Goal: Feedback & Contribution: Submit feedback/report problem

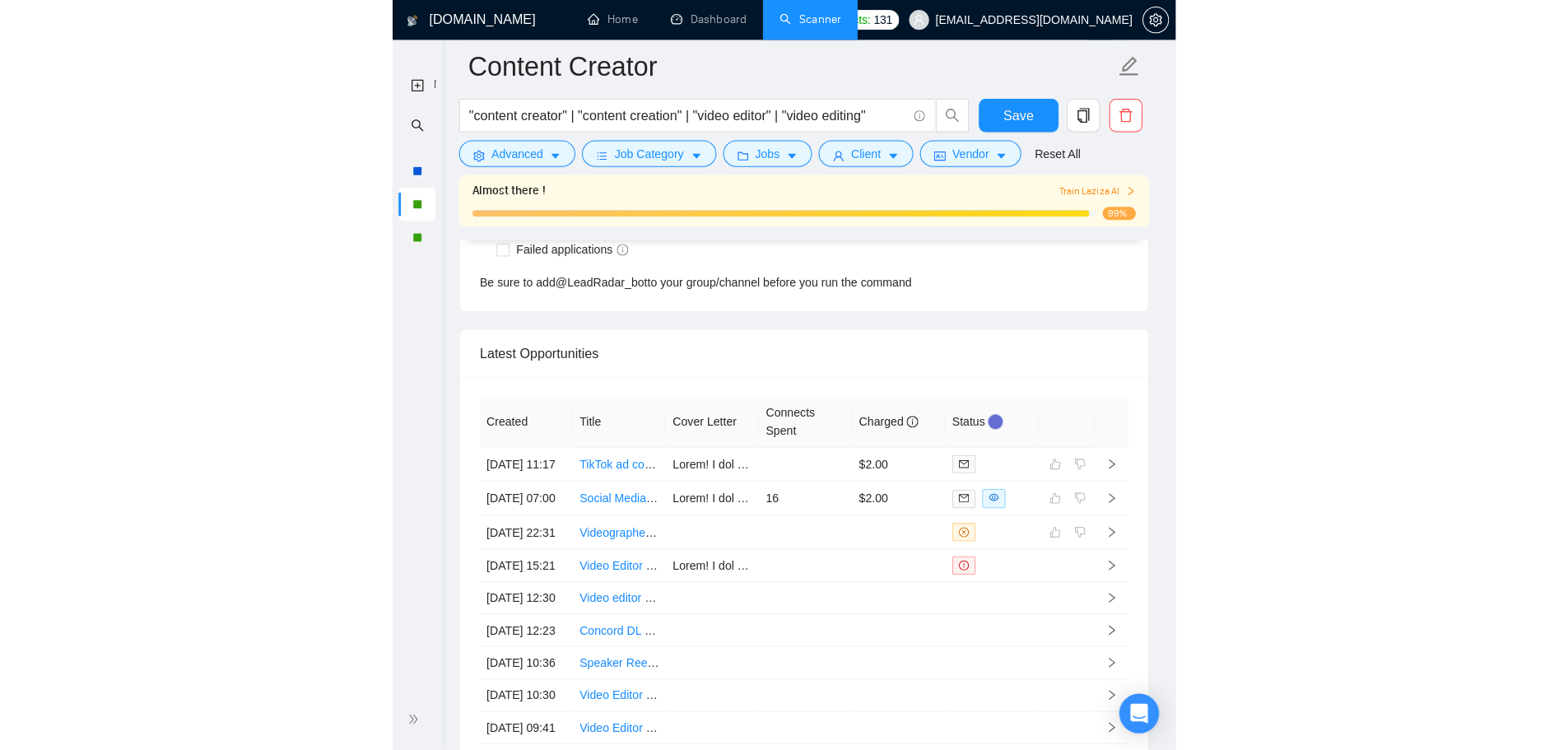
scroll to position [344, 0]
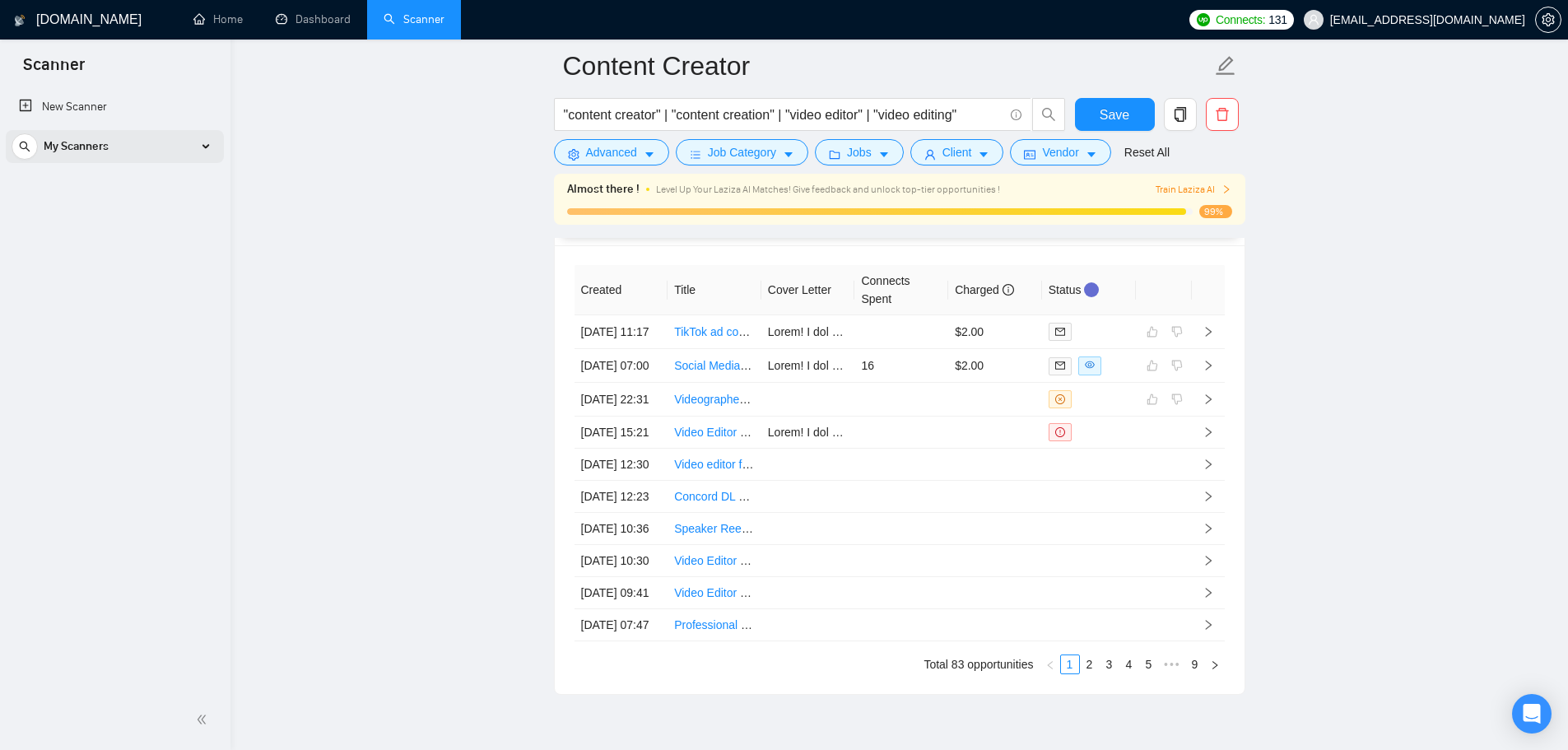
click at [185, 140] on div "My Scanners" at bounding box center [115, 146] width 206 height 33
click at [160, 246] on link "Updated Social Media Manager" at bounding box center [114, 250] width 156 height 33
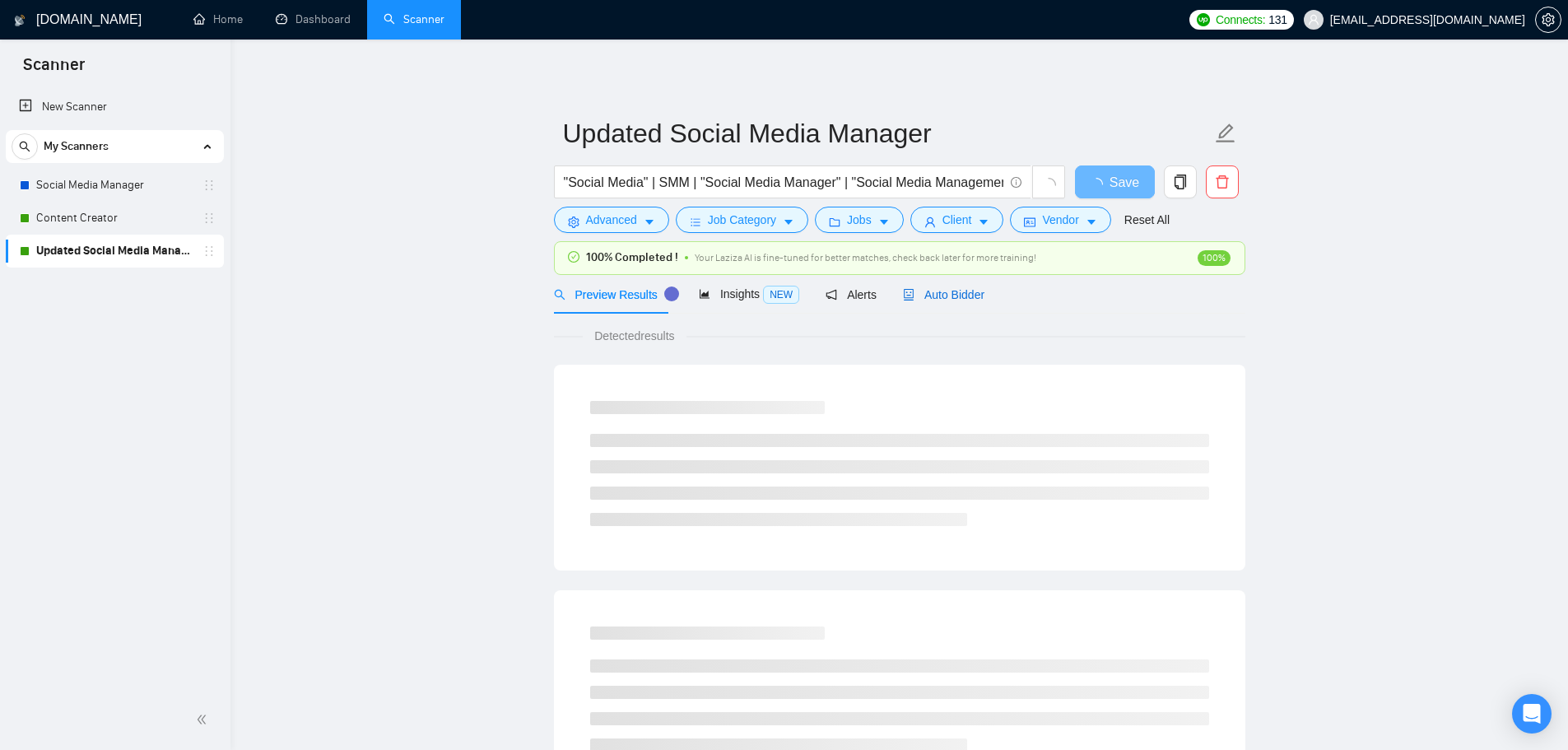
click at [775, 296] on span "Auto Bidder" at bounding box center [943, 294] width 82 height 13
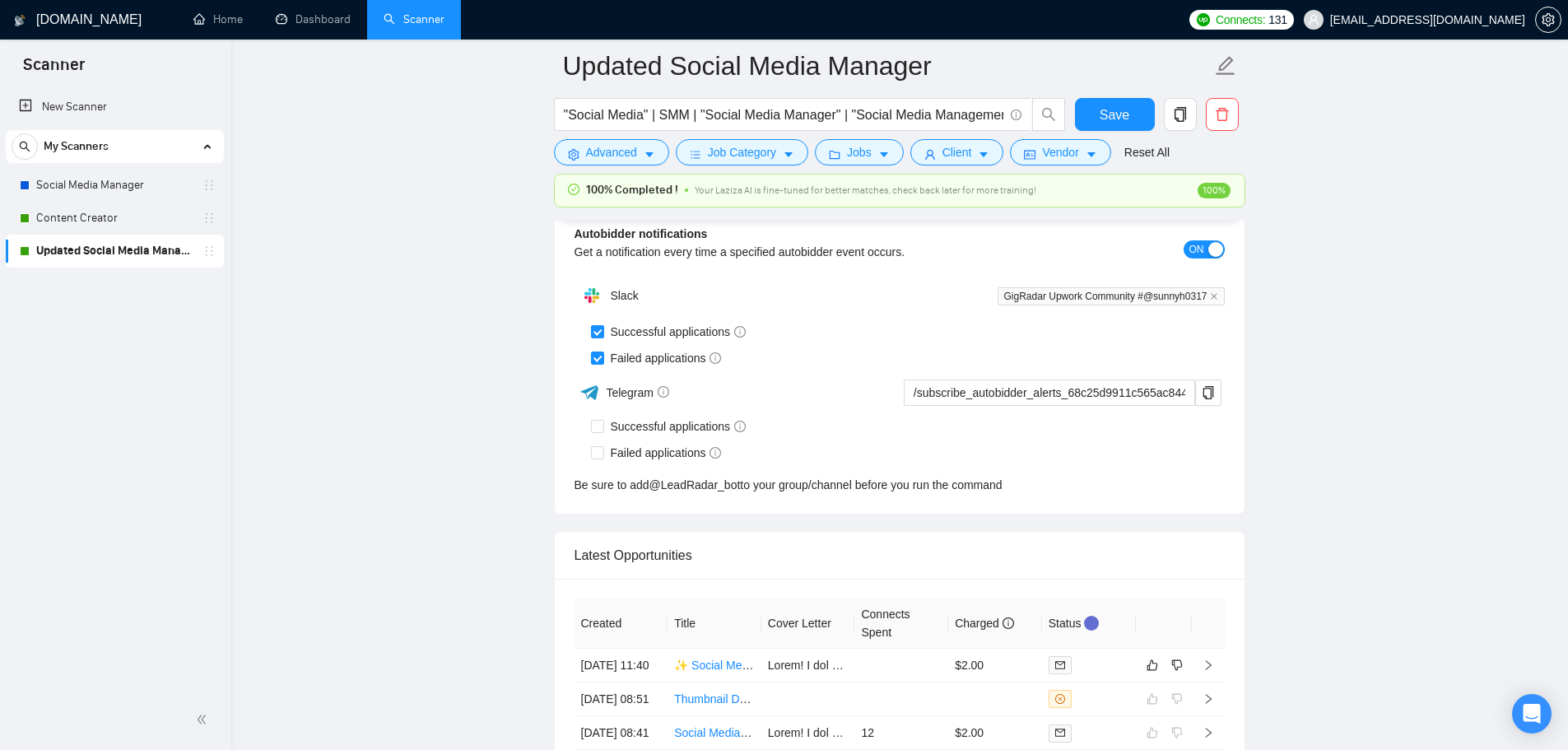
scroll to position [4444, 0]
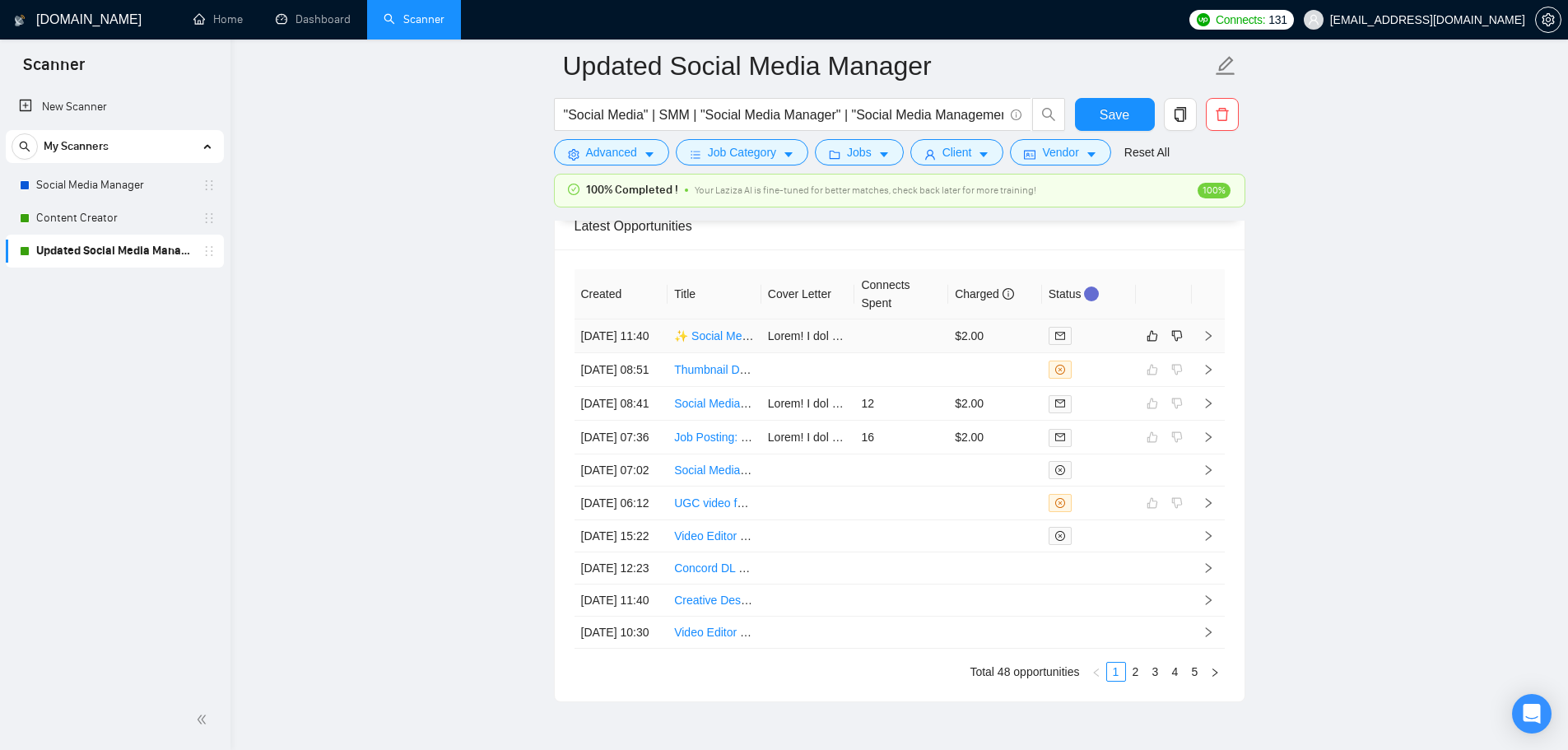
click at [775, 353] on td at bounding box center [901, 336] width 94 height 34
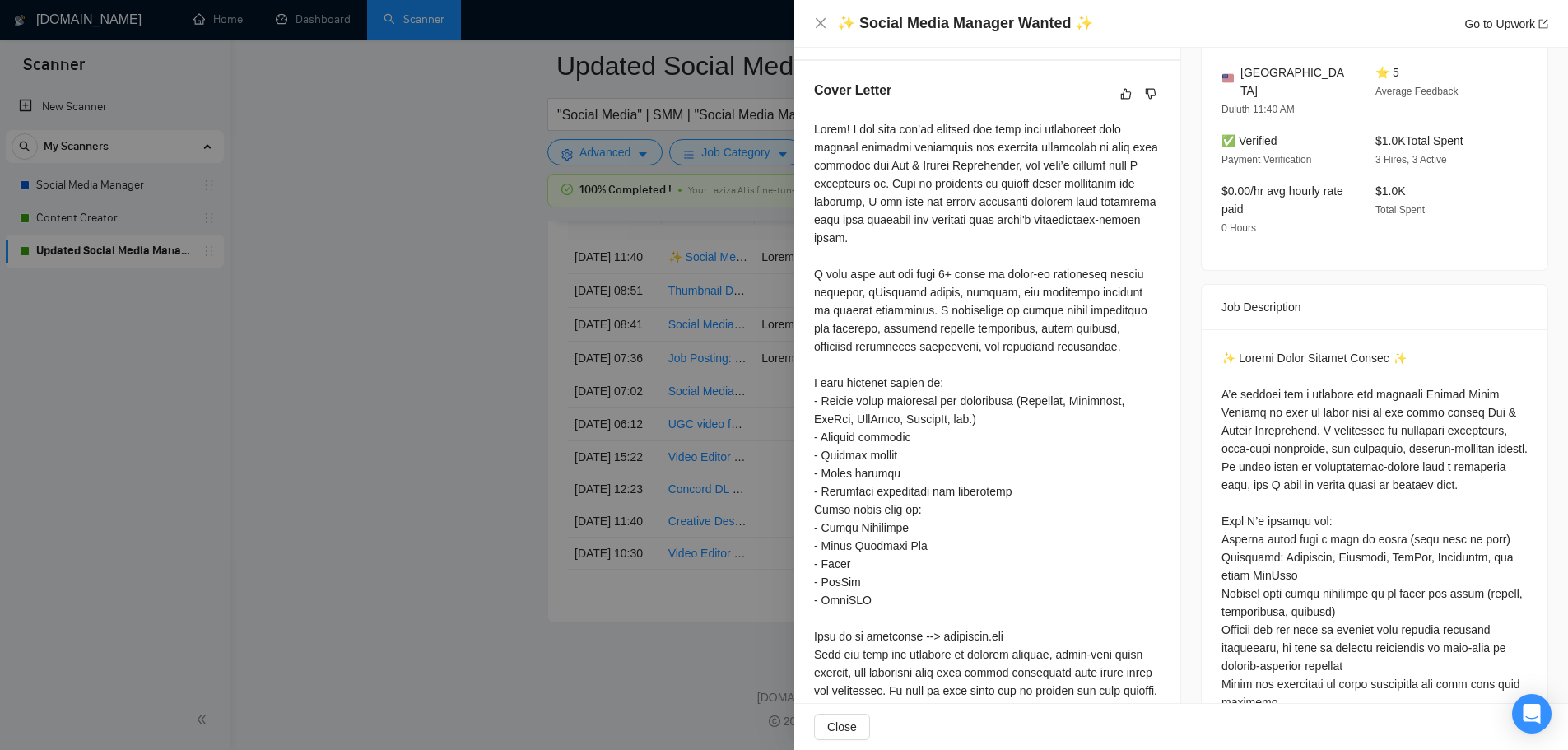
scroll to position [410, 0]
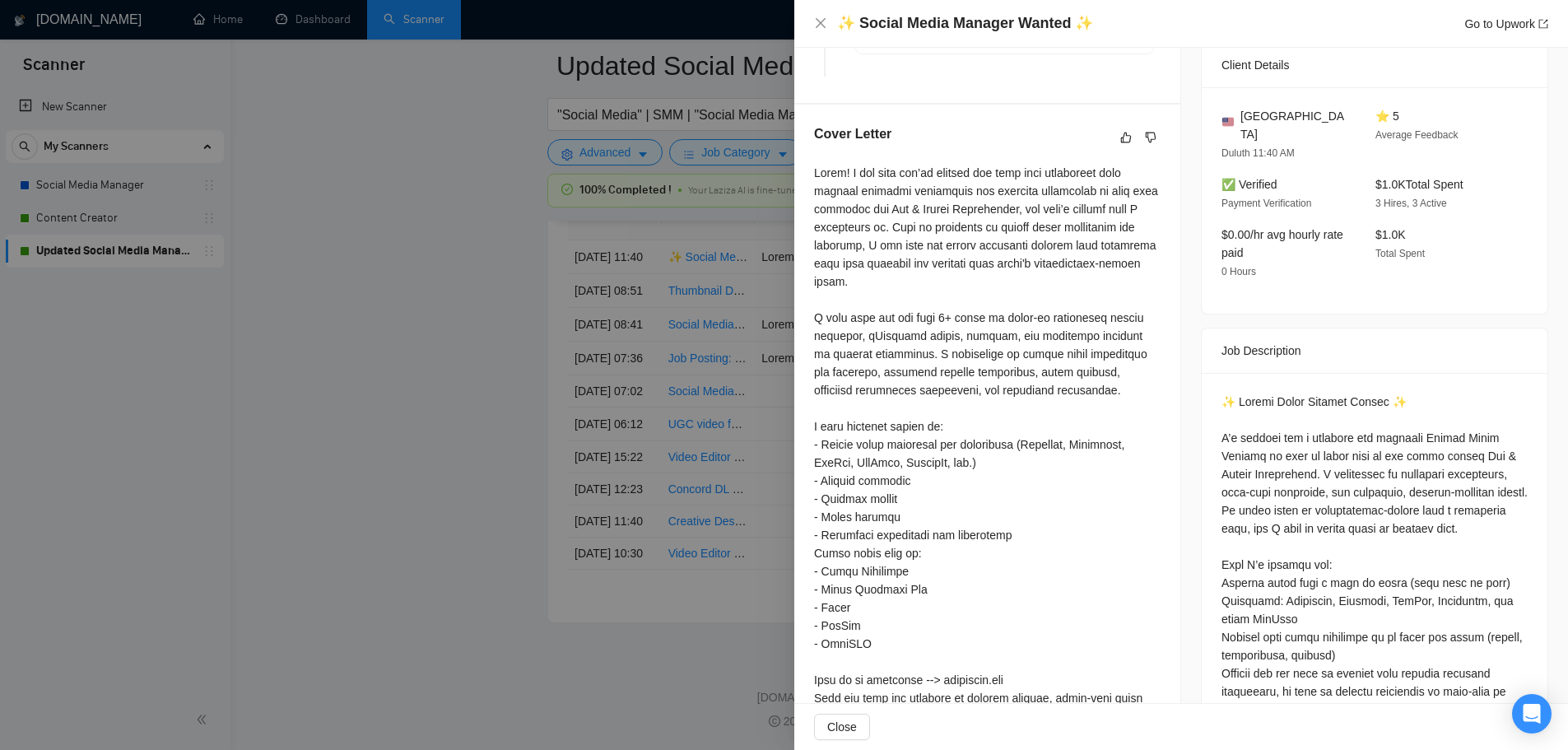
click at [636, 557] on div at bounding box center [784, 375] width 1568 height 750
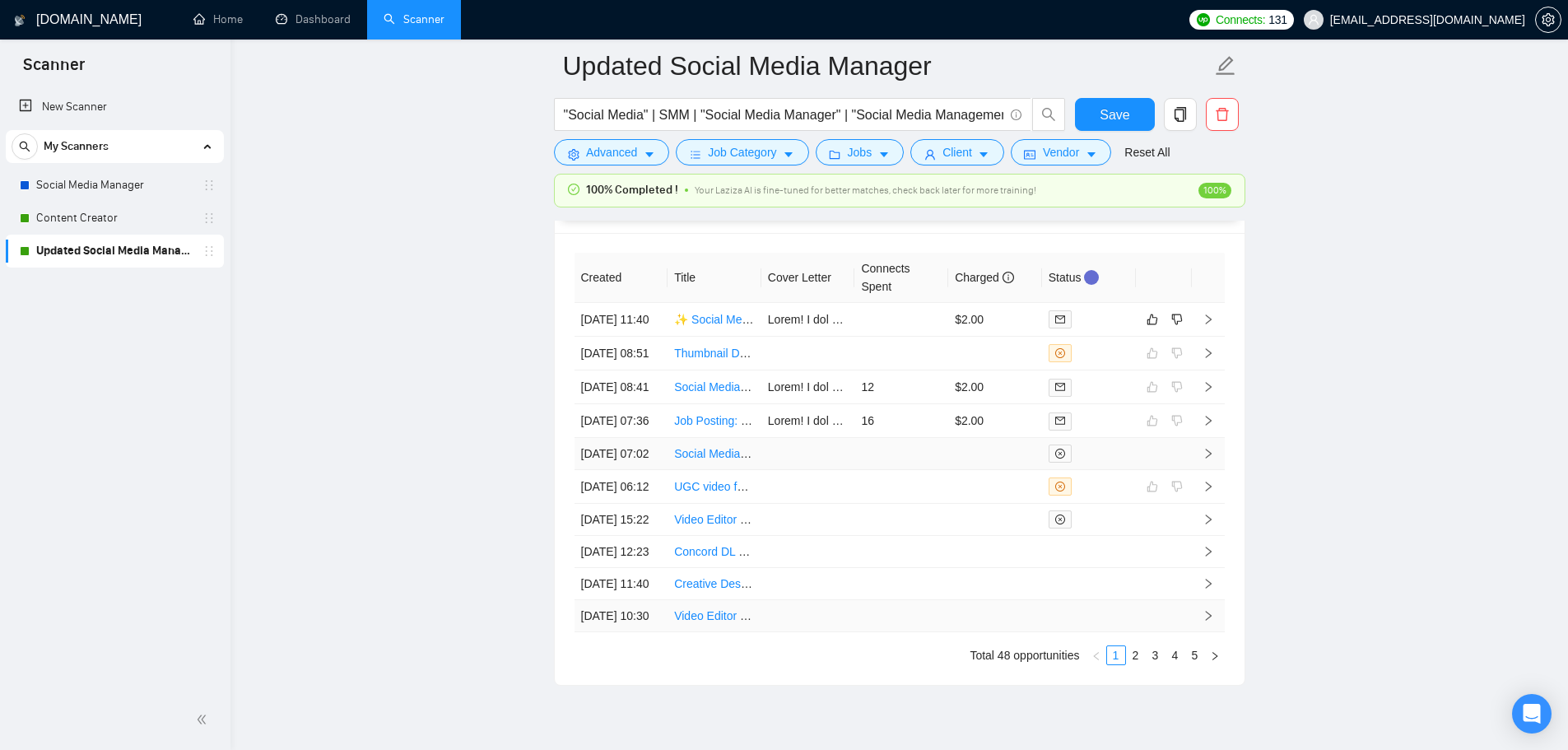
scroll to position [4280, 0]
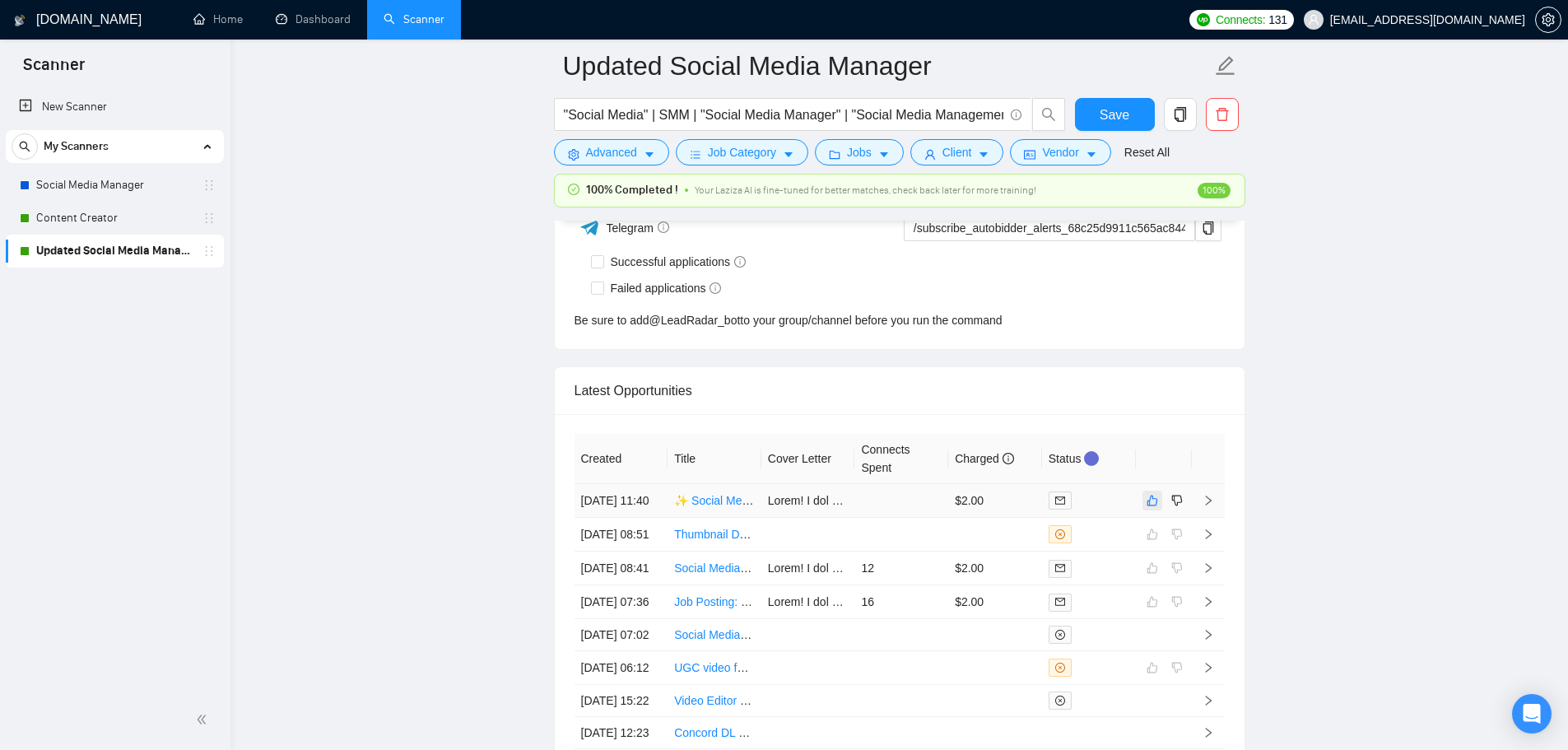
click at [775, 510] on button "button" at bounding box center [1152, 501] width 20 height 20
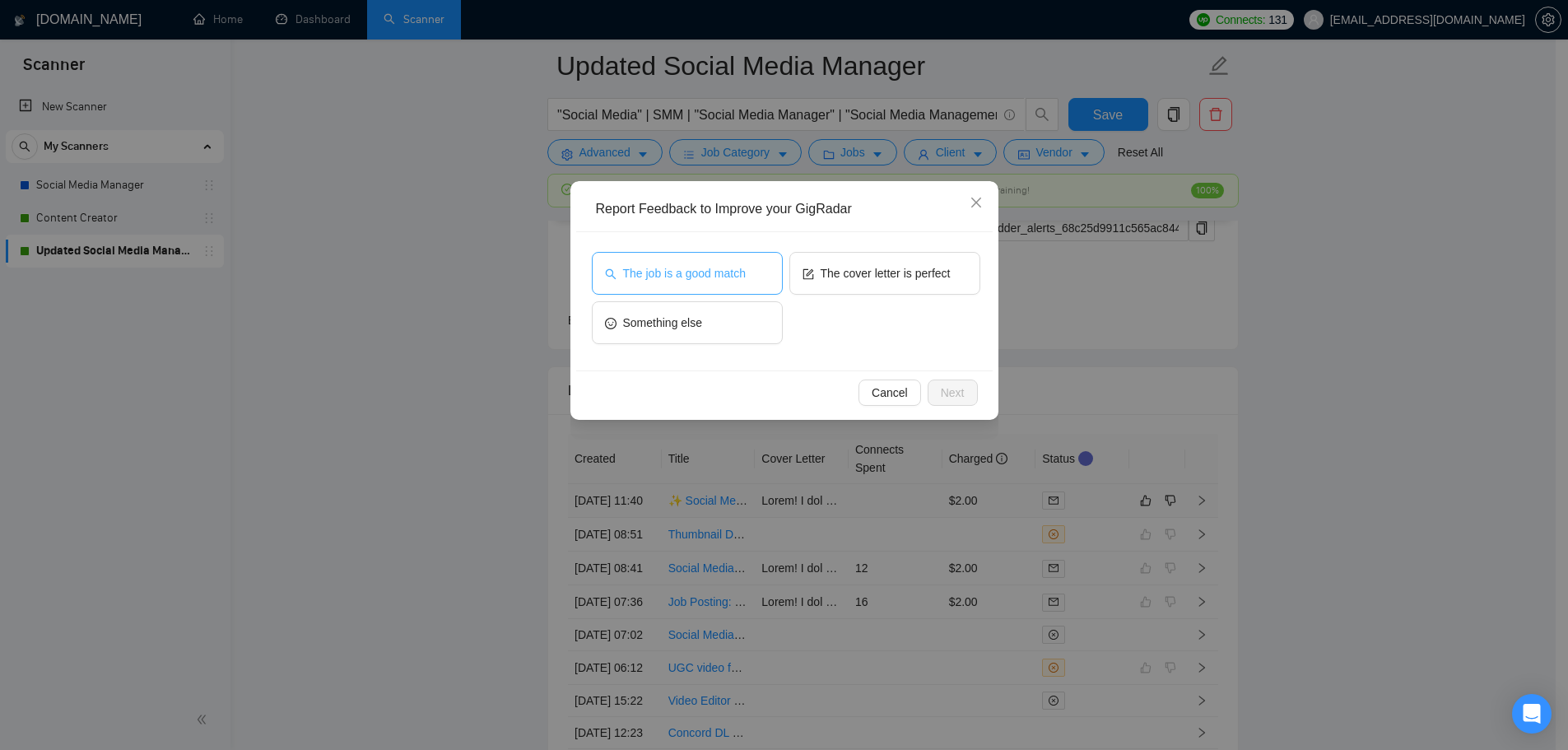
click at [629, 284] on button "The job is a good match" at bounding box center [687, 274] width 191 height 43
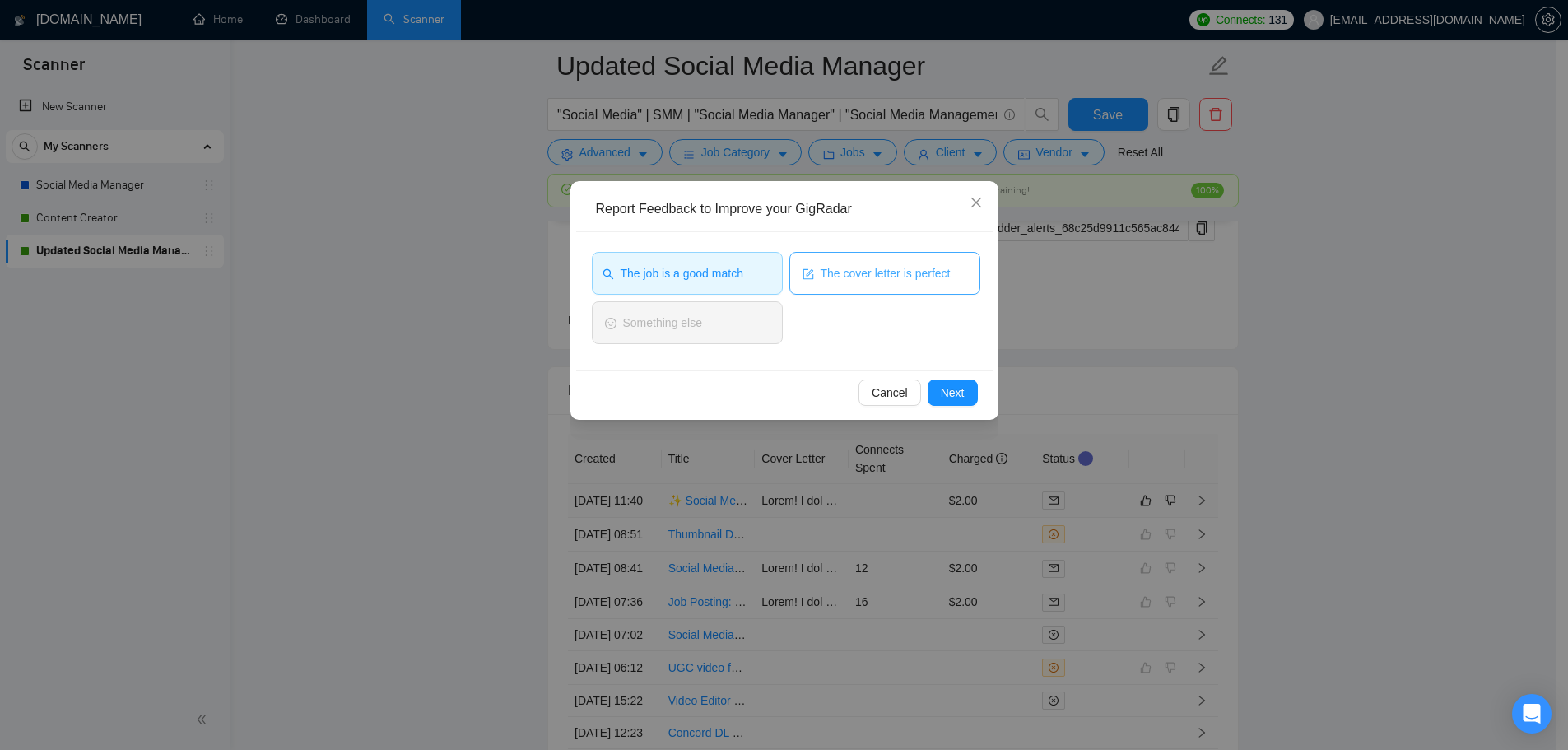
click at [775, 253] on button "The cover letter is perfect" at bounding box center [884, 274] width 191 height 43
click at [775, 384] on span "Next" at bounding box center [953, 393] width 24 height 18
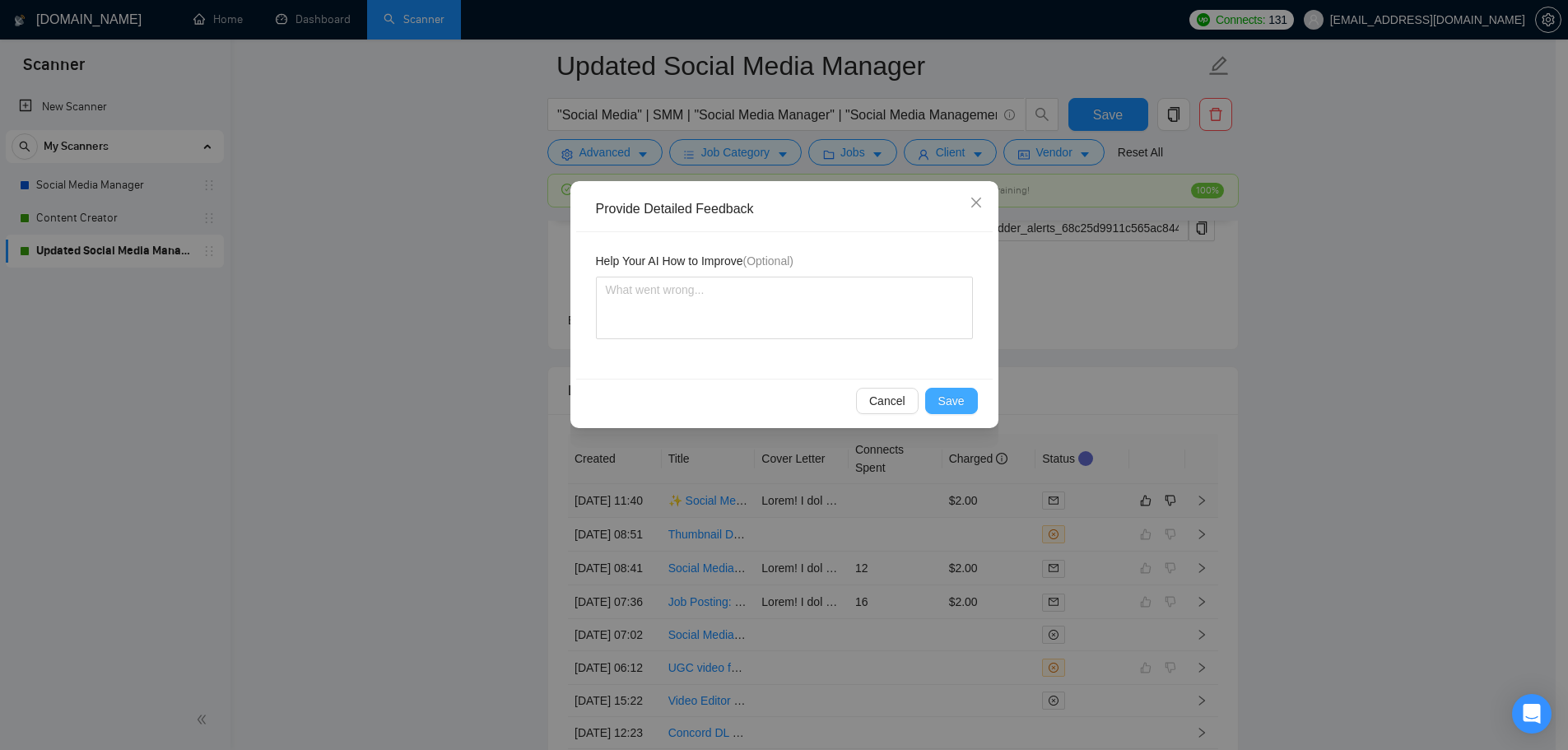
click at [775, 406] on span "Save" at bounding box center [951, 401] width 26 height 18
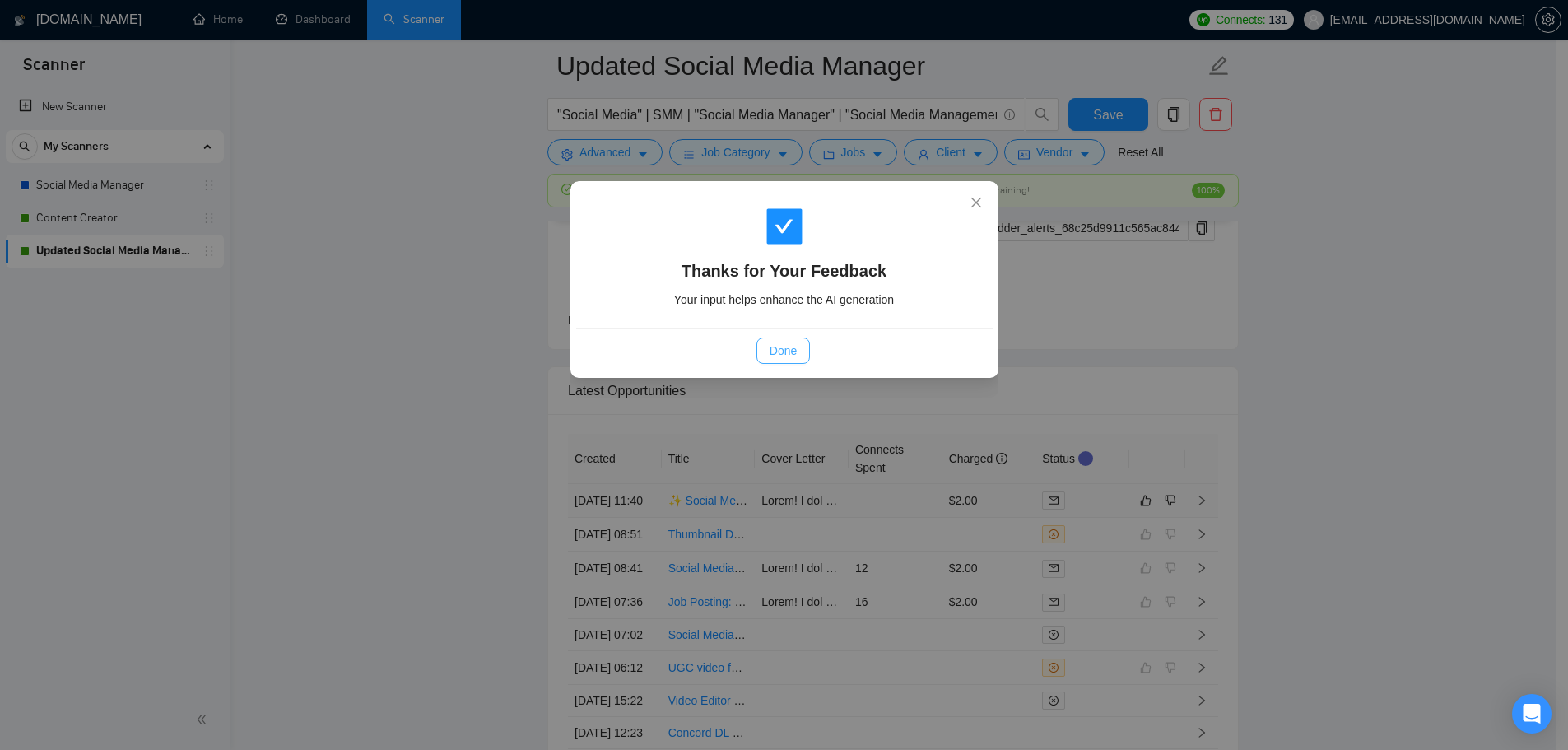
click at [775, 354] on span "Done" at bounding box center [783, 351] width 27 height 18
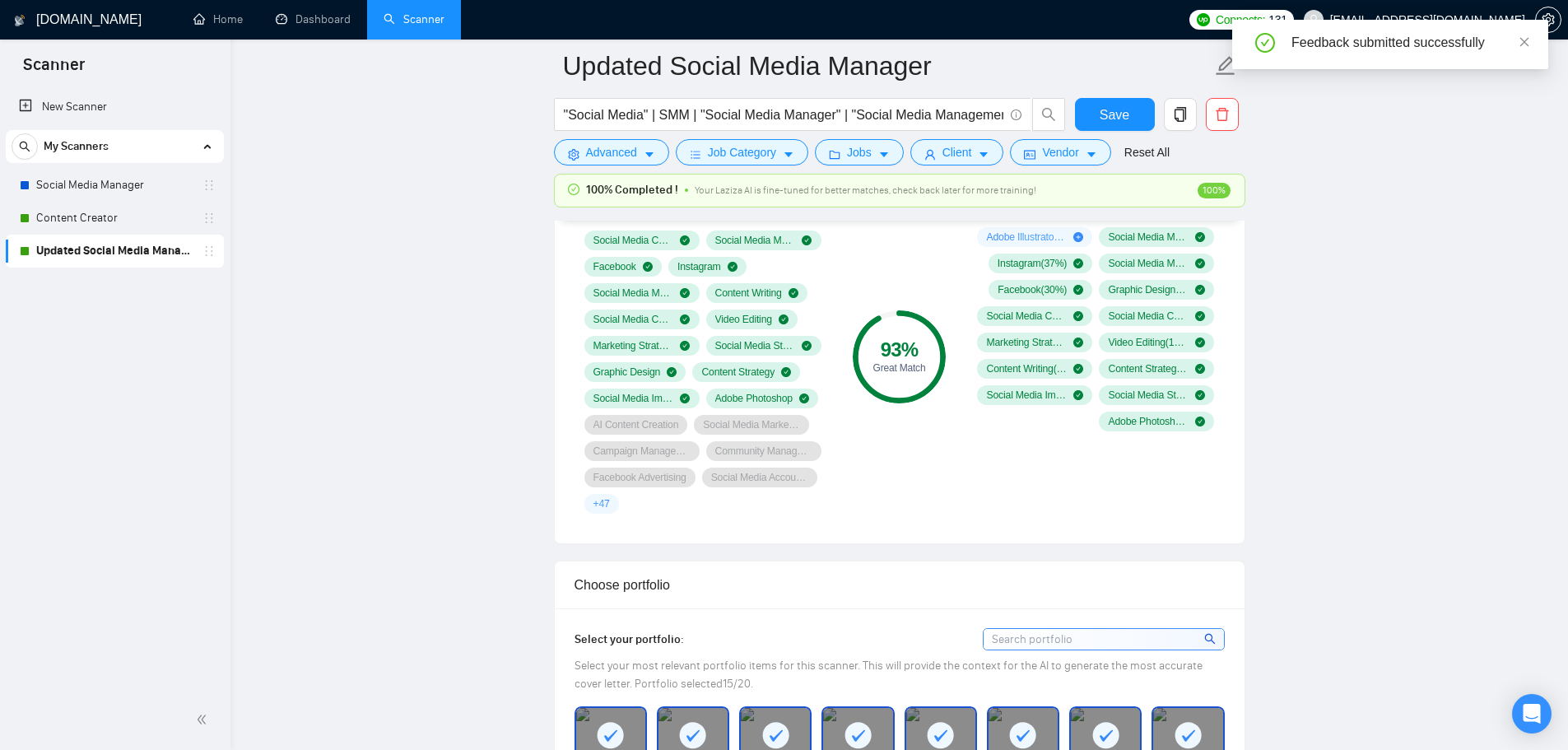
scroll to position [988, 0]
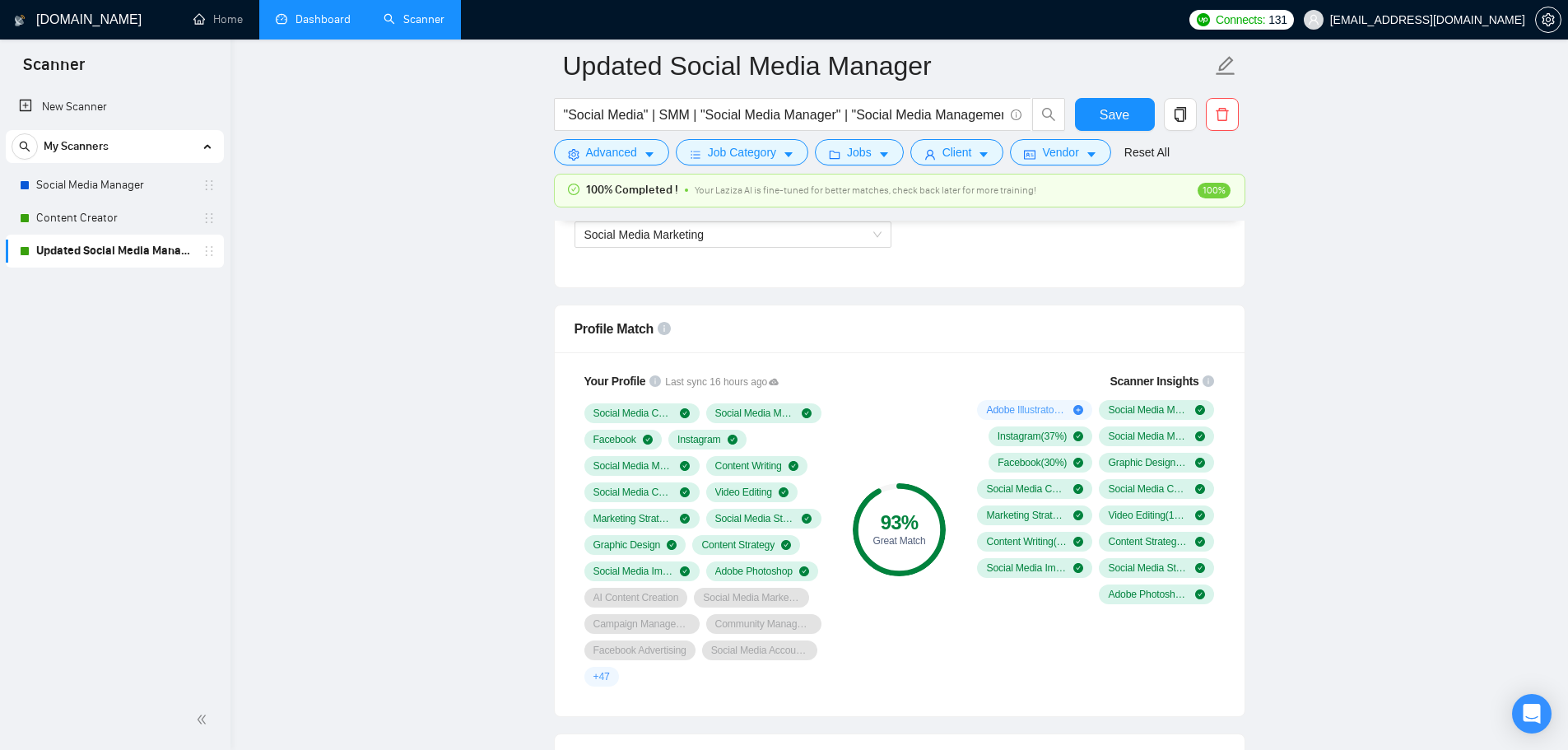
click at [318, 26] on link "Dashboard" at bounding box center [312, 20] width 74 height 14
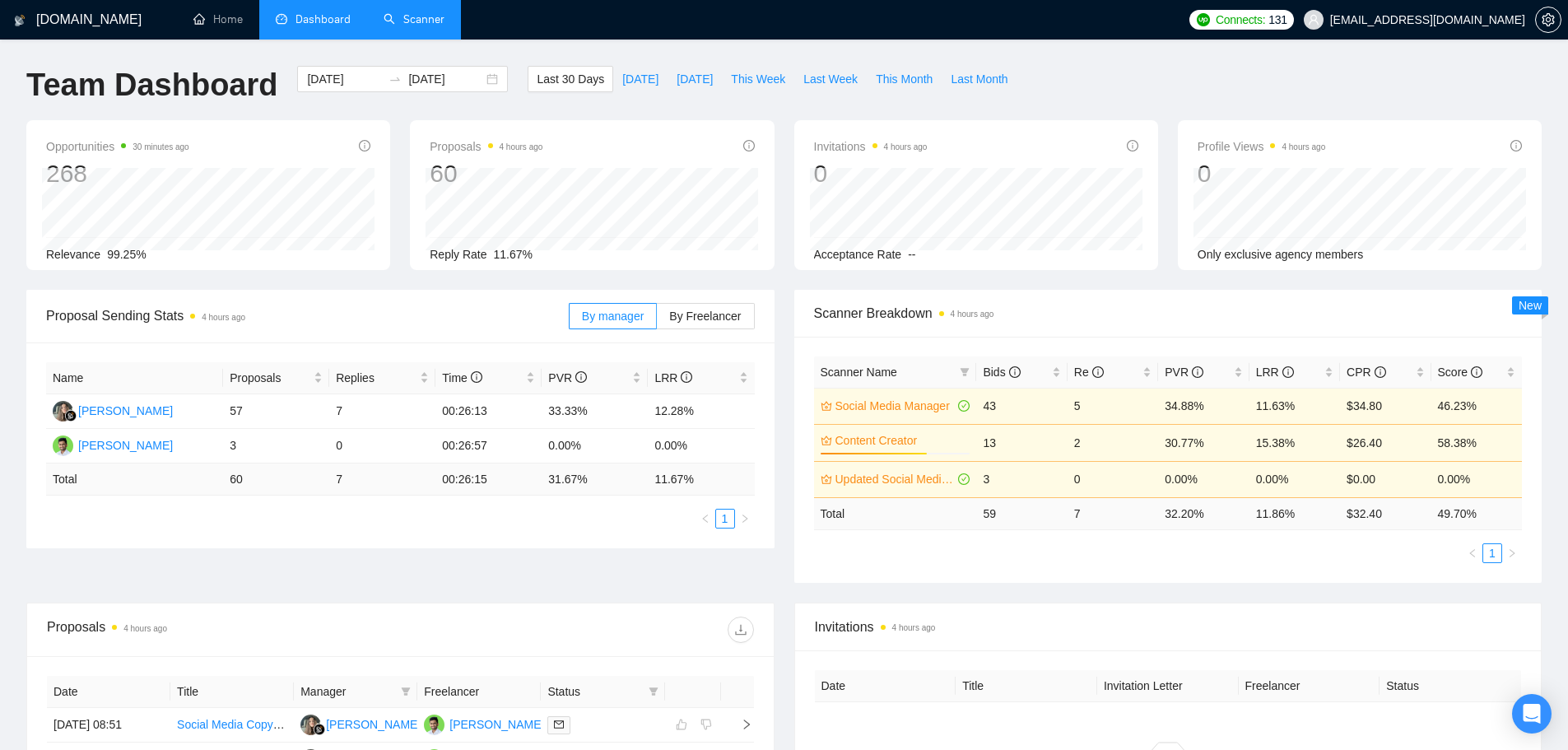
click at [426, 26] on link "Scanner" at bounding box center [414, 20] width 61 height 14
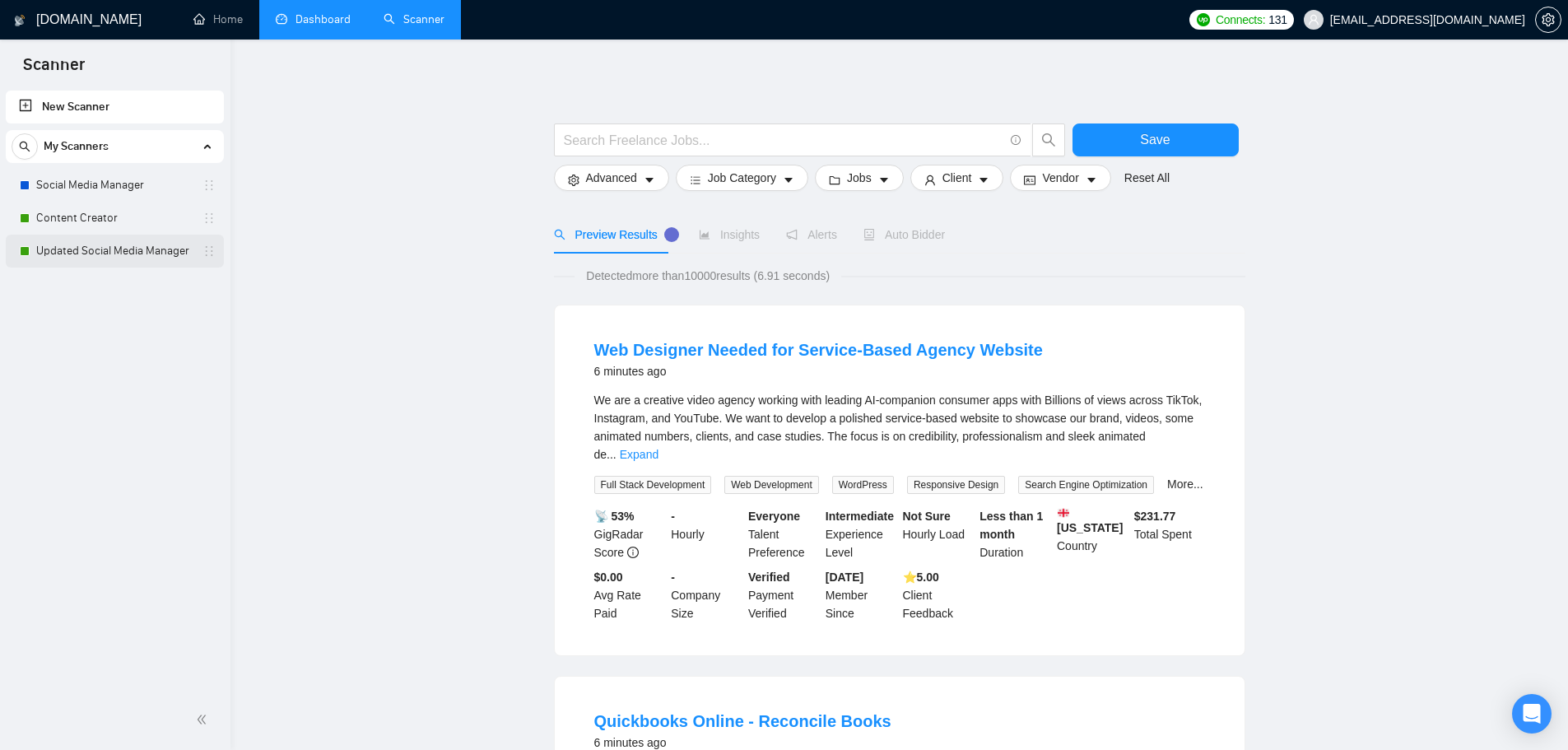
click at [95, 227] on link "Content Creator" at bounding box center [114, 218] width 156 height 33
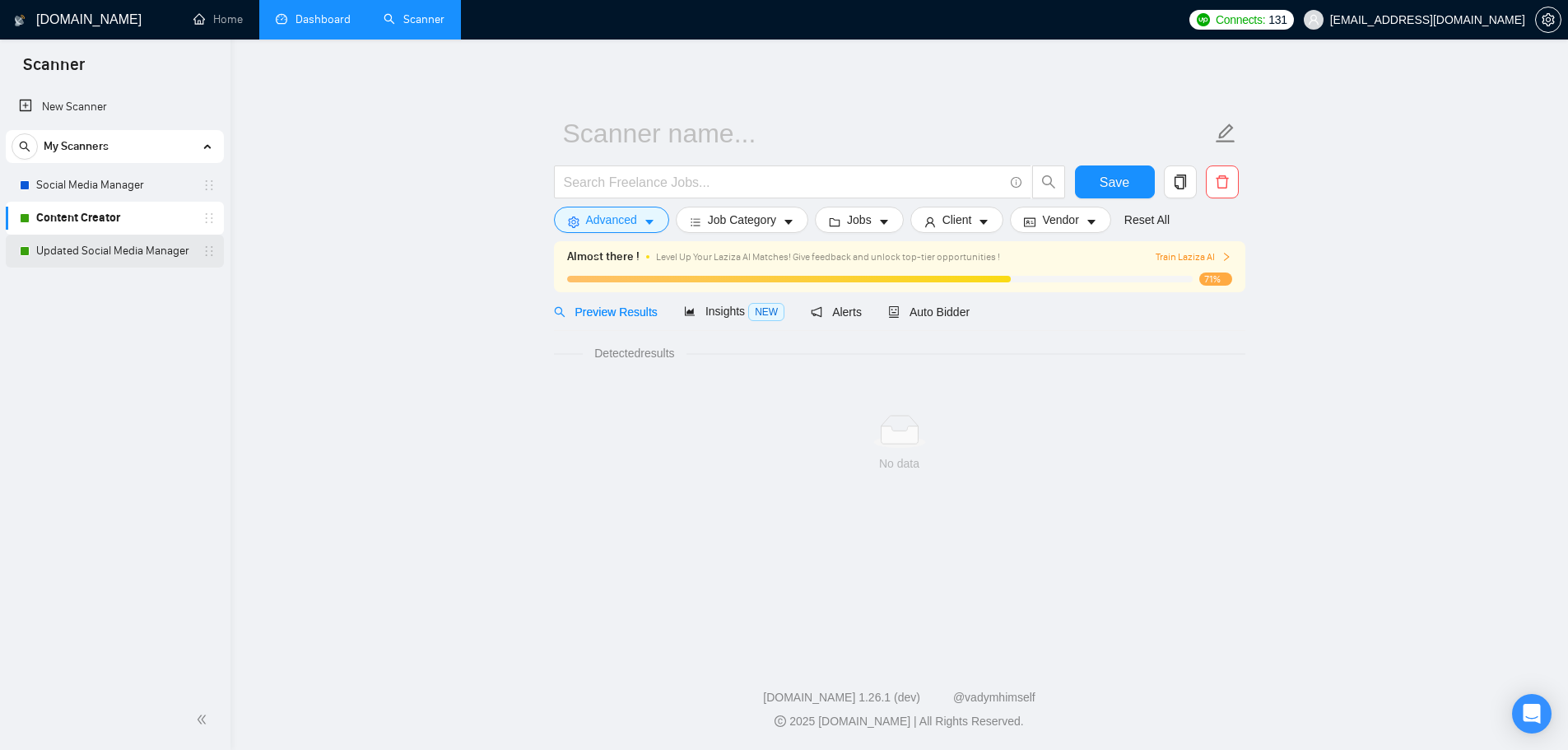
click at [94, 243] on link "Updated Social Media Manager" at bounding box center [114, 250] width 156 height 33
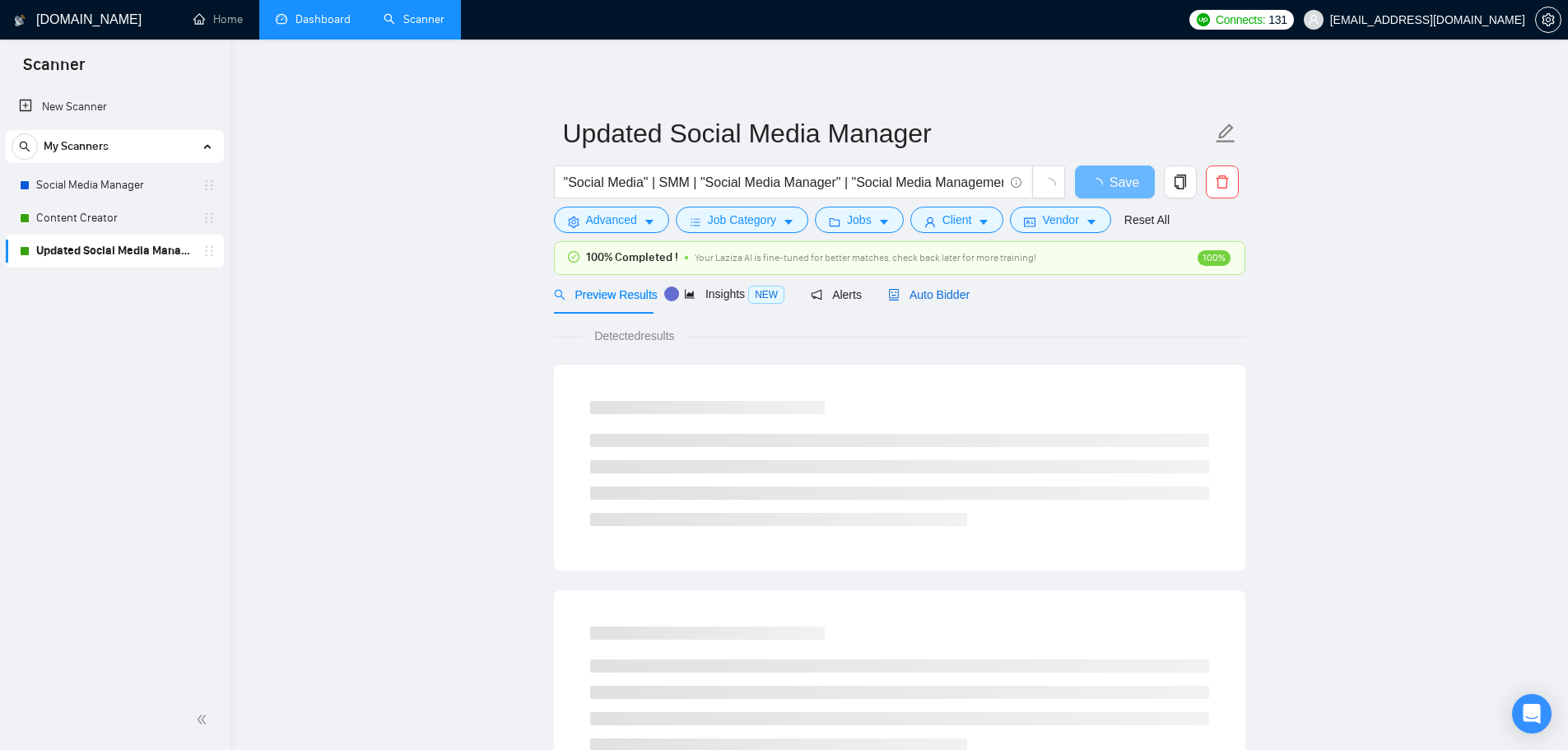
click at [775, 300] on span "Auto Bidder" at bounding box center [928, 294] width 82 height 13
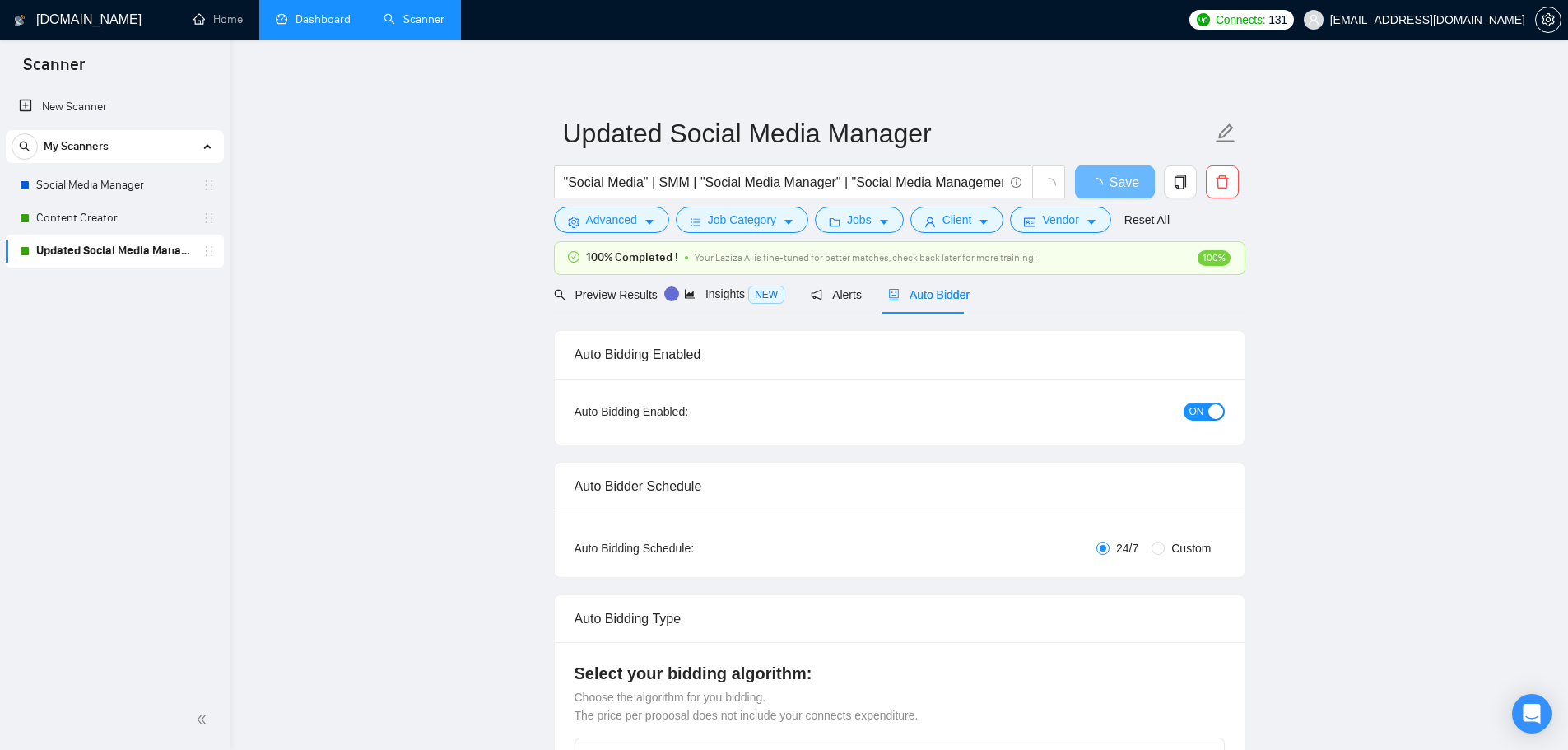
checkbox input "true"
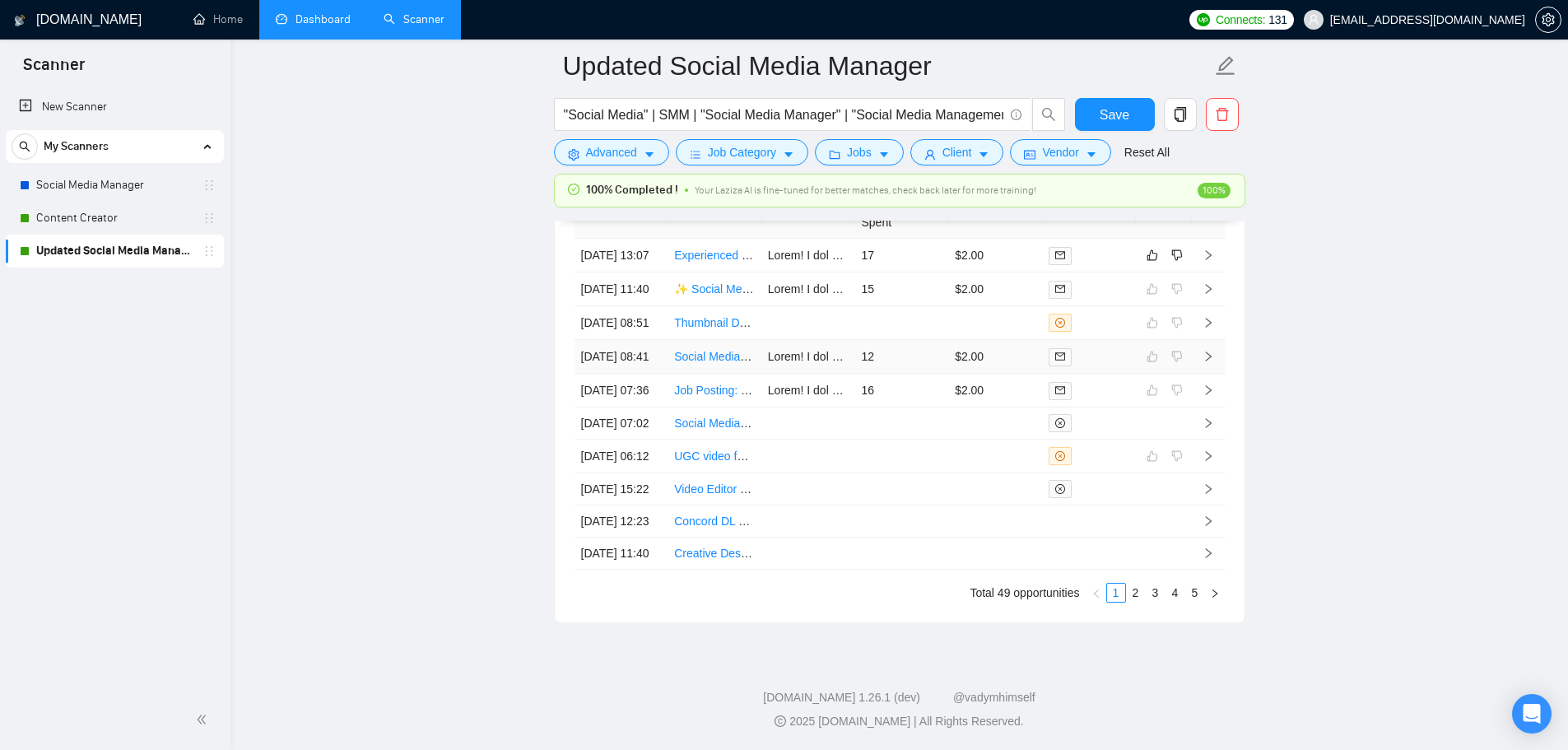
scroll to position [4366, 0]
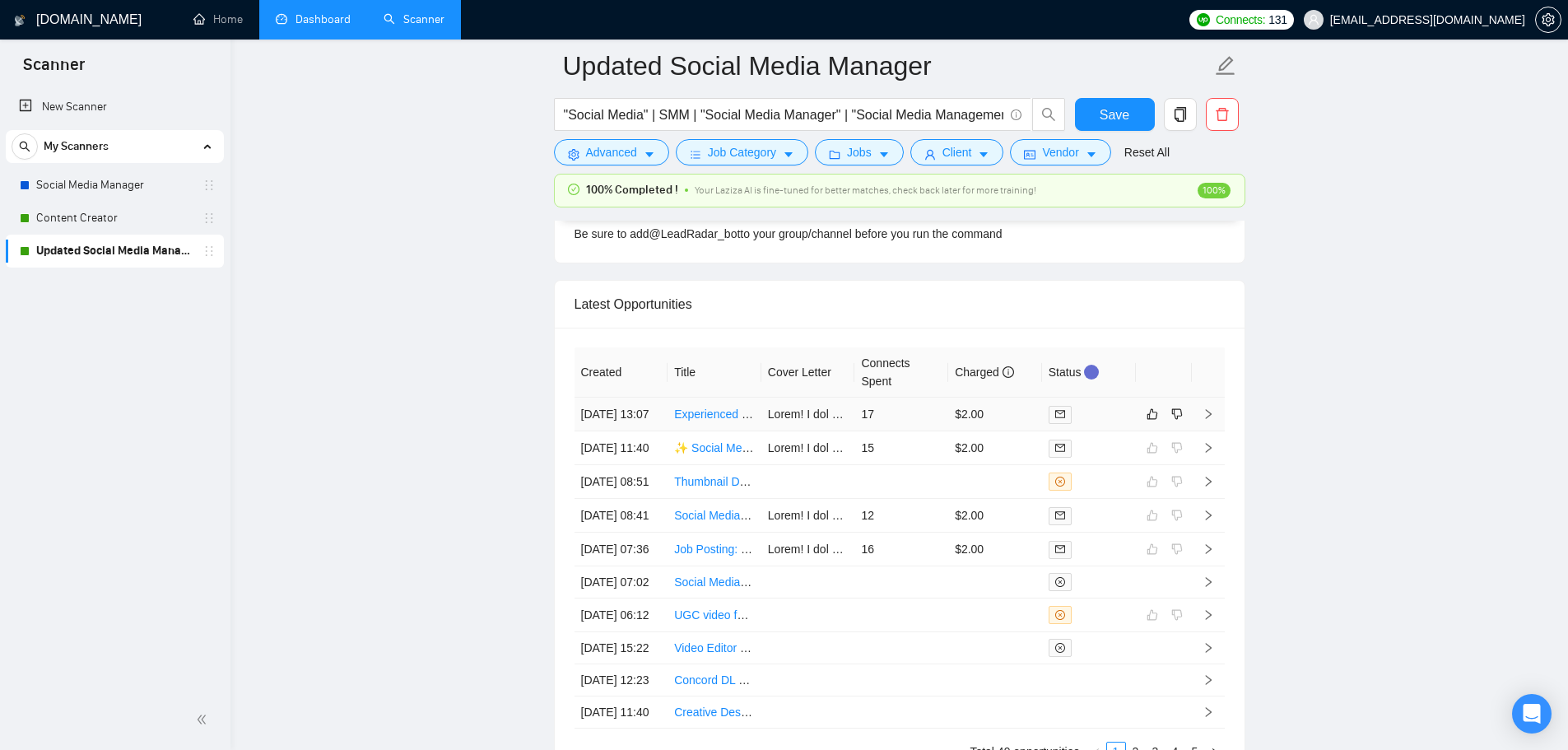
click at [775, 409] on td "17" at bounding box center [901, 414] width 94 height 34
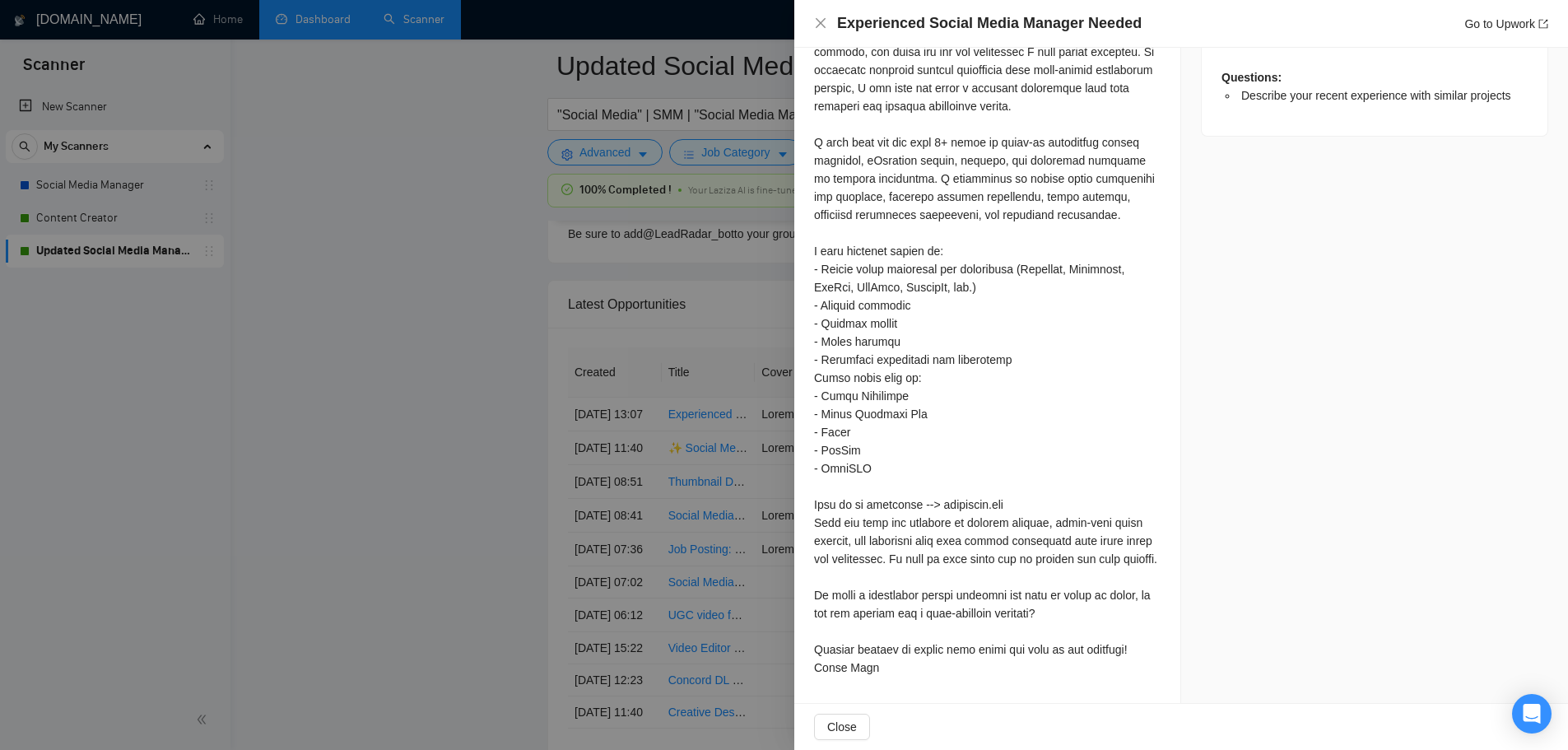
scroll to position [911, 0]
click at [775, 739] on button "Close" at bounding box center [841, 726] width 56 height 26
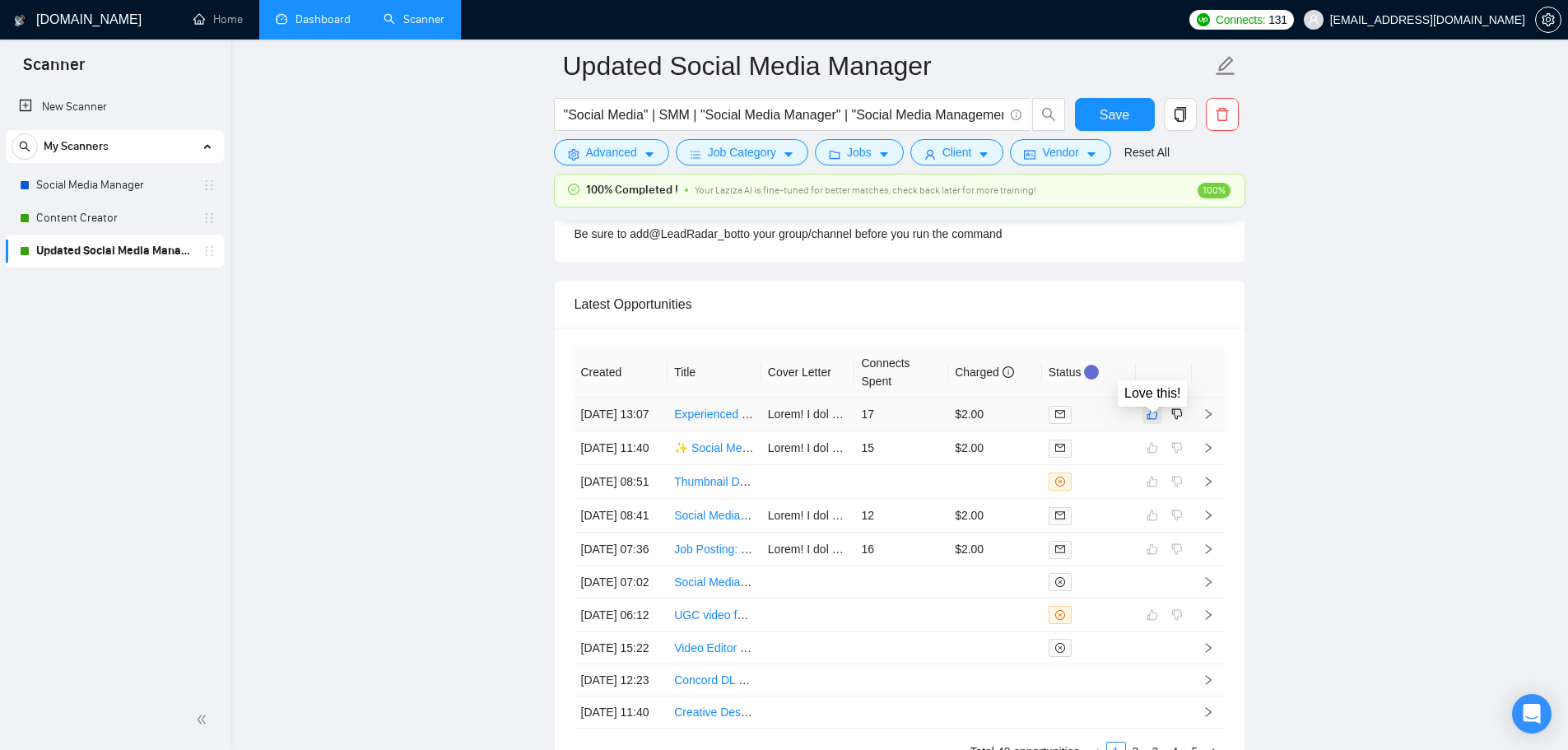
click at [775, 424] on button "button" at bounding box center [1152, 414] width 20 height 20
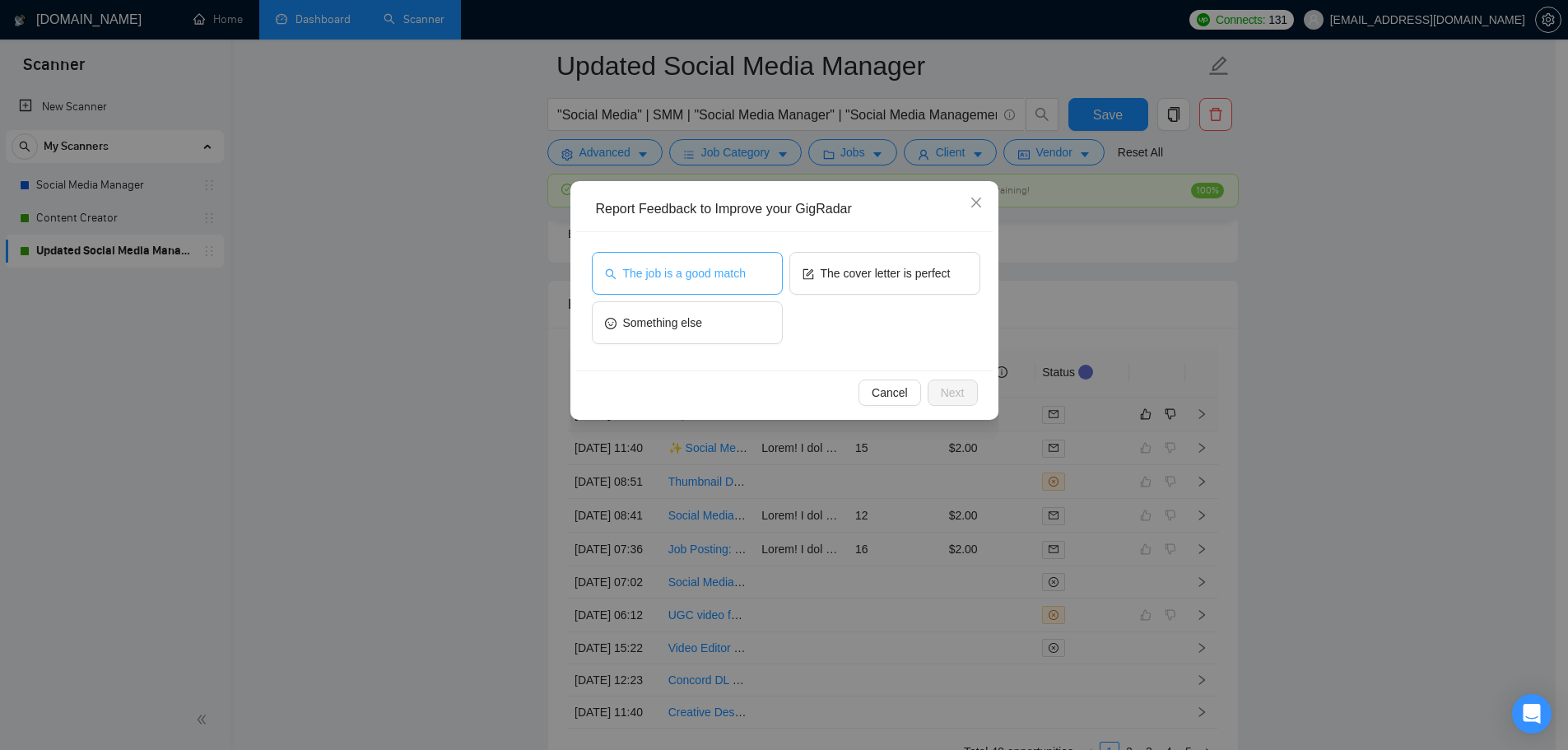
click at [730, 279] on span "The job is a good match" at bounding box center [684, 274] width 123 height 18
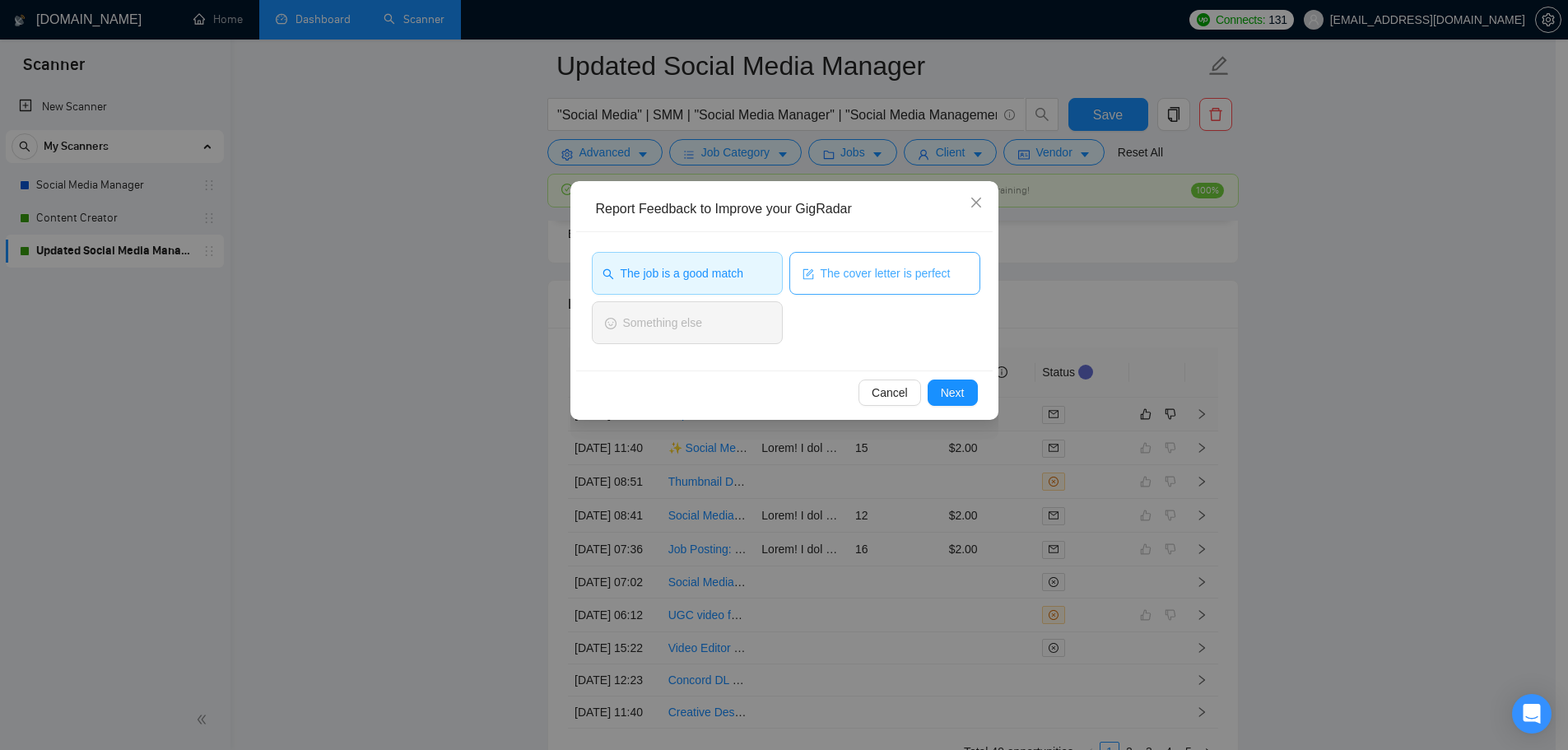
click at [775, 287] on button "The cover letter is perfect" at bounding box center [884, 274] width 191 height 43
click at [775, 397] on span "Next" at bounding box center [953, 393] width 24 height 18
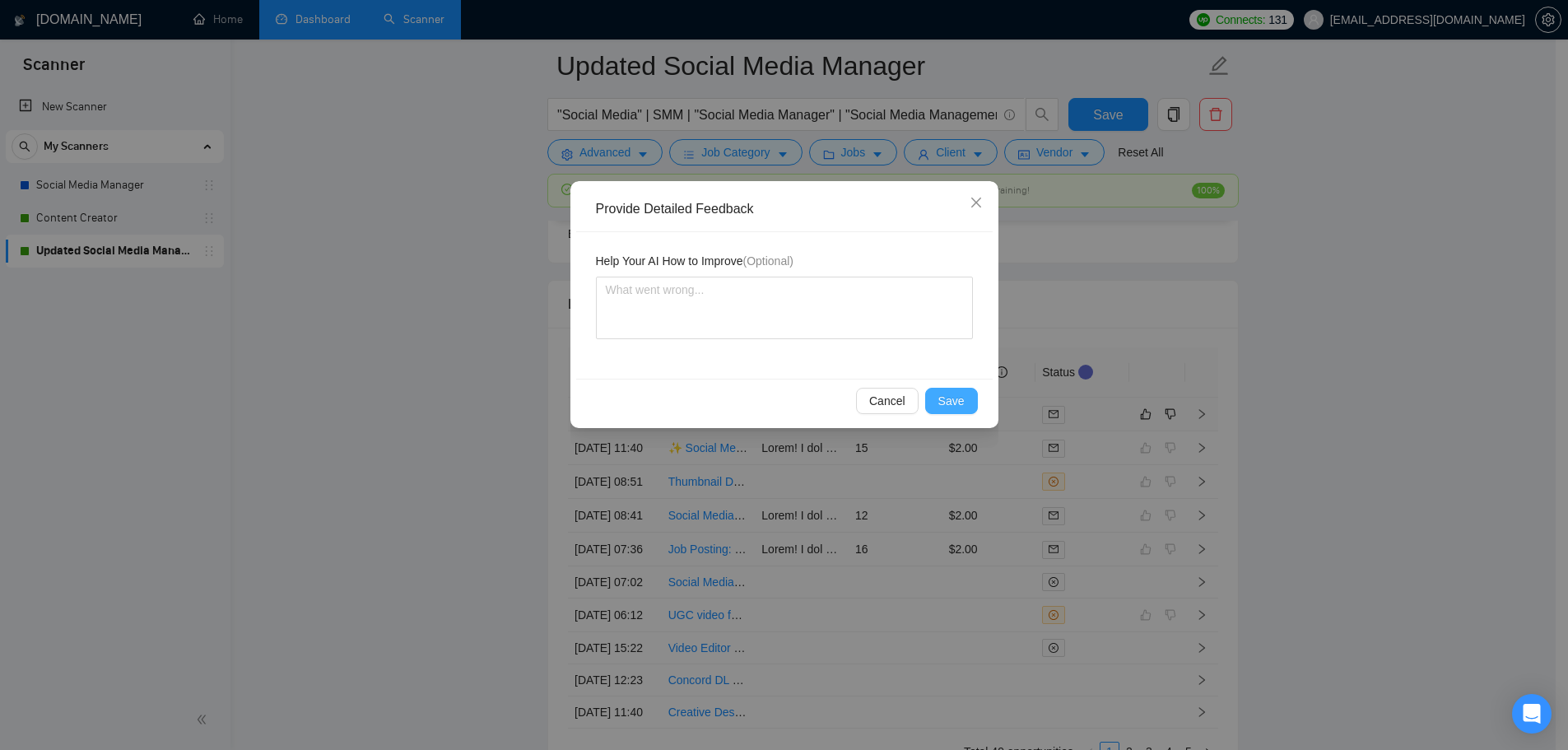
click at [775, 396] on span "Save" at bounding box center [951, 401] width 26 height 18
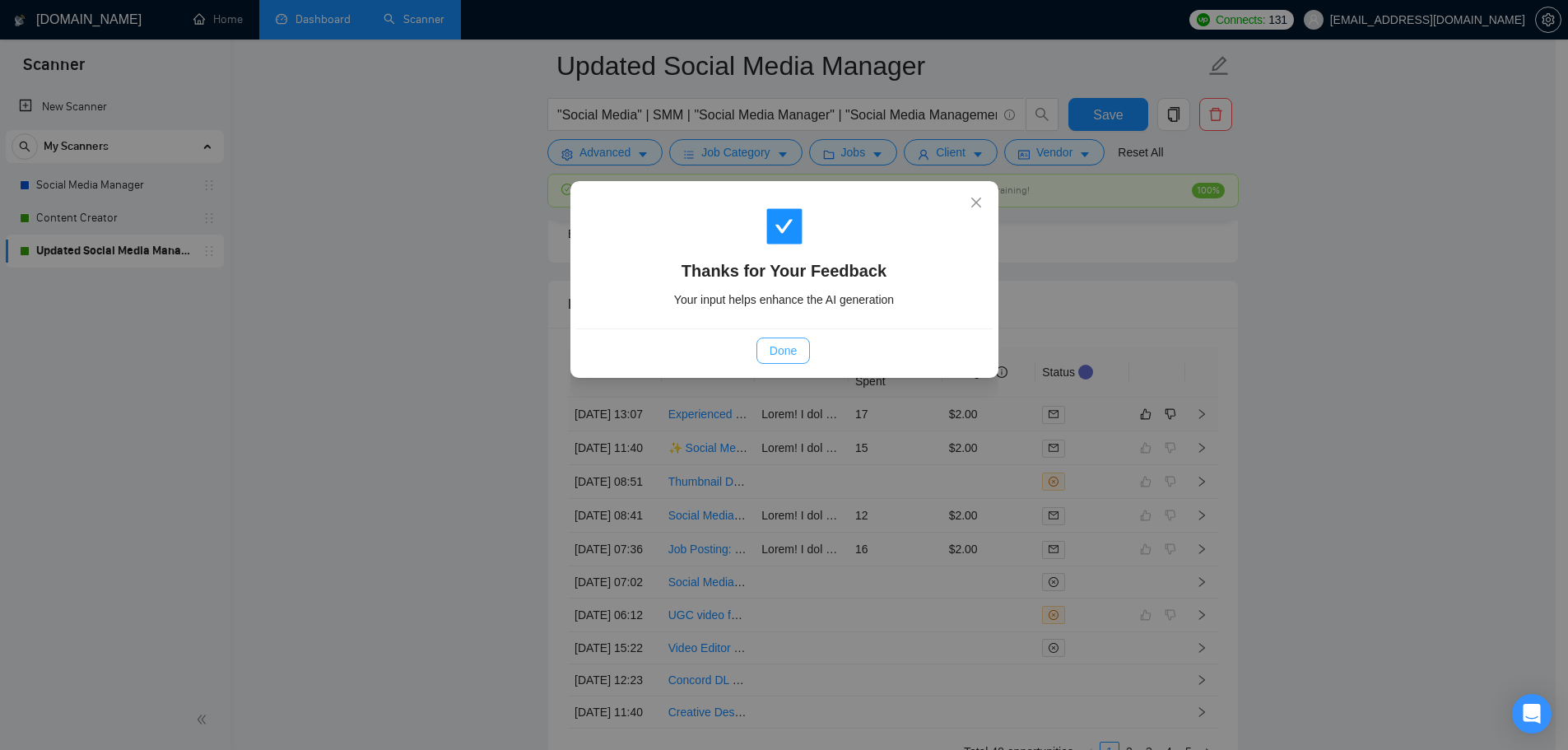
click at [775, 344] on button "Done" at bounding box center [783, 350] width 54 height 26
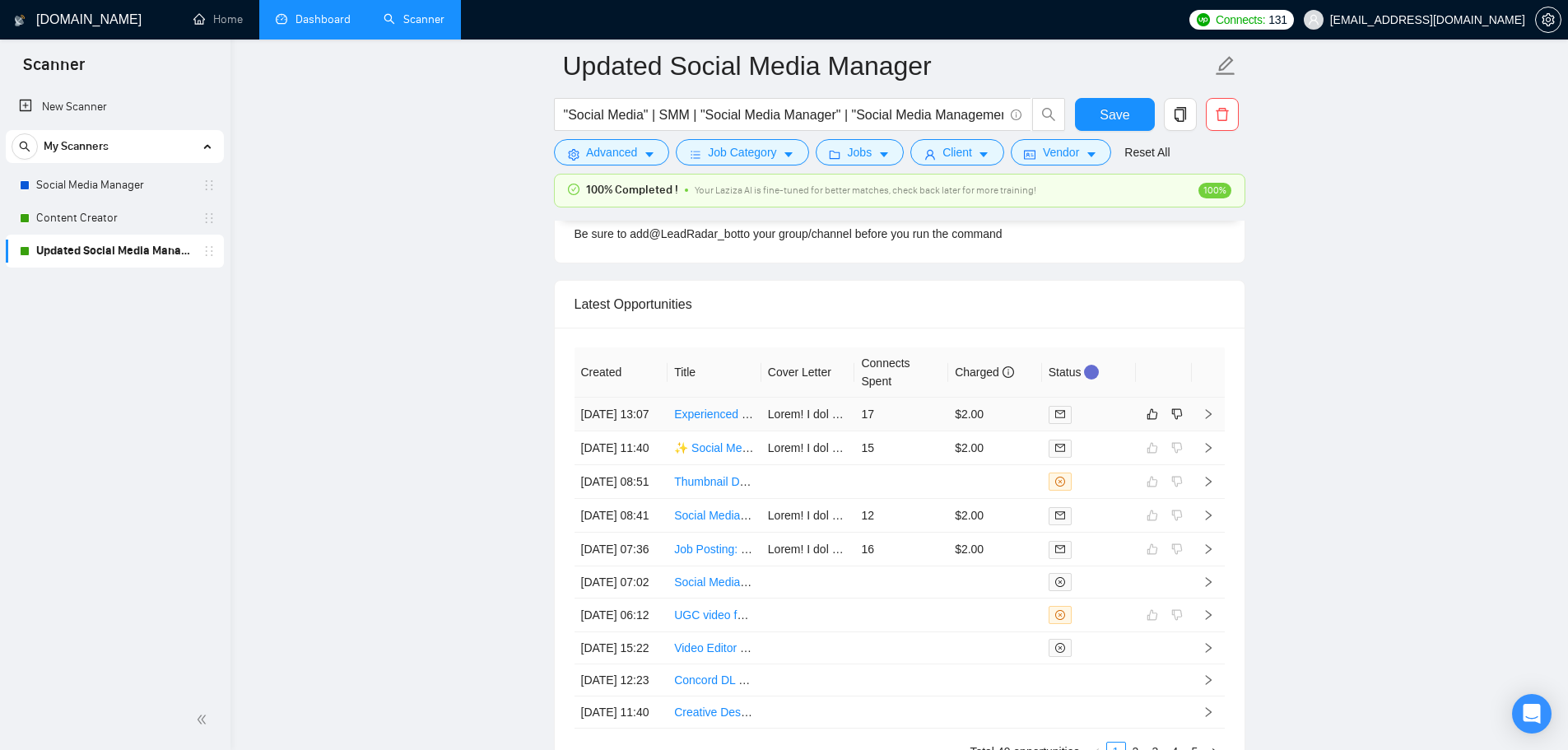
click at [775, 432] on td "17" at bounding box center [901, 414] width 94 height 34
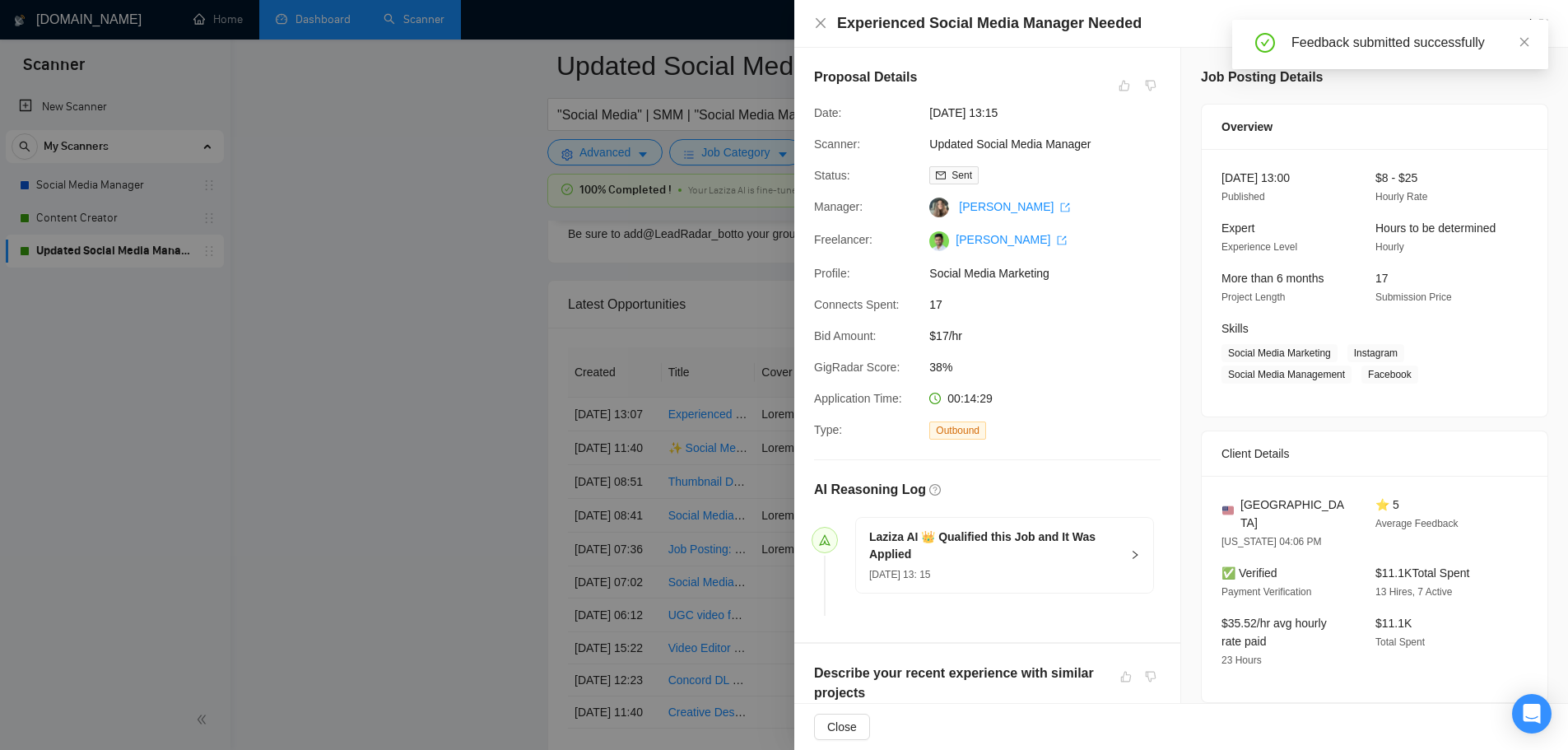
click at [425, 493] on div at bounding box center [784, 375] width 1568 height 750
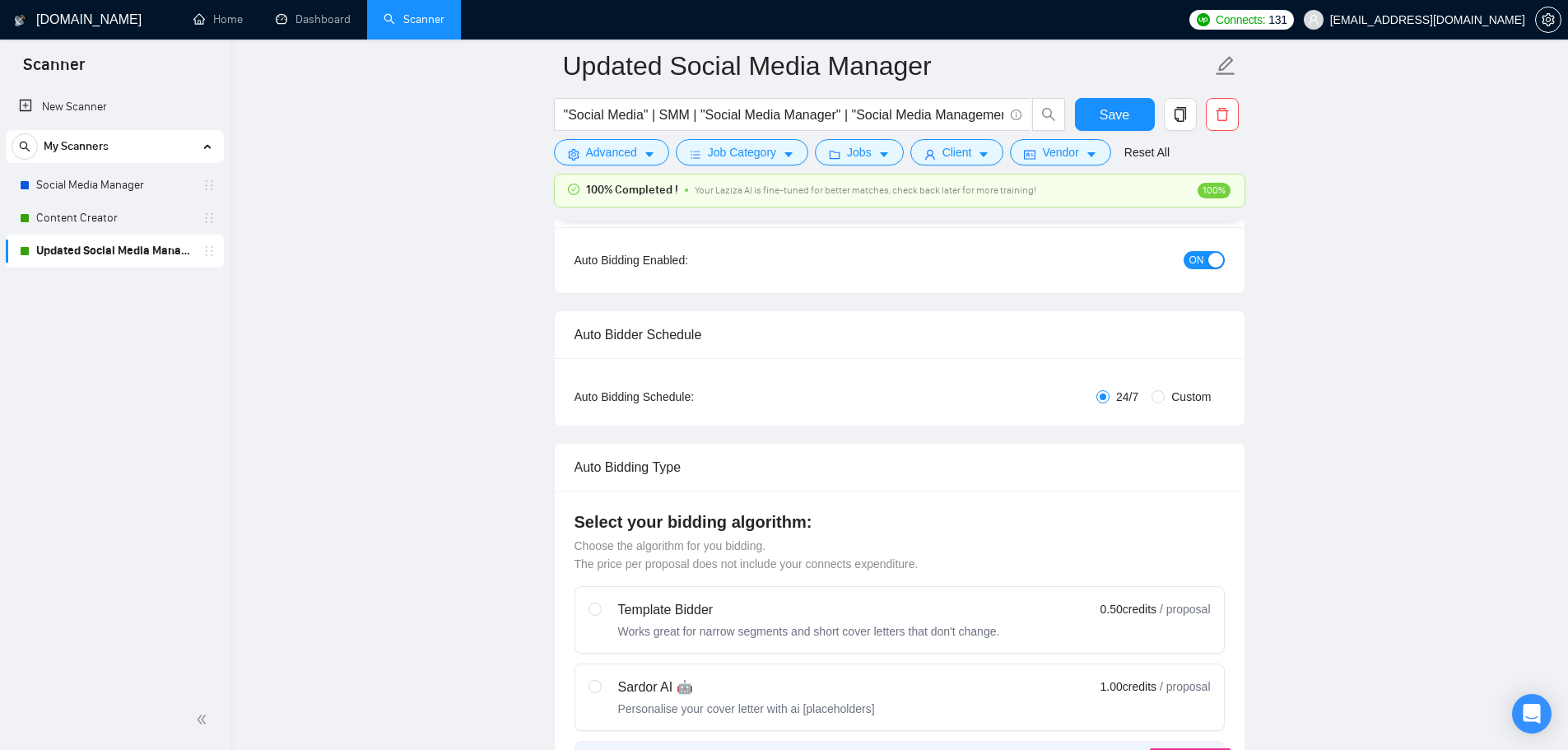
scroll to position [344, 0]
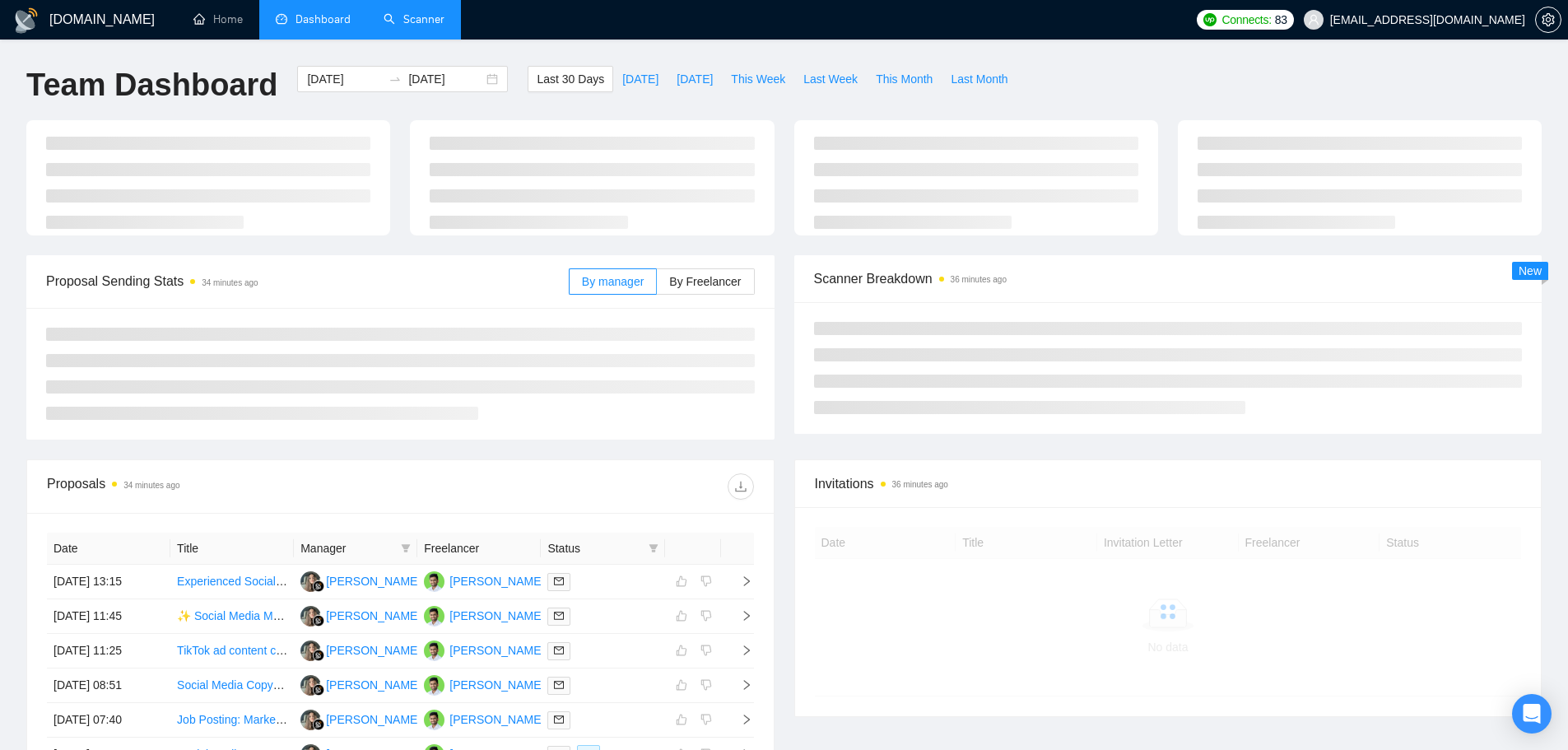
click at [416, 26] on link "Scanner" at bounding box center [414, 20] width 61 height 14
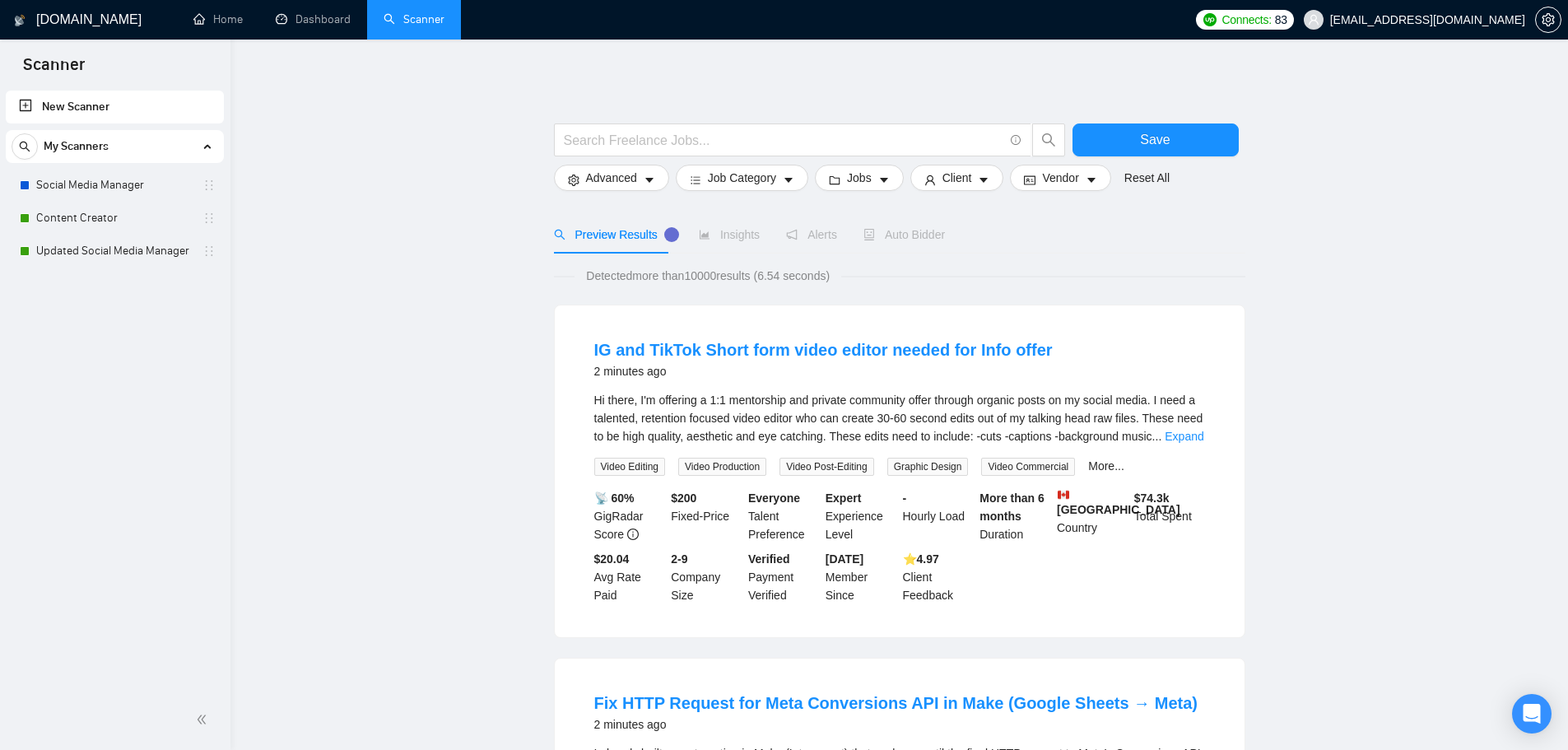
click at [909, 240] on span "Auto Bidder" at bounding box center [903, 234] width 82 height 13
click at [95, 198] on link "Social Media Manager" at bounding box center [114, 185] width 156 height 33
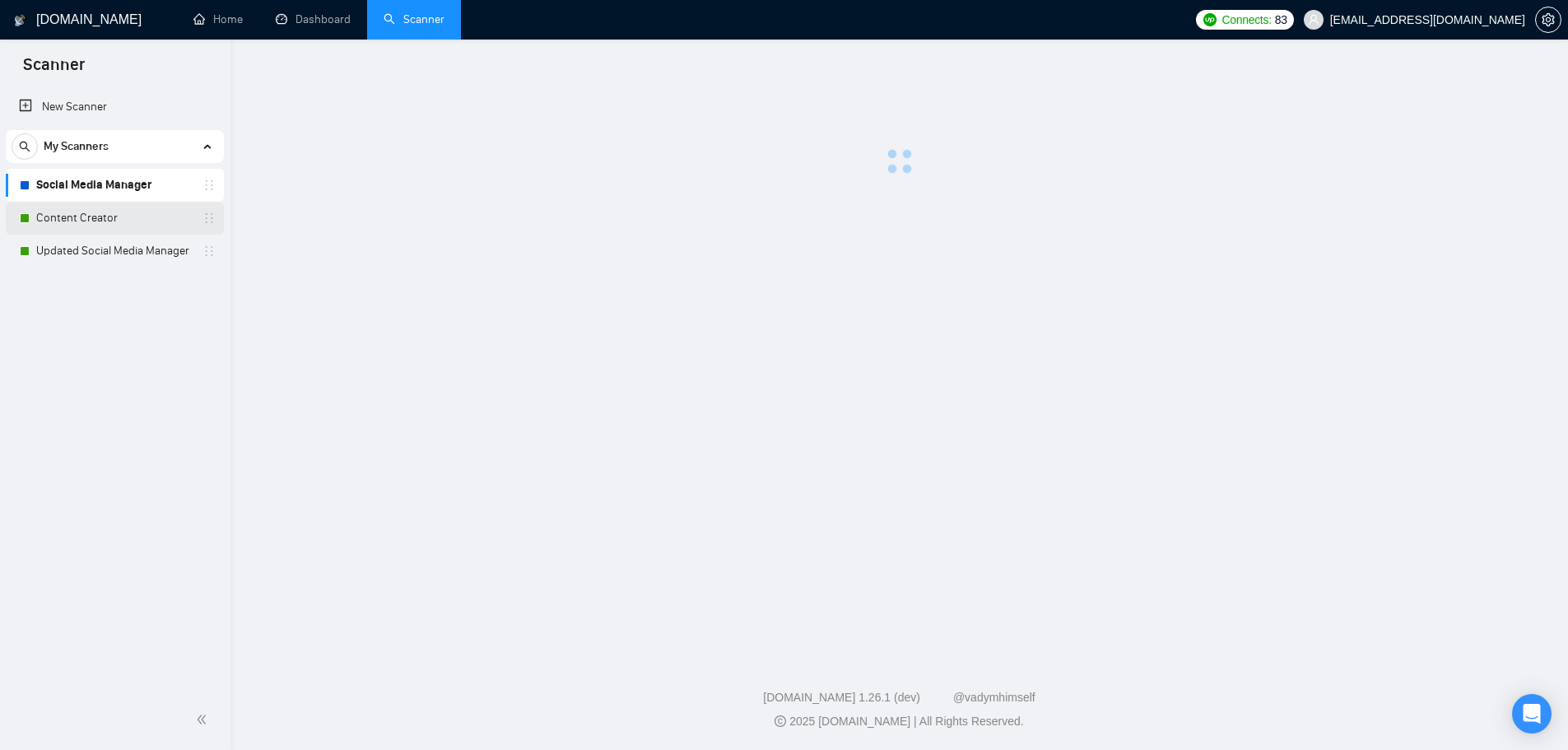
click at [106, 220] on link "Content Creator" at bounding box center [114, 218] width 156 height 33
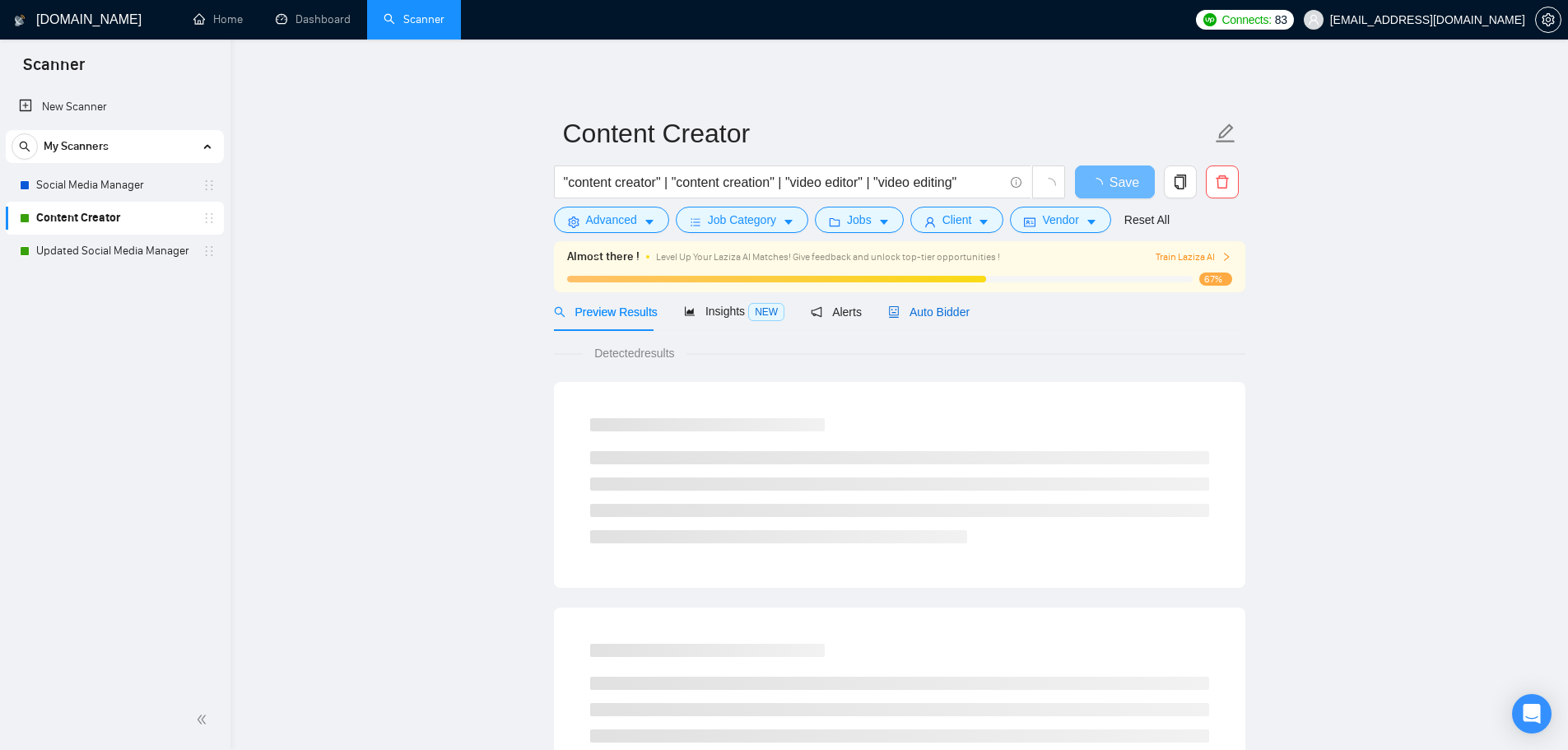
click at [949, 303] on div "Auto Bidder" at bounding box center [928, 312] width 82 height 18
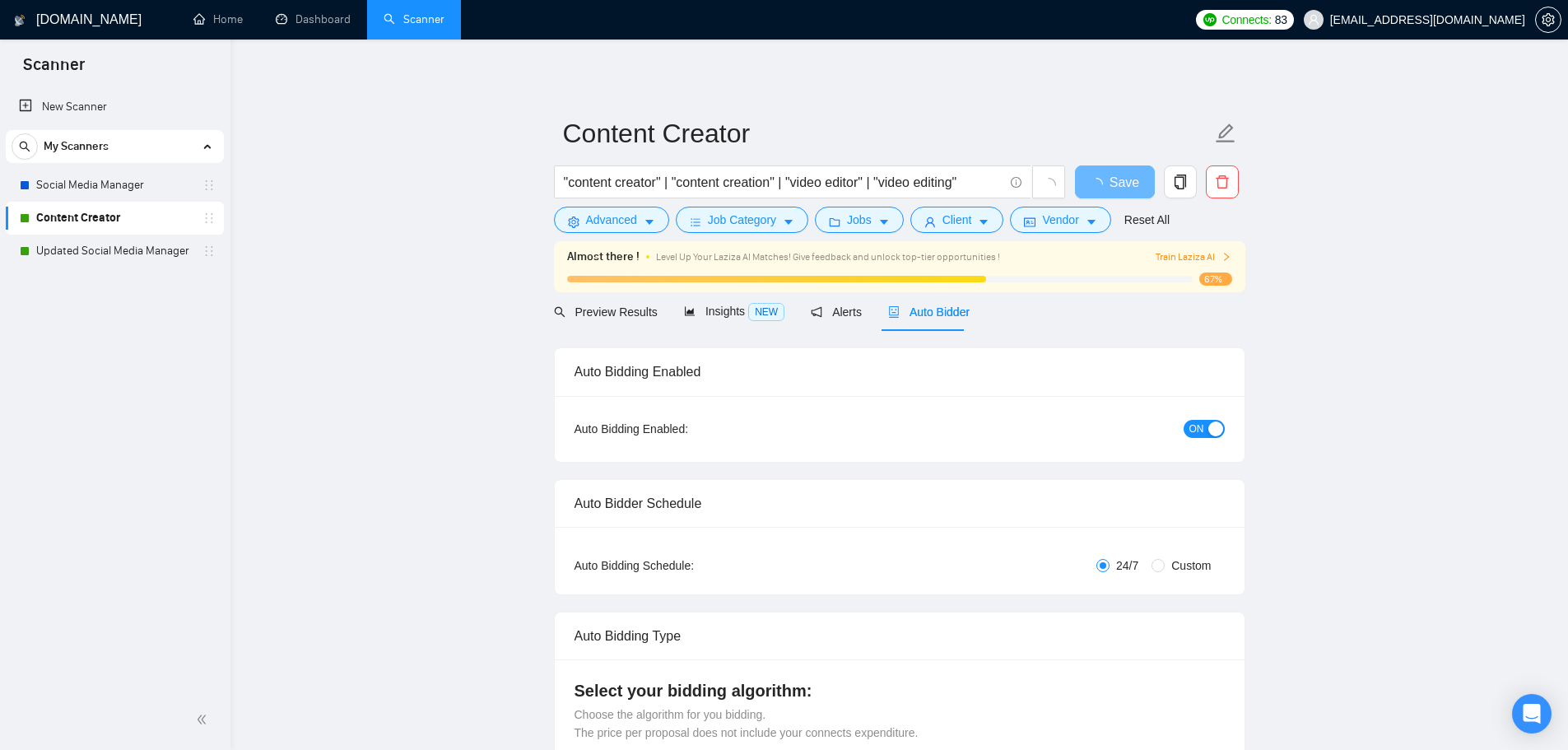
checkbox input "true"
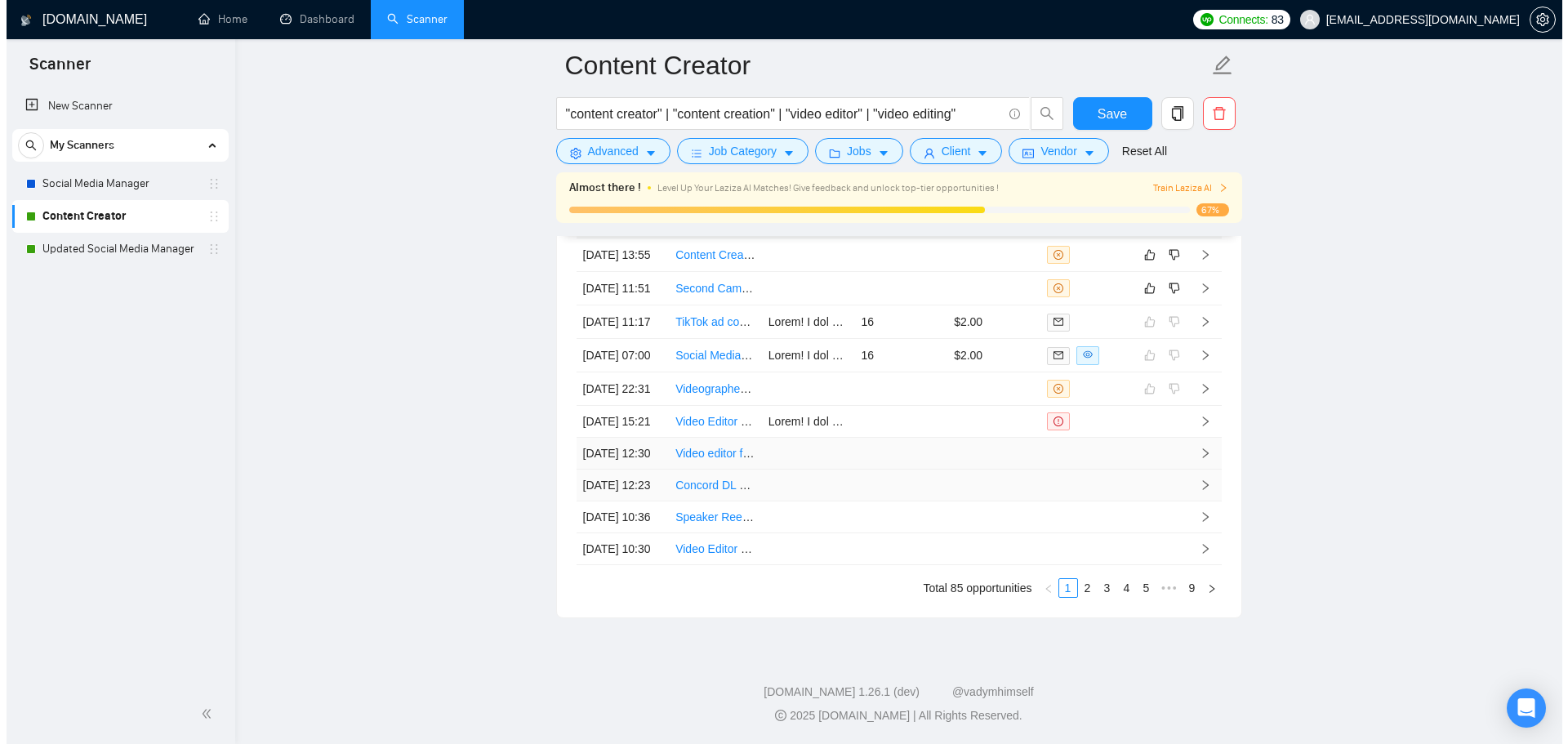
scroll to position [4404, 0]
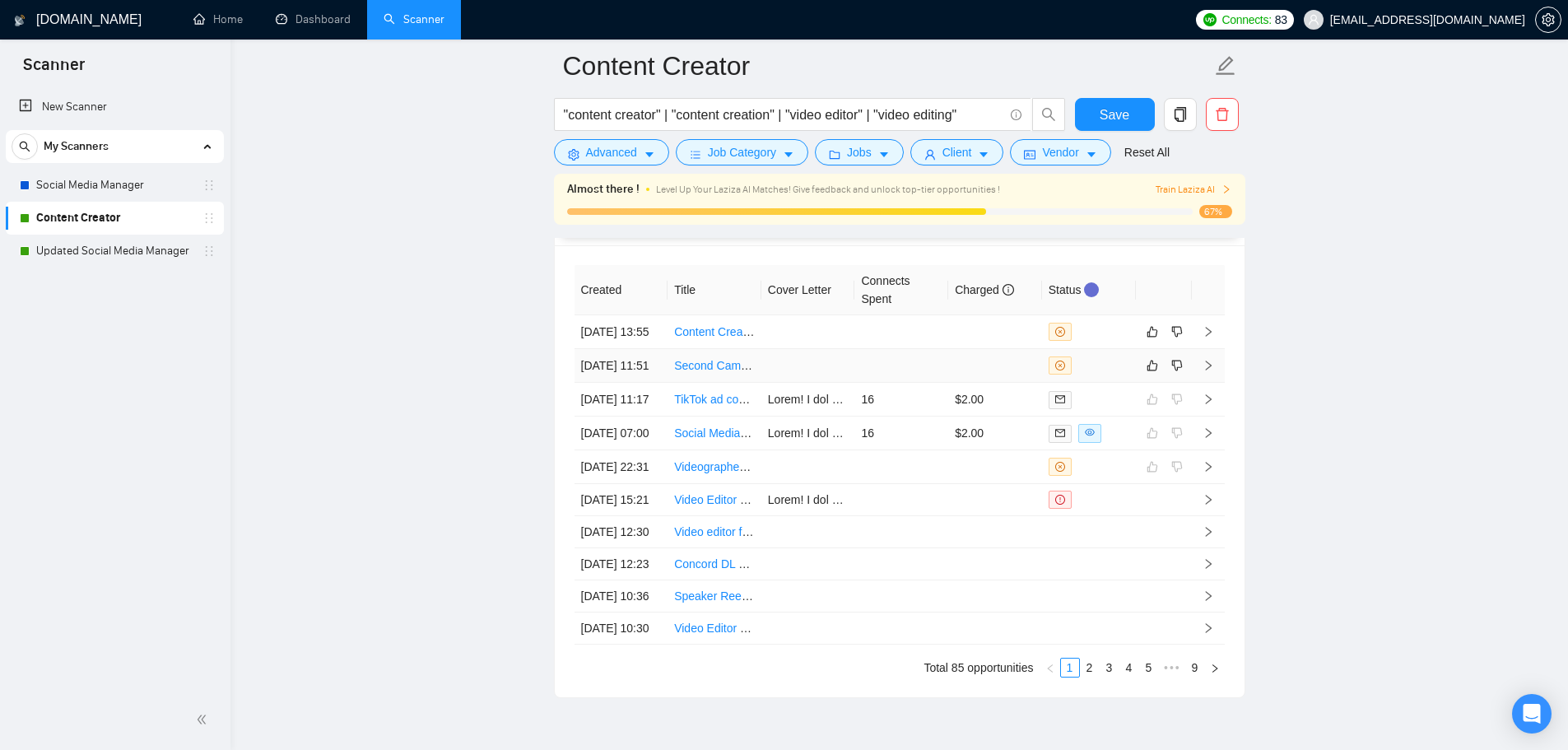
click at [902, 383] on td at bounding box center [901, 366] width 94 height 34
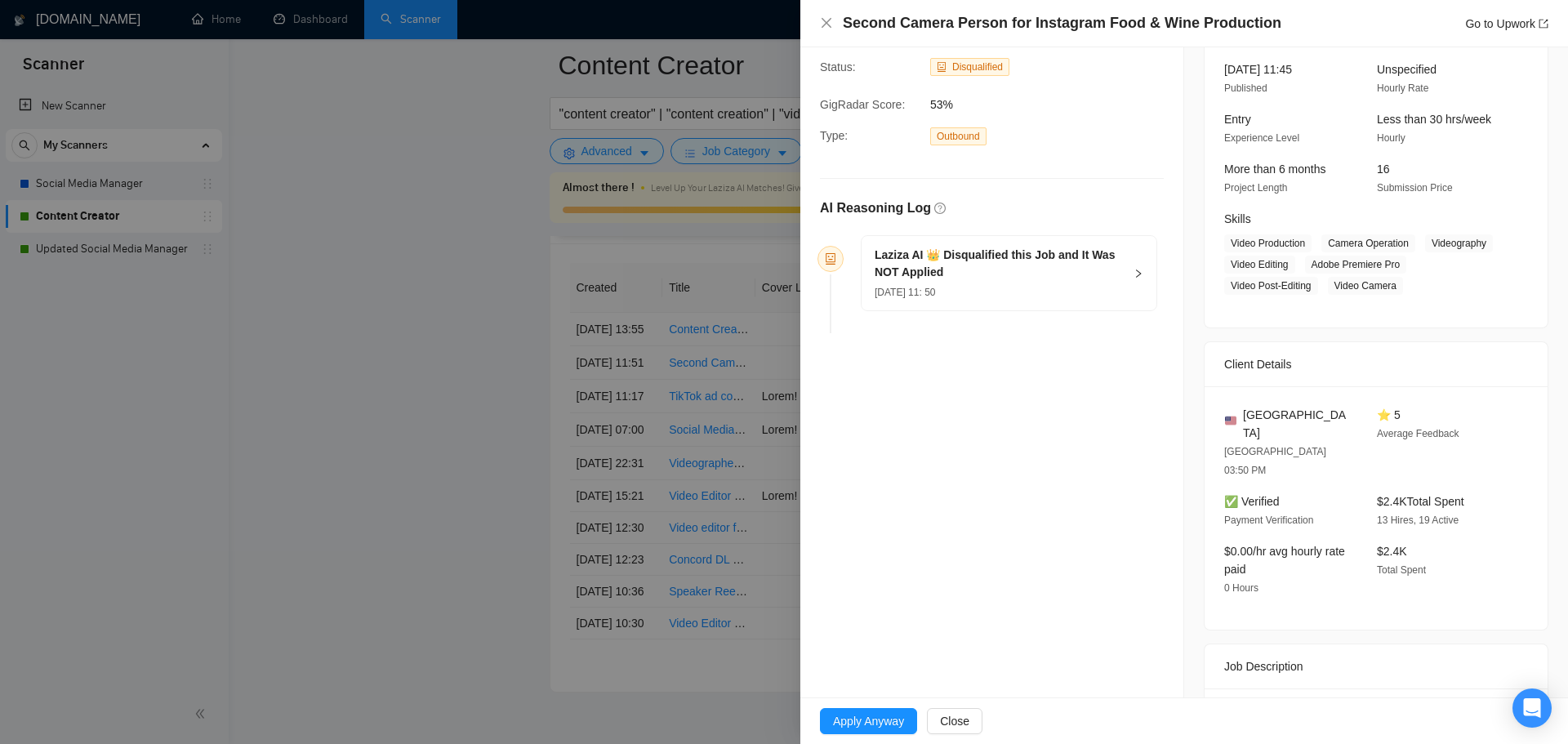
scroll to position [266, 0]
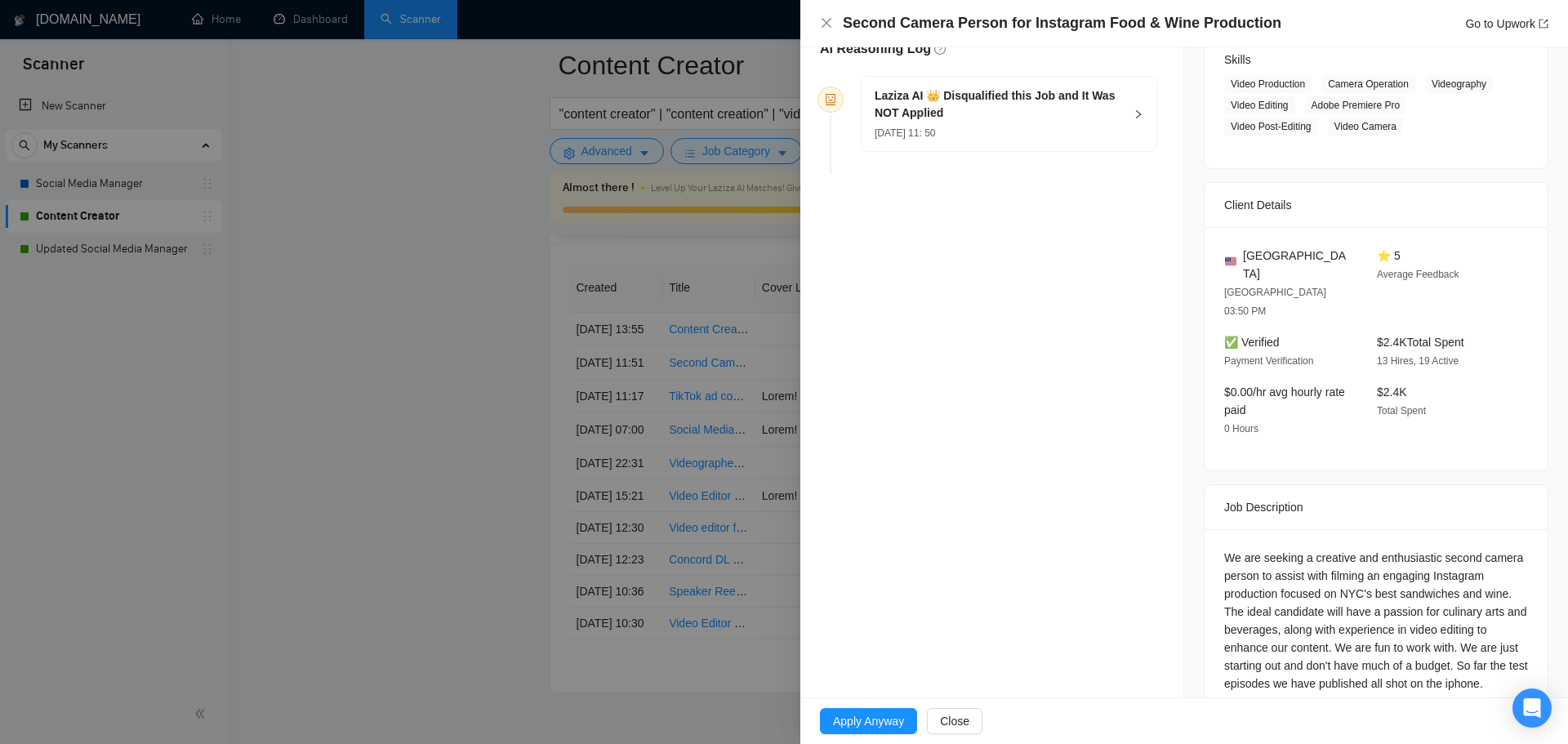
click at [670, 268] on div at bounding box center [784, 372] width 1568 height 744
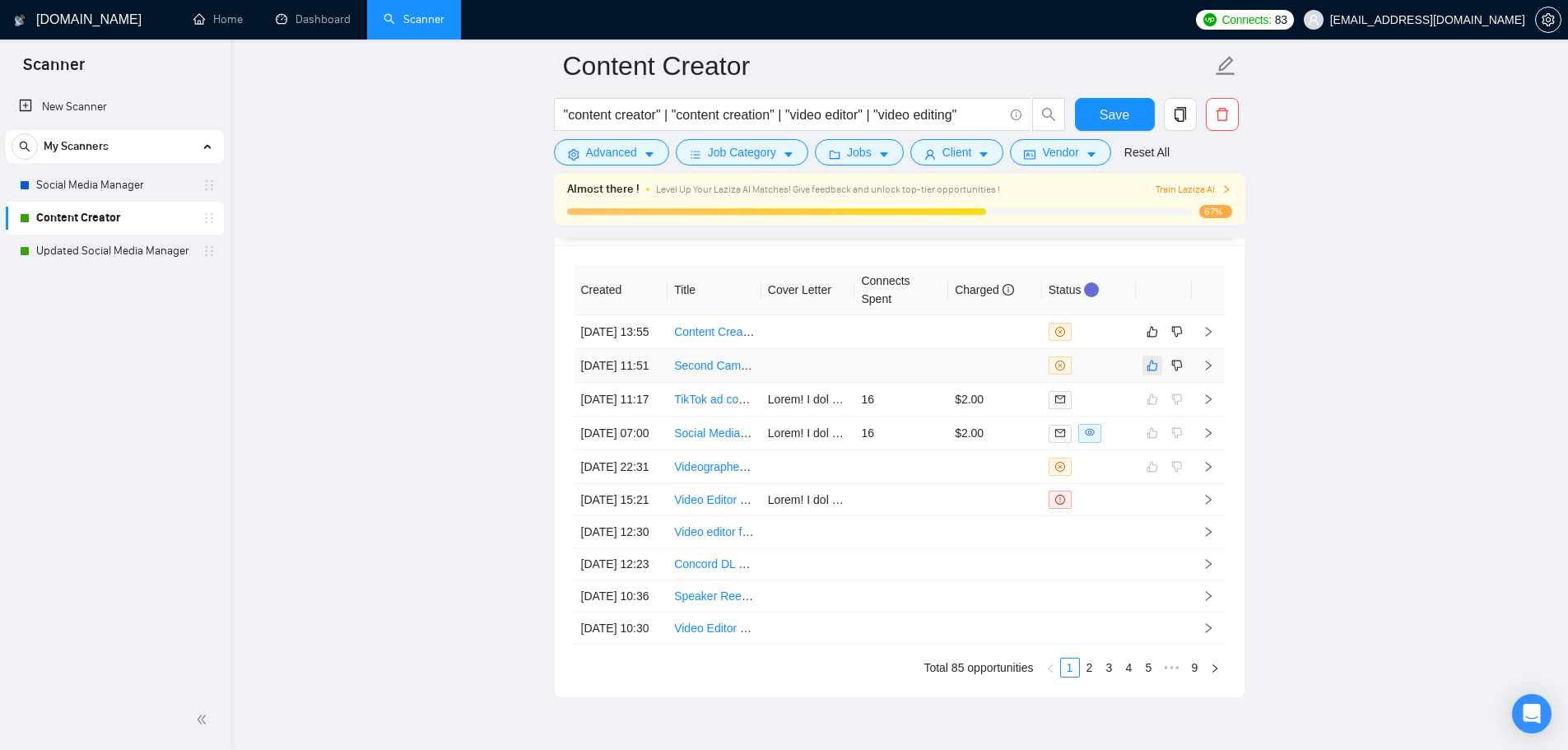
click at [1151, 371] on icon "like" at bounding box center [1152, 366] width 11 height 11
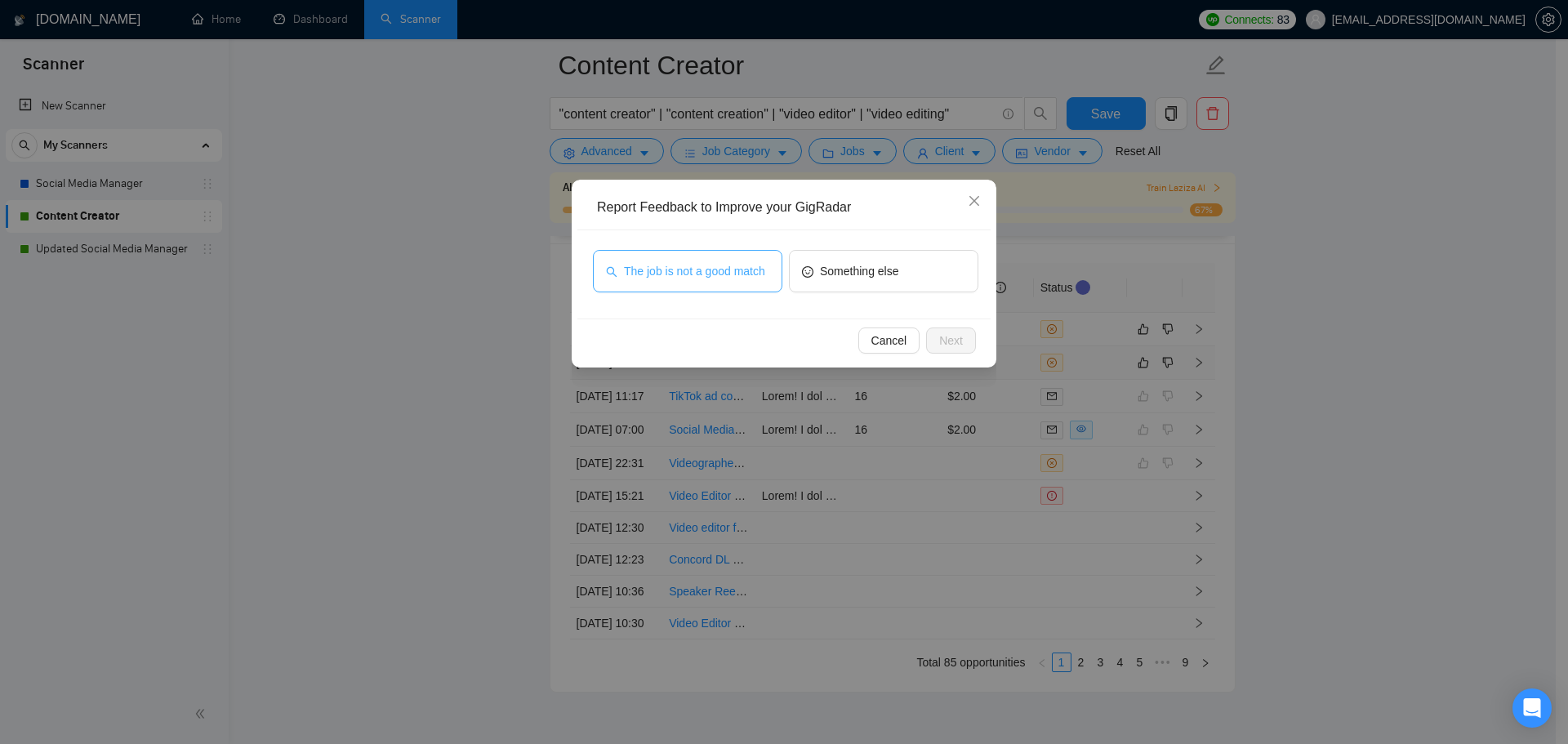
click at [690, 262] on button "The job is not a good match" at bounding box center [687, 271] width 190 height 43
click at [941, 337] on span "Next" at bounding box center [950, 341] width 24 height 18
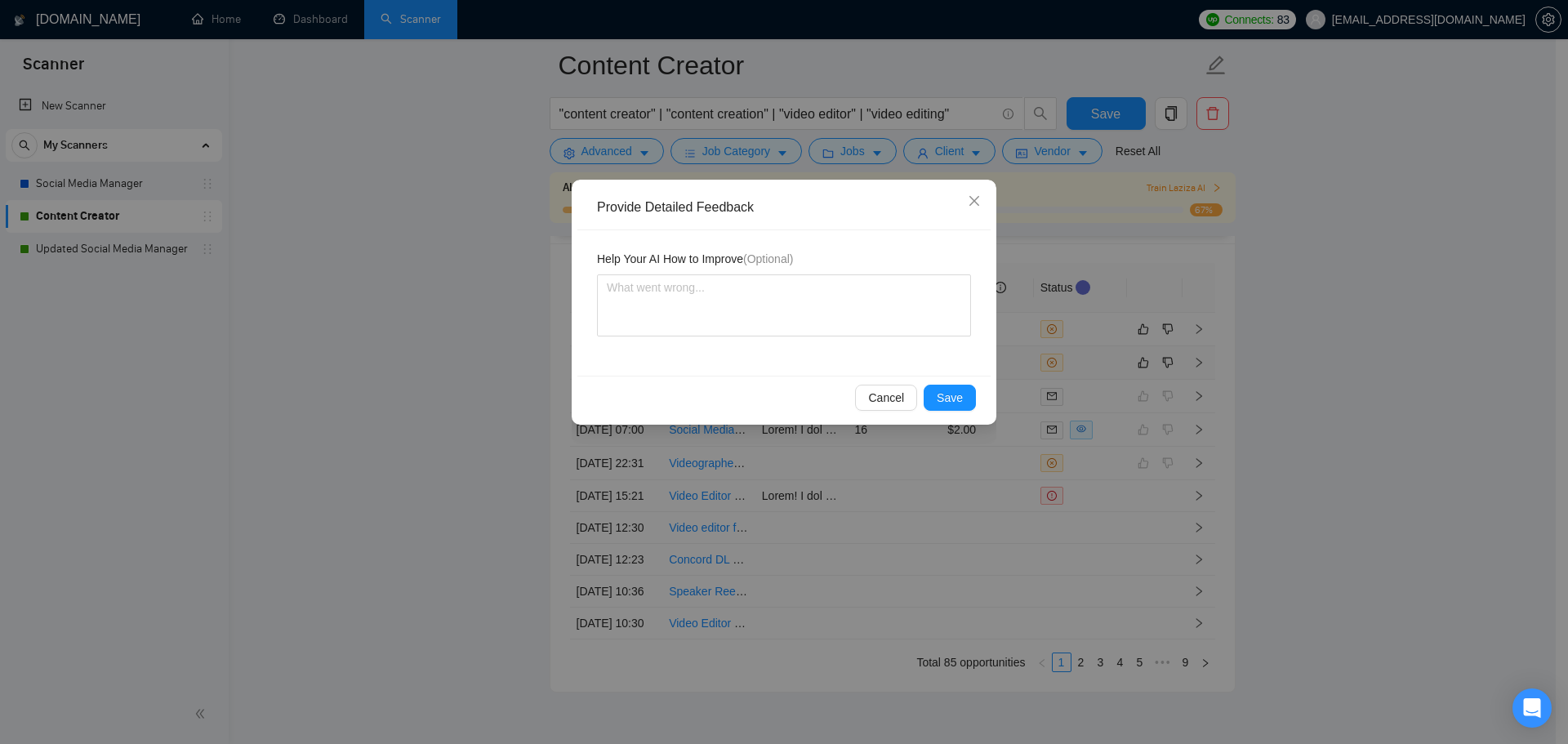
click at [886, 383] on div "Cancel Save" at bounding box center [784, 397] width 413 height 44
click at [945, 398] on span "Save" at bounding box center [949, 398] width 26 height 18
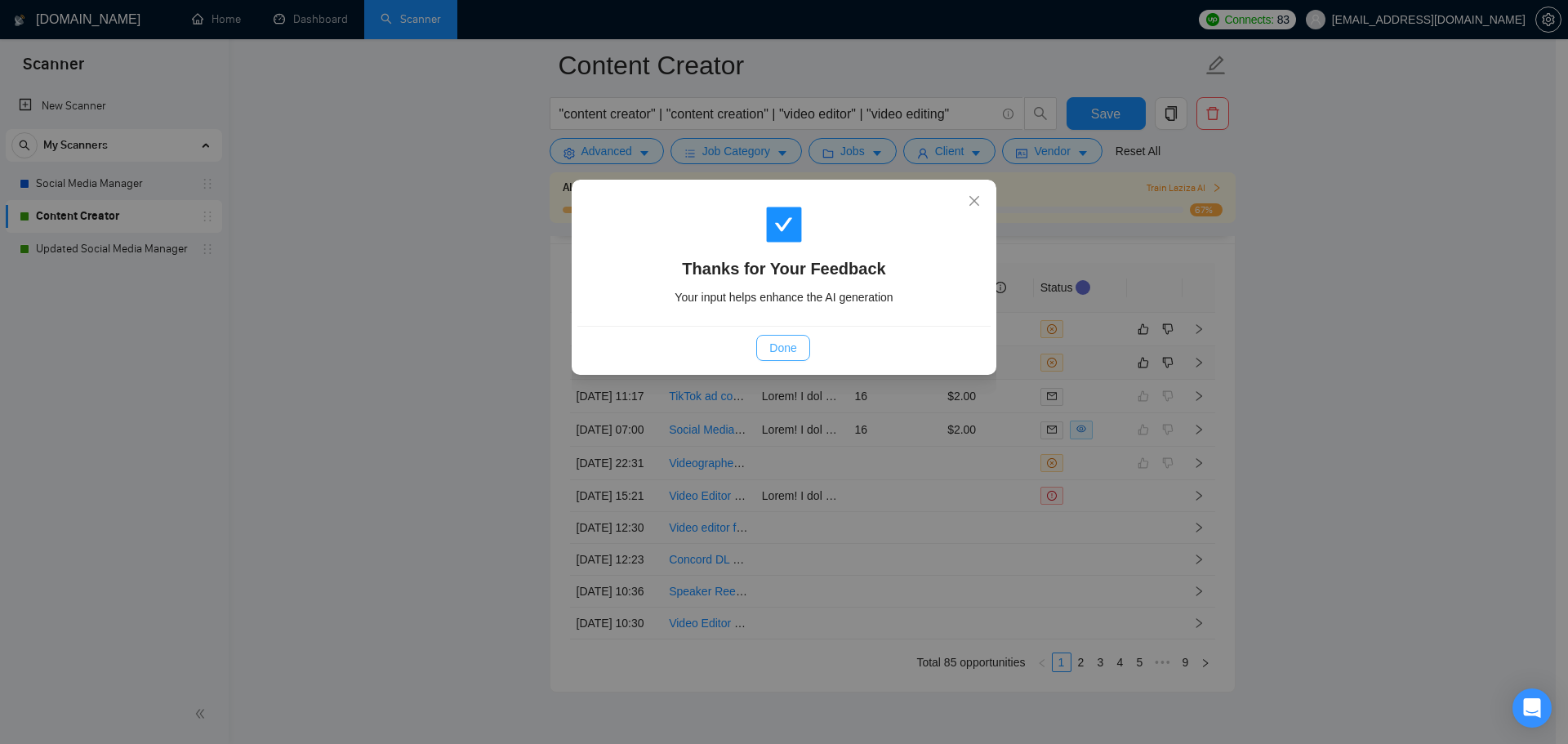
click at [793, 347] on span "Done" at bounding box center [782, 348] width 27 height 18
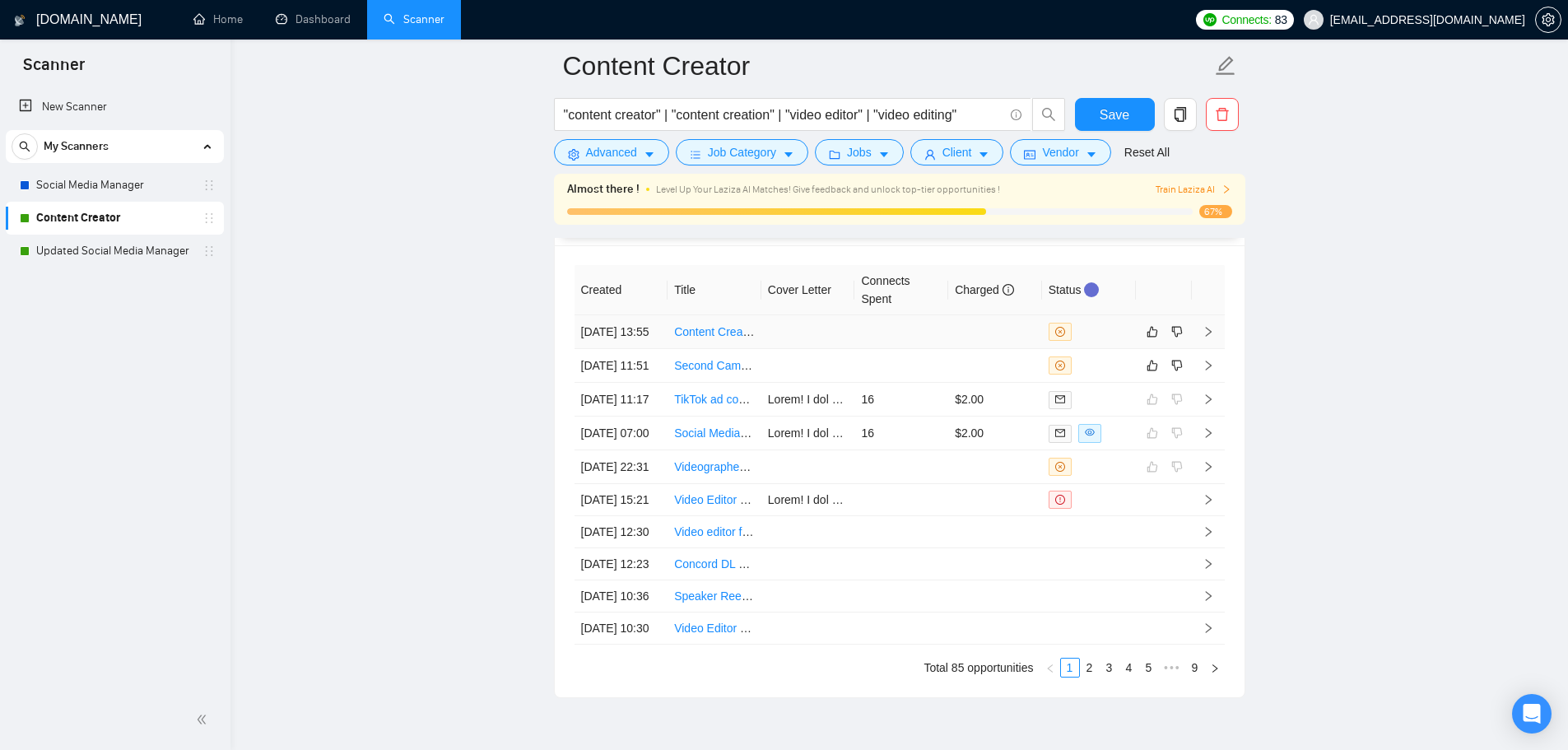
click at [859, 450] on td at bounding box center [901, 467] width 94 height 34
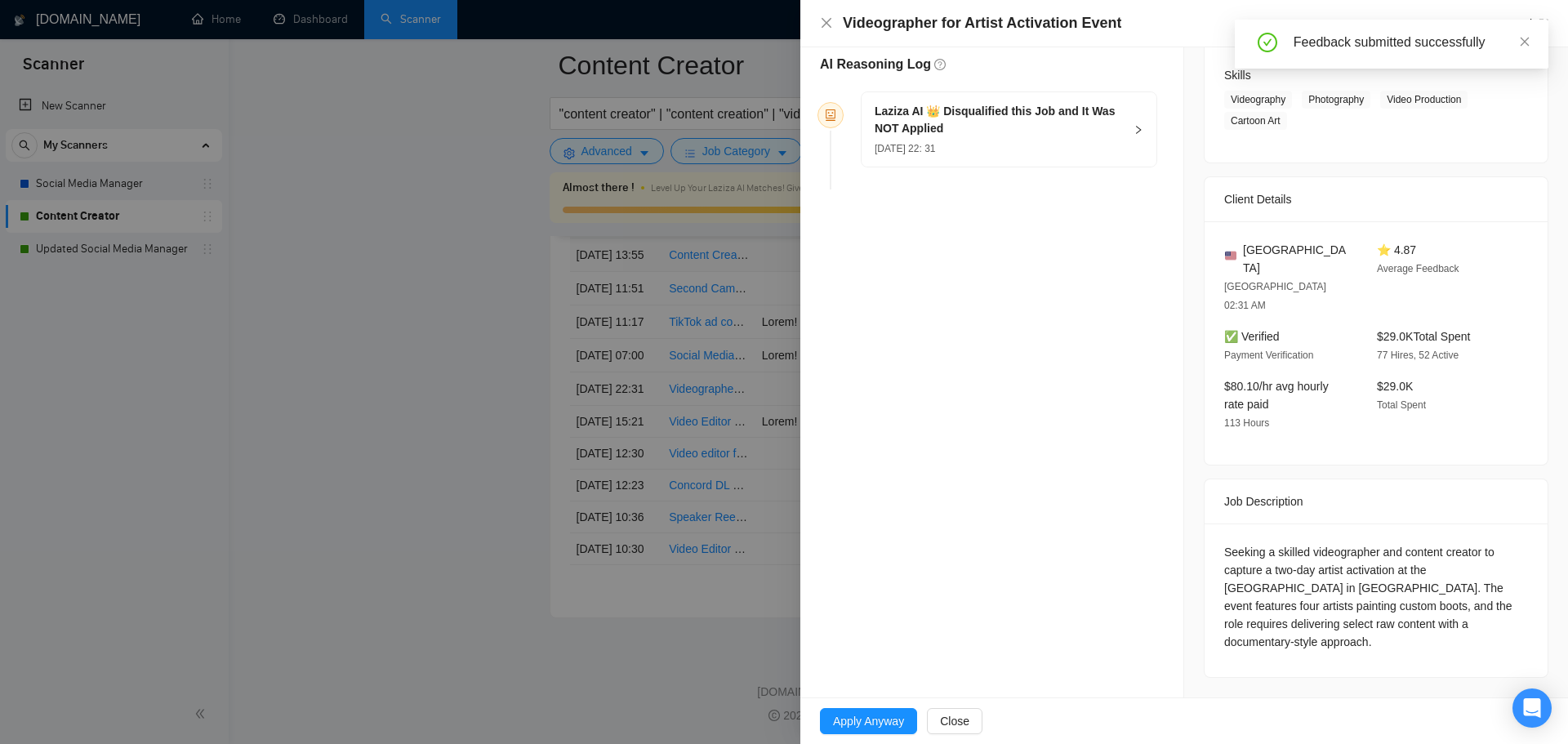
scroll to position [191, 0]
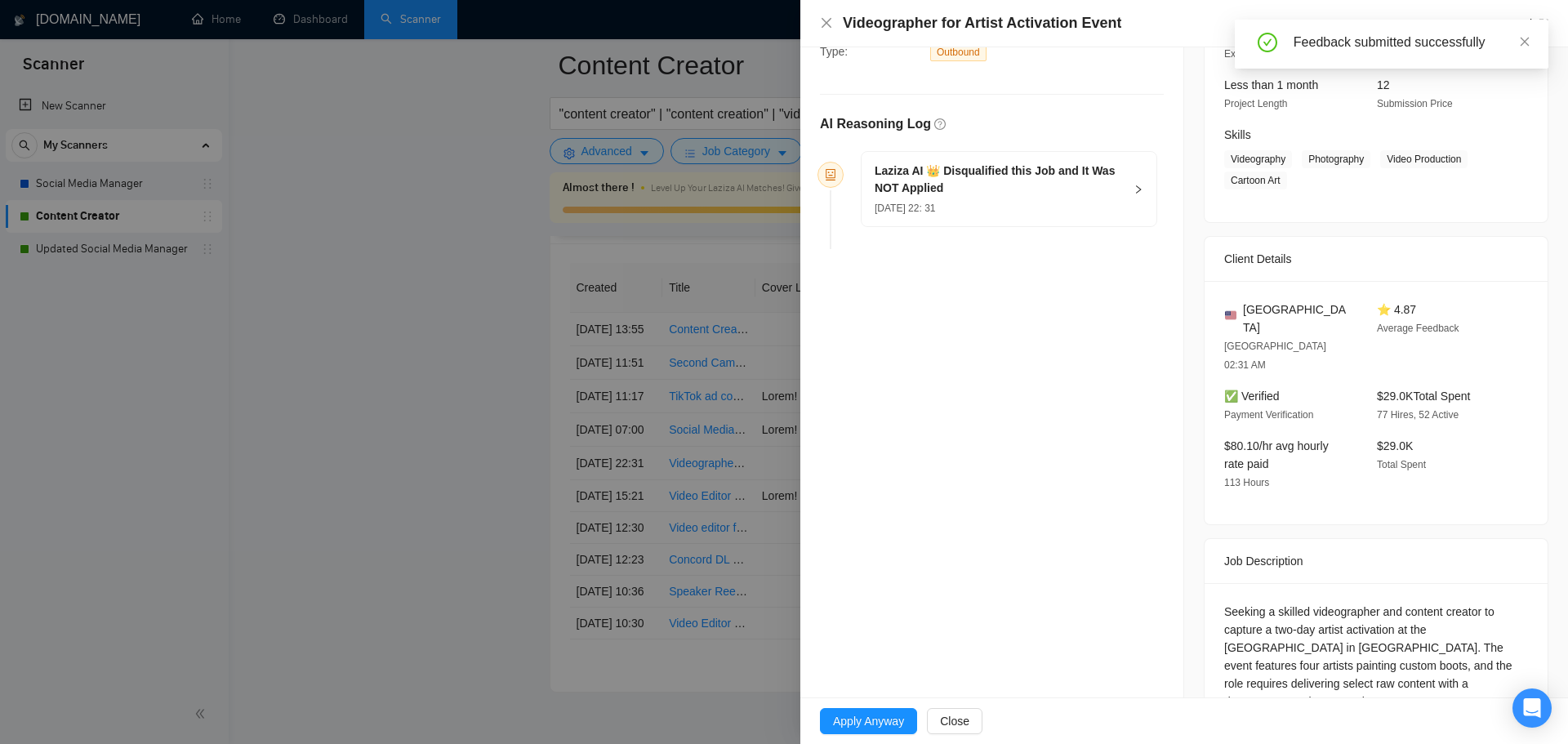
click at [694, 392] on div at bounding box center [784, 372] width 1568 height 744
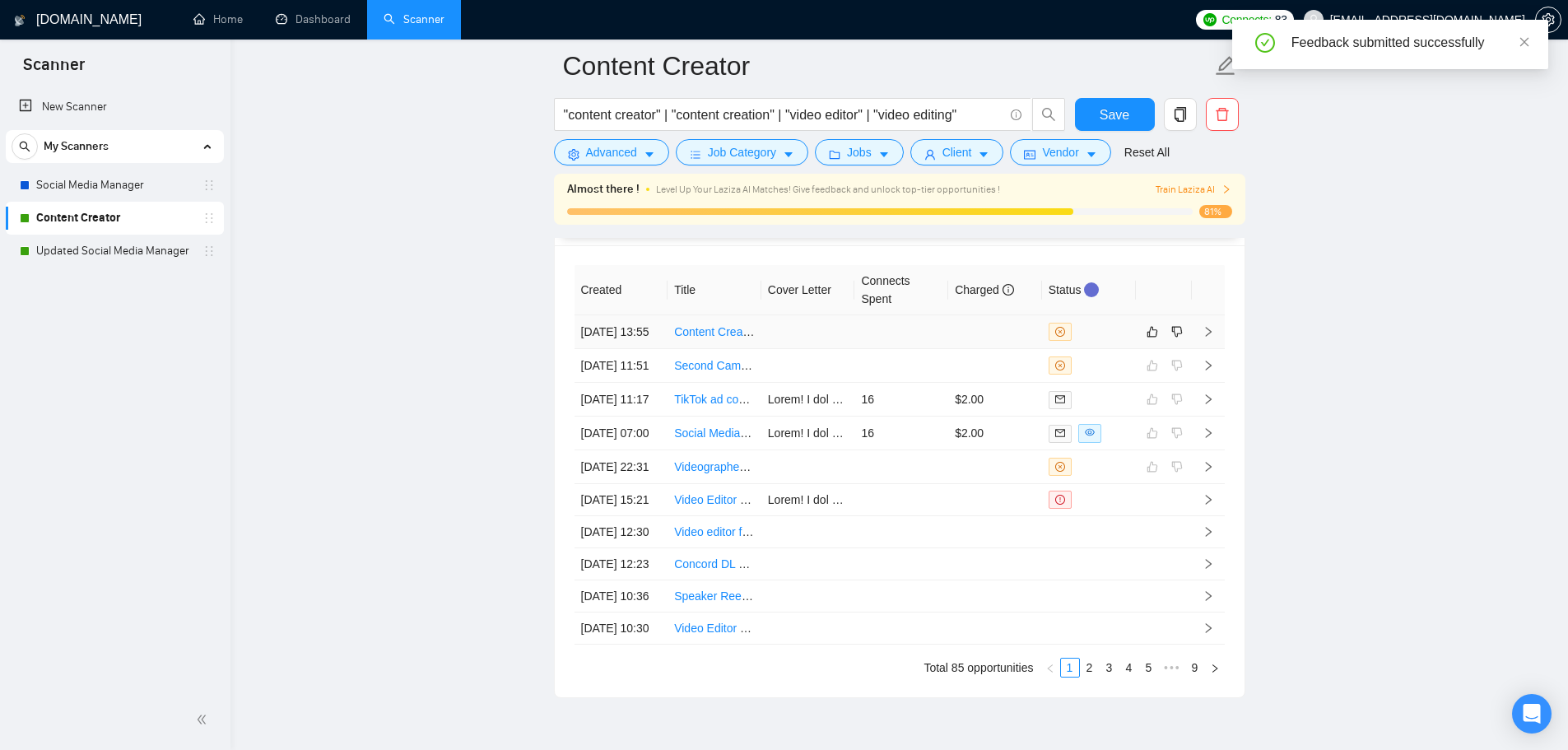
click at [893, 349] on td at bounding box center [901, 332] width 94 height 34
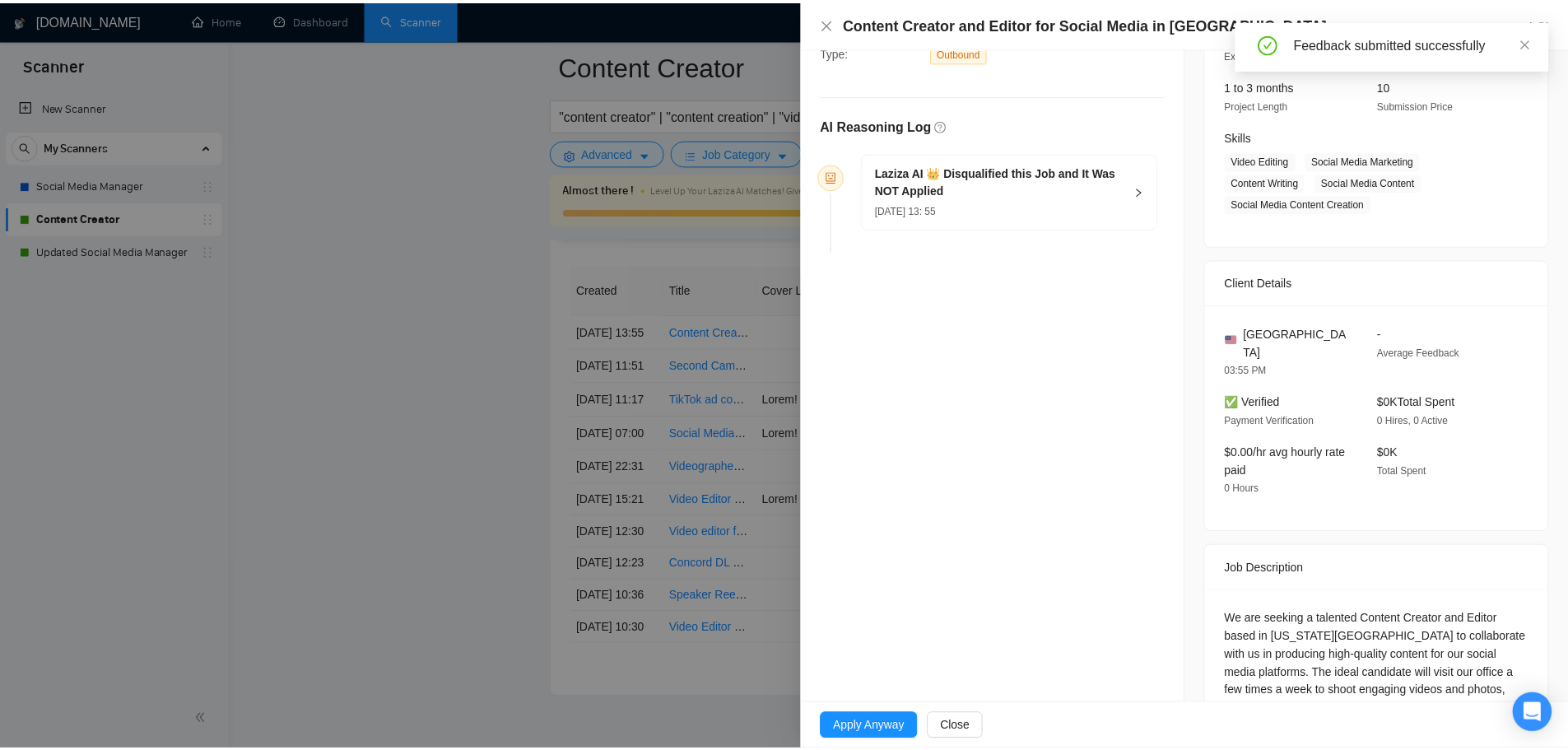
scroll to position [268, 0]
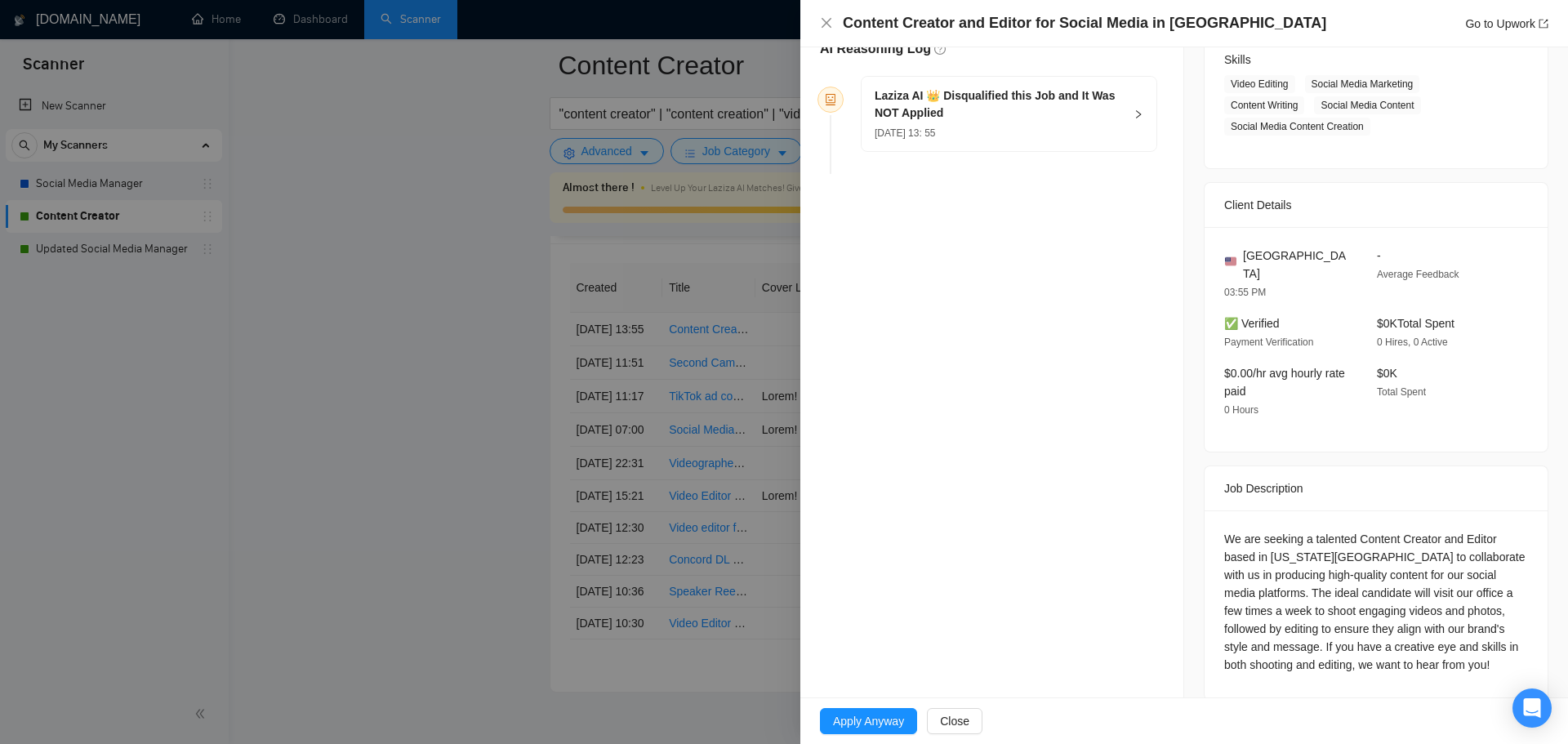
click at [995, 87] on h5 "Laziza AI 👑 Disqualified this Job and It Was NOT Applied" at bounding box center [999, 104] width 249 height 35
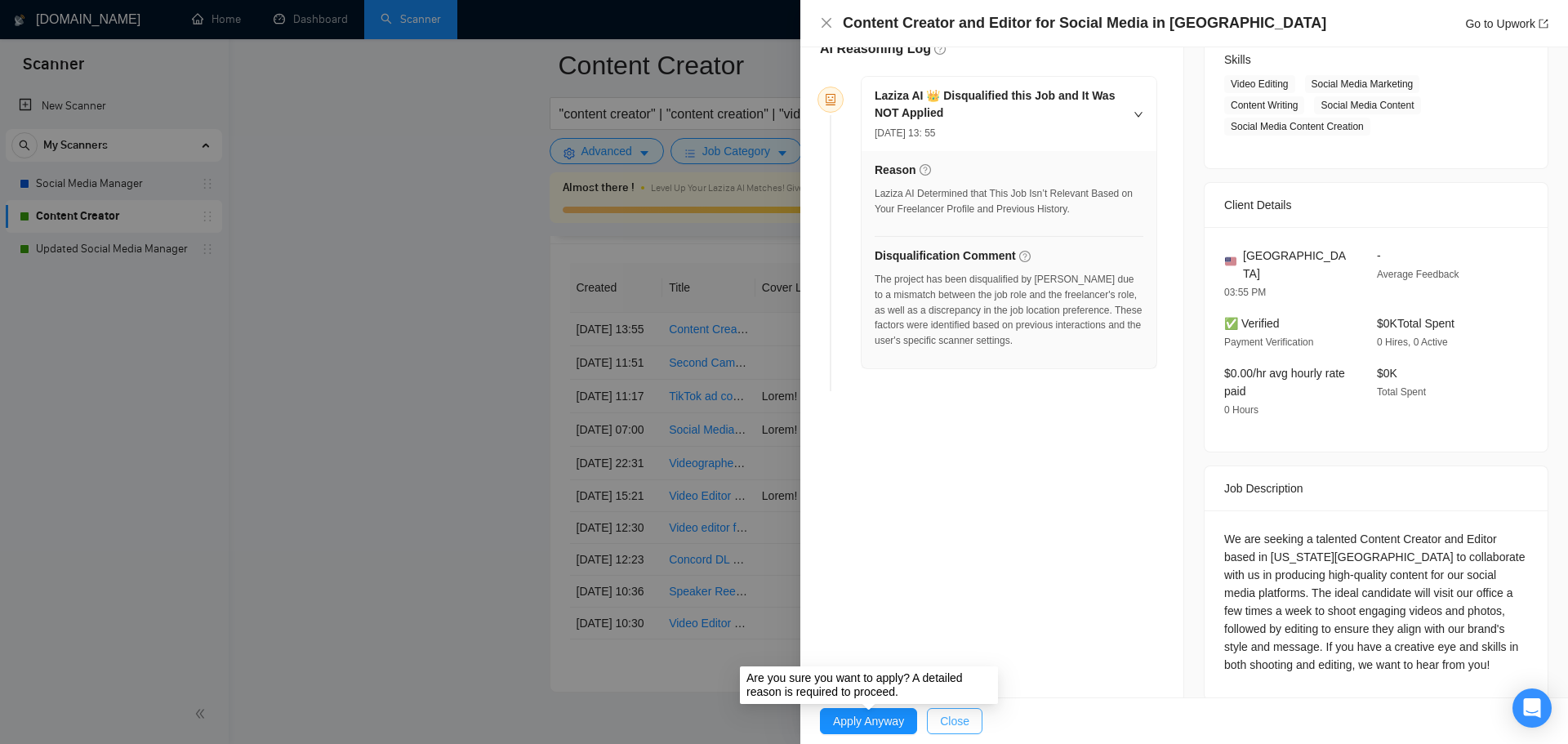
click at [950, 724] on span "Close" at bounding box center [954, 721] width 29 height 18
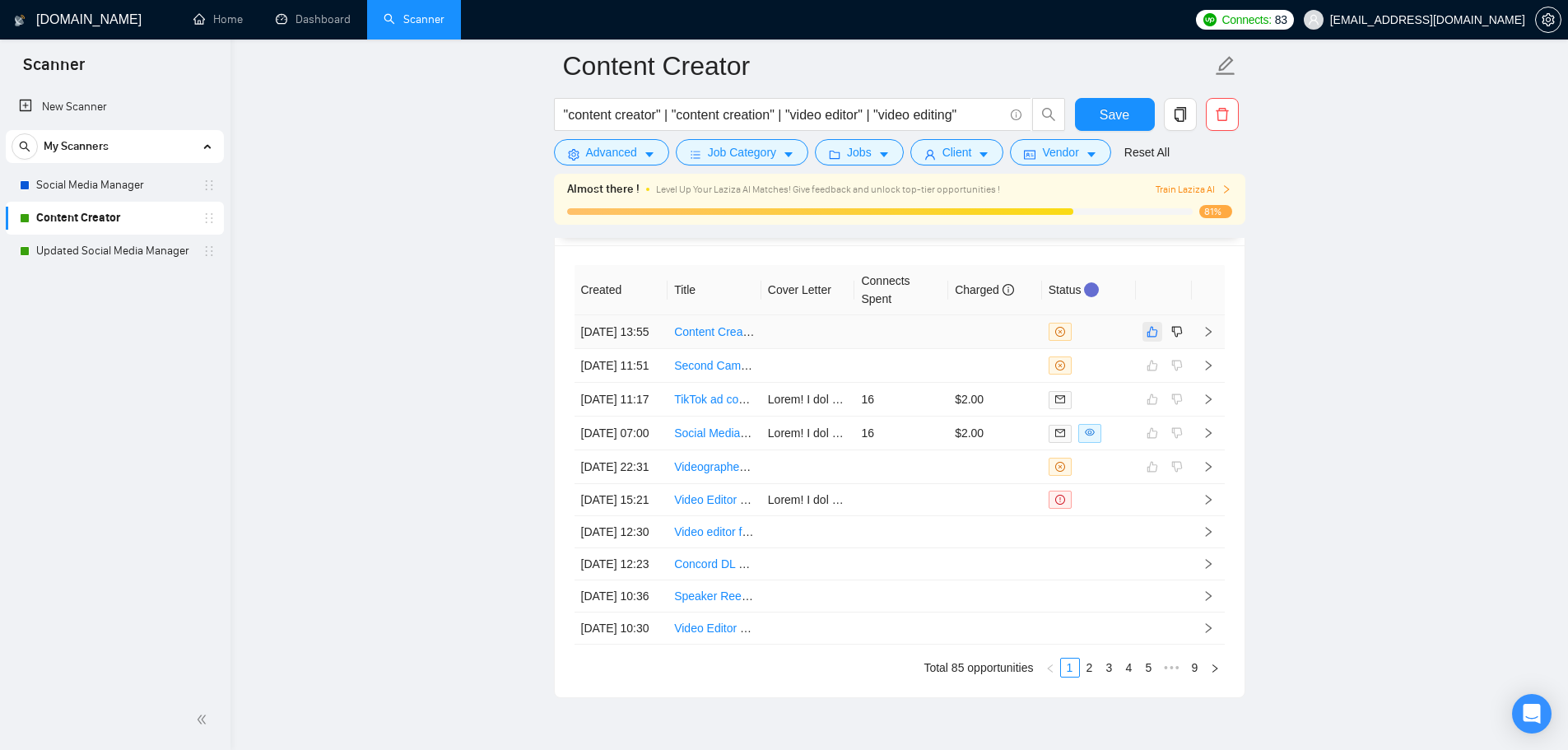
click at [1148, 338] on icon "like" at bounding box center [1152, 331] width 12 height 13
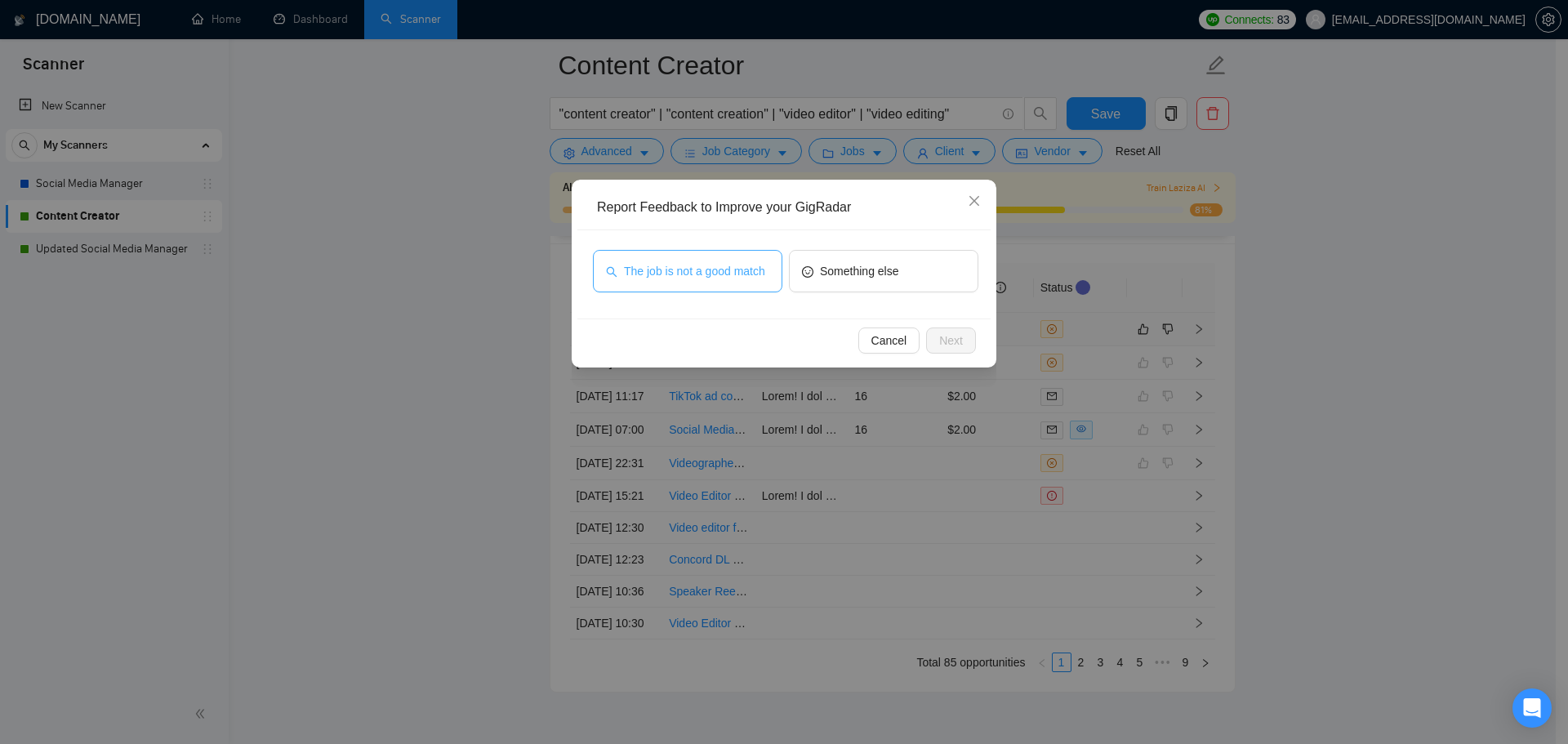
click at [687, 278] on span "The job is not a good match" at bounding box center [694, 271] width 141 height 18
click at [950, 344] on span "Next" at bounding box center [950, 341] width 24 height 18
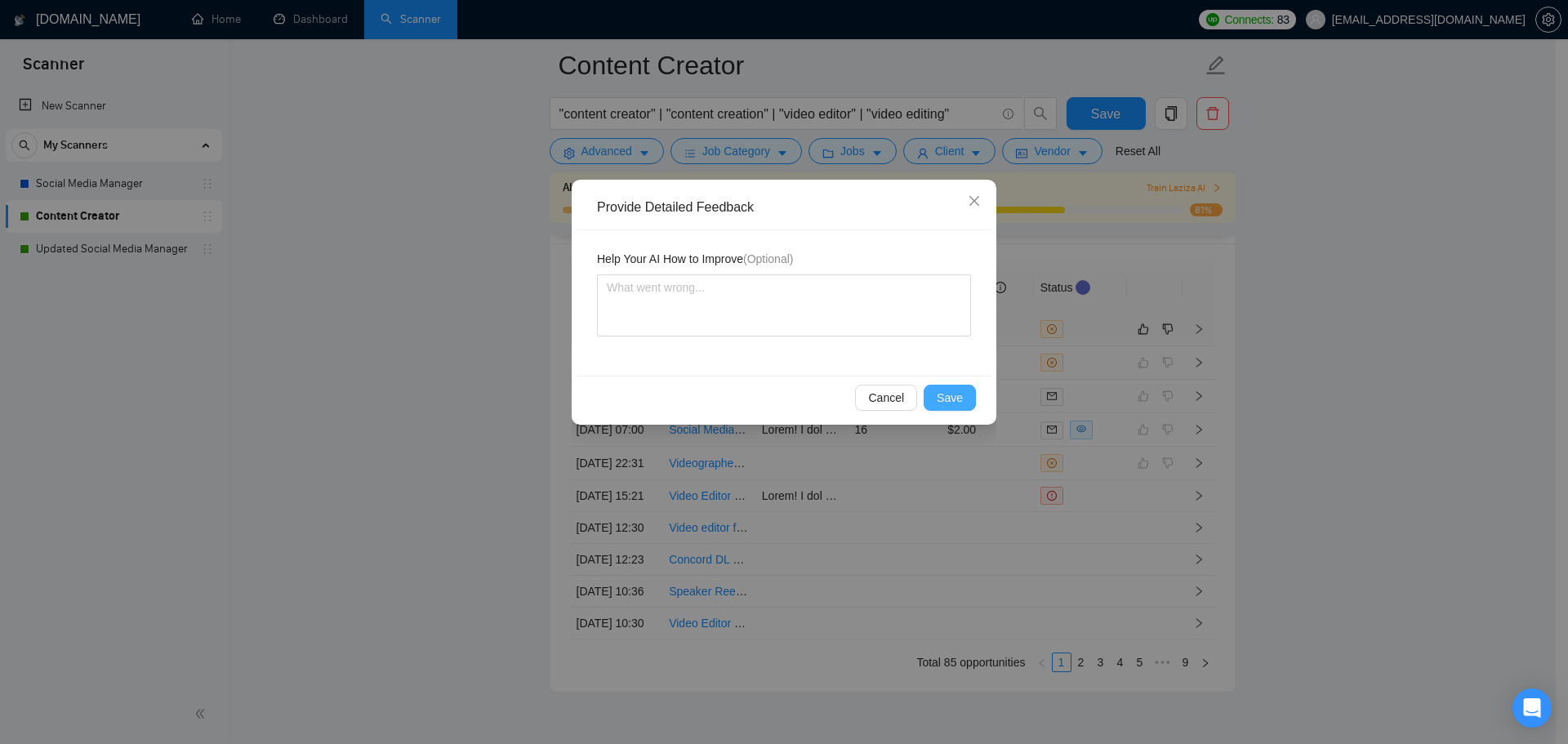
click at [955, 400] on span "Save" at bounding box center [949, 398] width 26 height 18
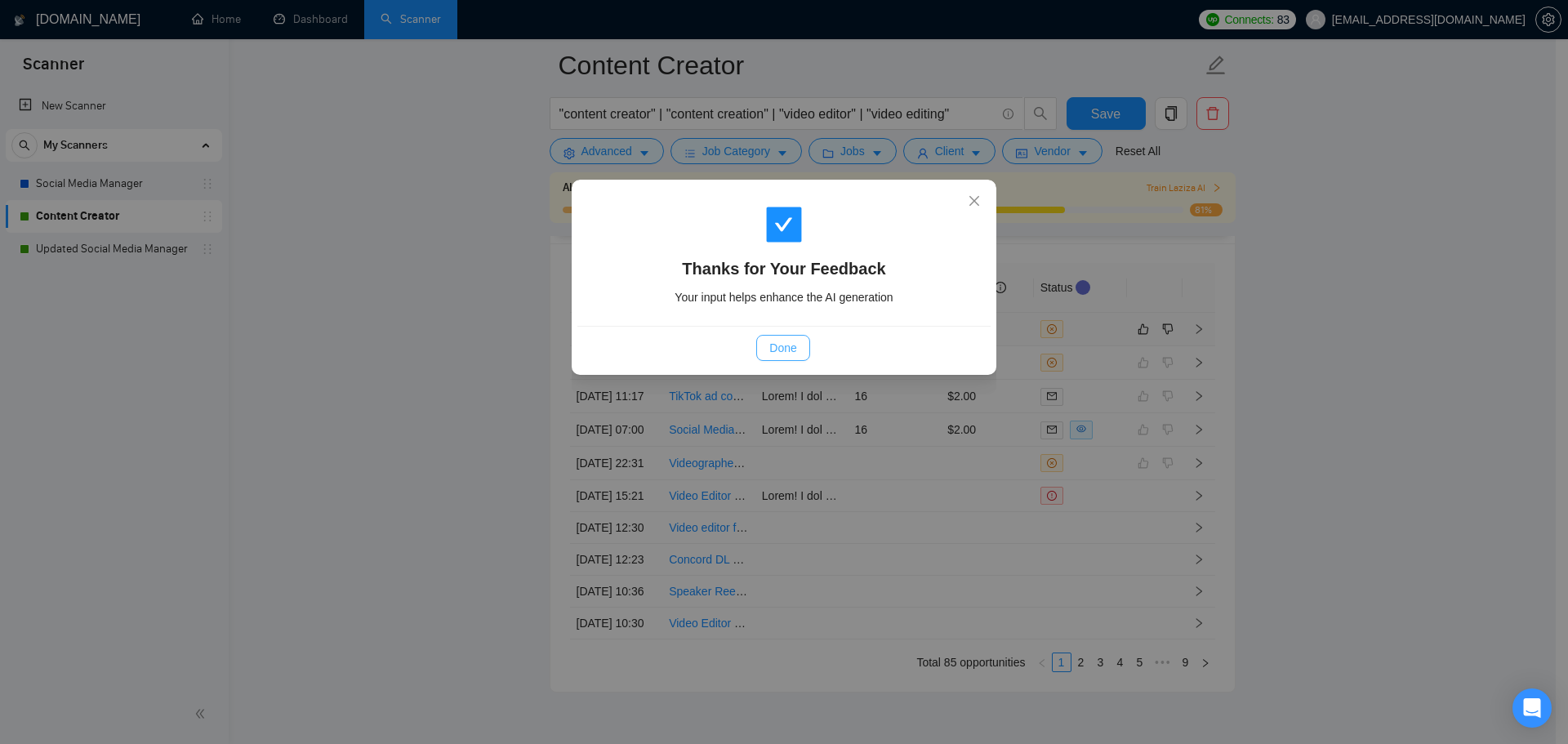
click at [779, 343] on span "Done" at bounding box center [782, 348] width 27 height 18
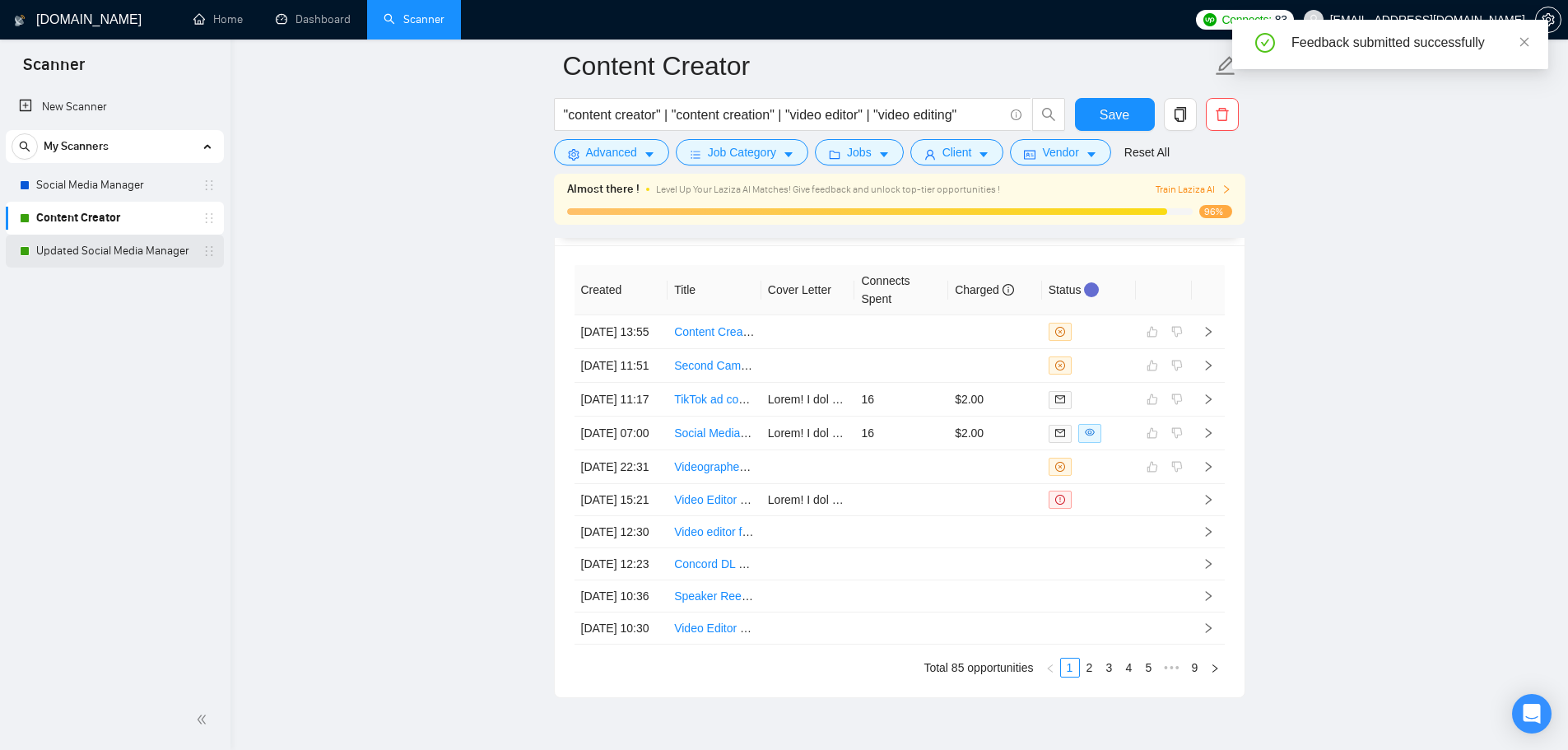
click at [123, 236] on link "Updated Social Media Manager" at bounding box center [114, 250] width 156 height 33
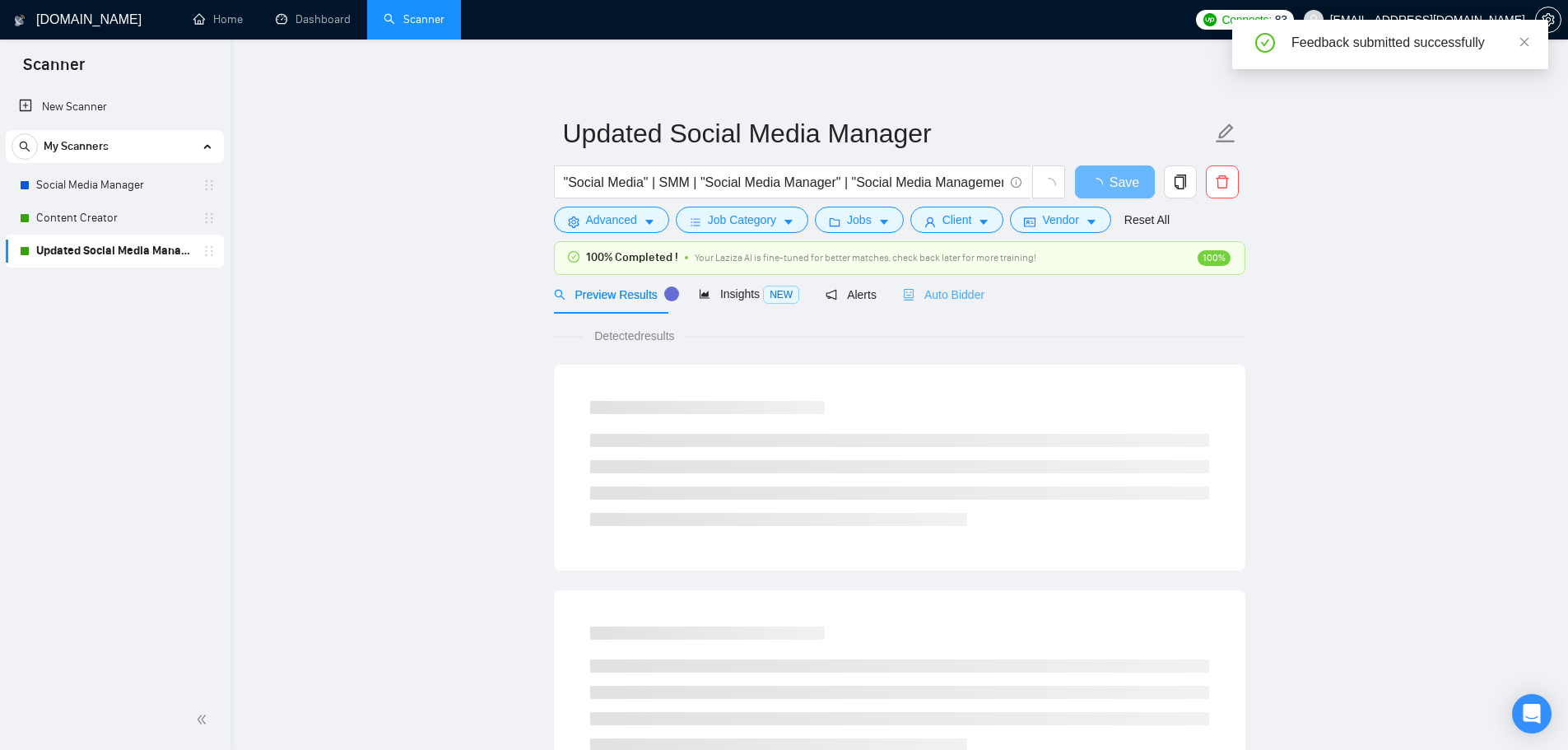
click at [972, 280] on div "Auto Bidder" at bounding box center [943, 293] width 82 height 39
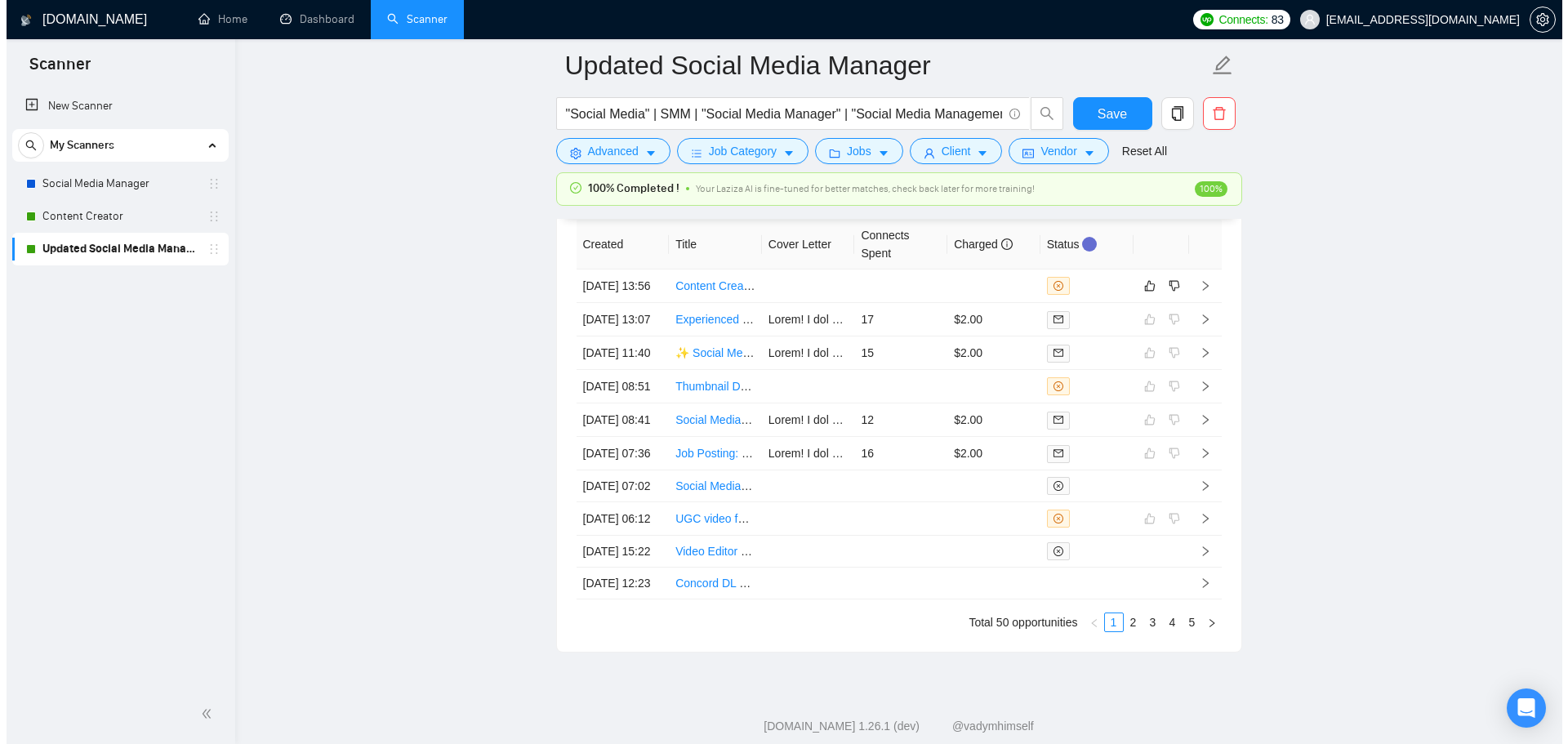
scroll to position [4438, 0]
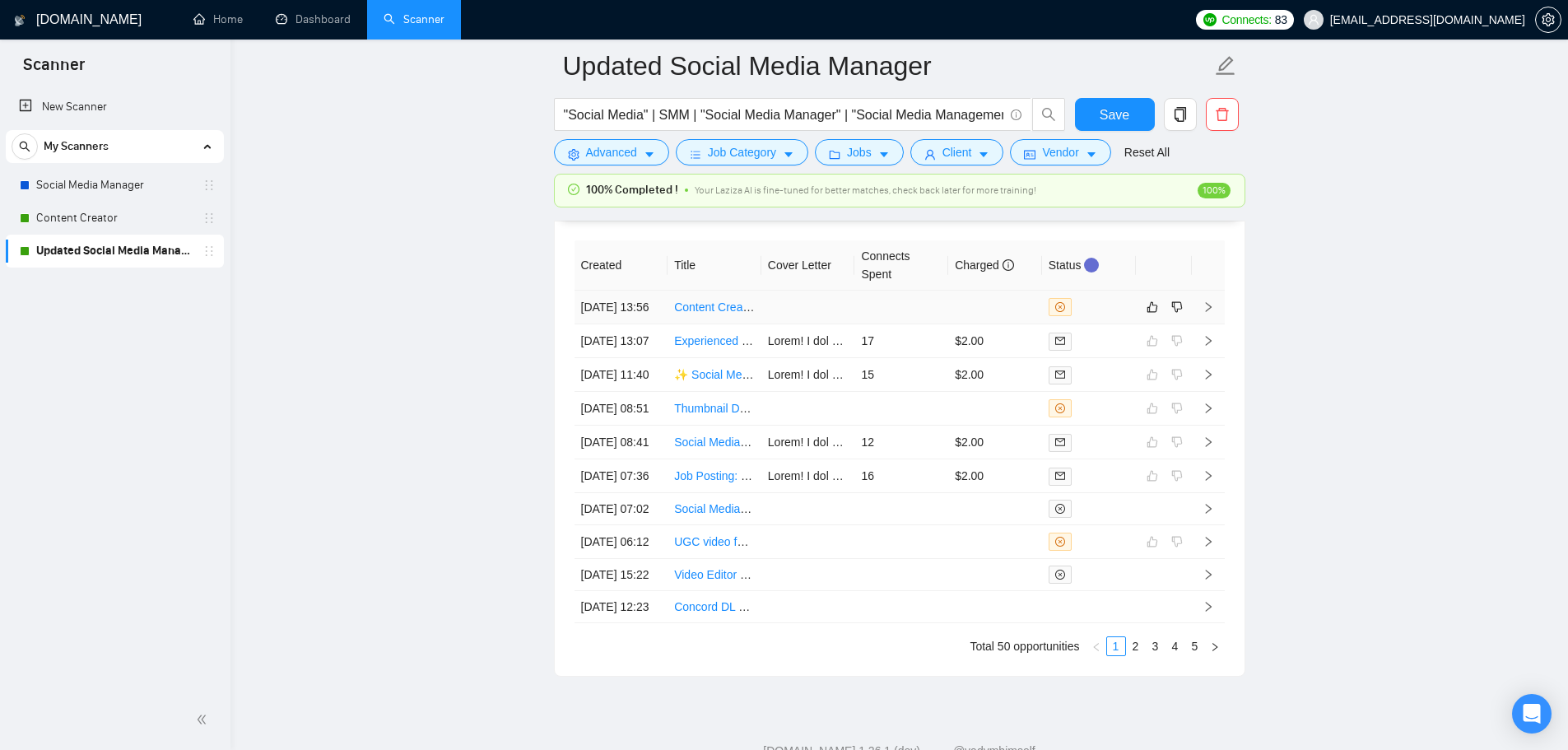
click at [789, 318] on td at bounding box center [808, 308] width 94 height 34
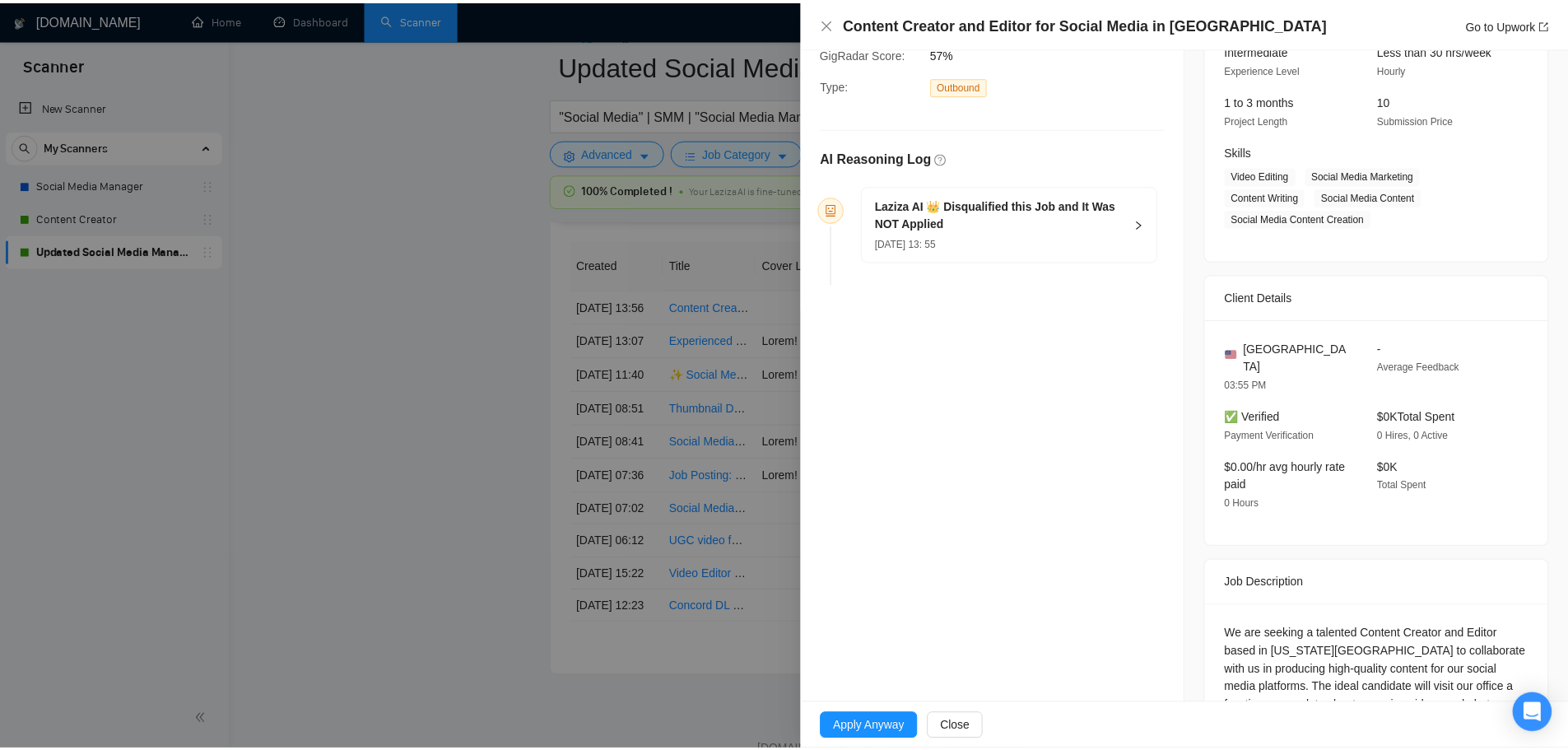
scroll to position [22, 0]
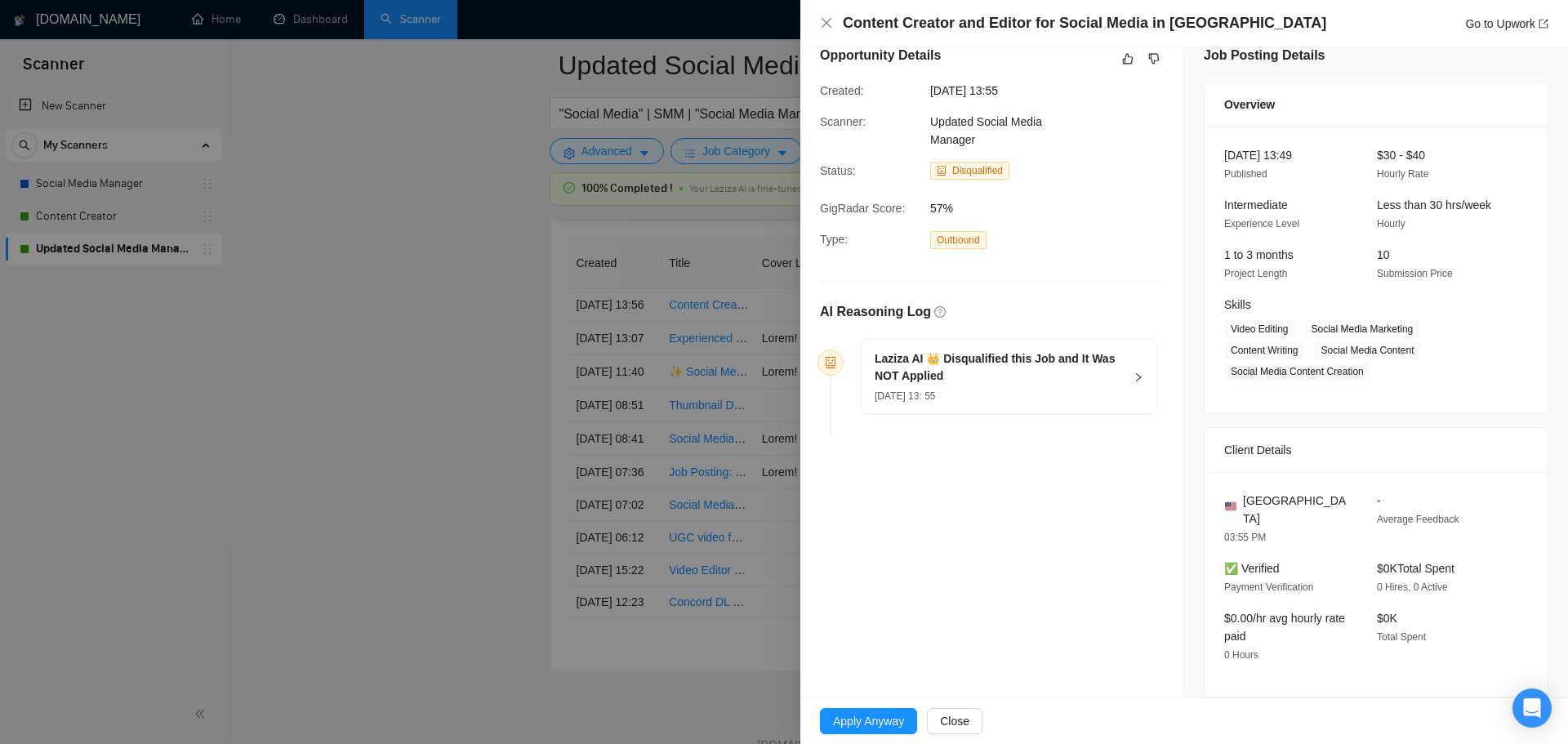
click at [610, 520] on div at bounding box center [784, 372] width 1568 height 744
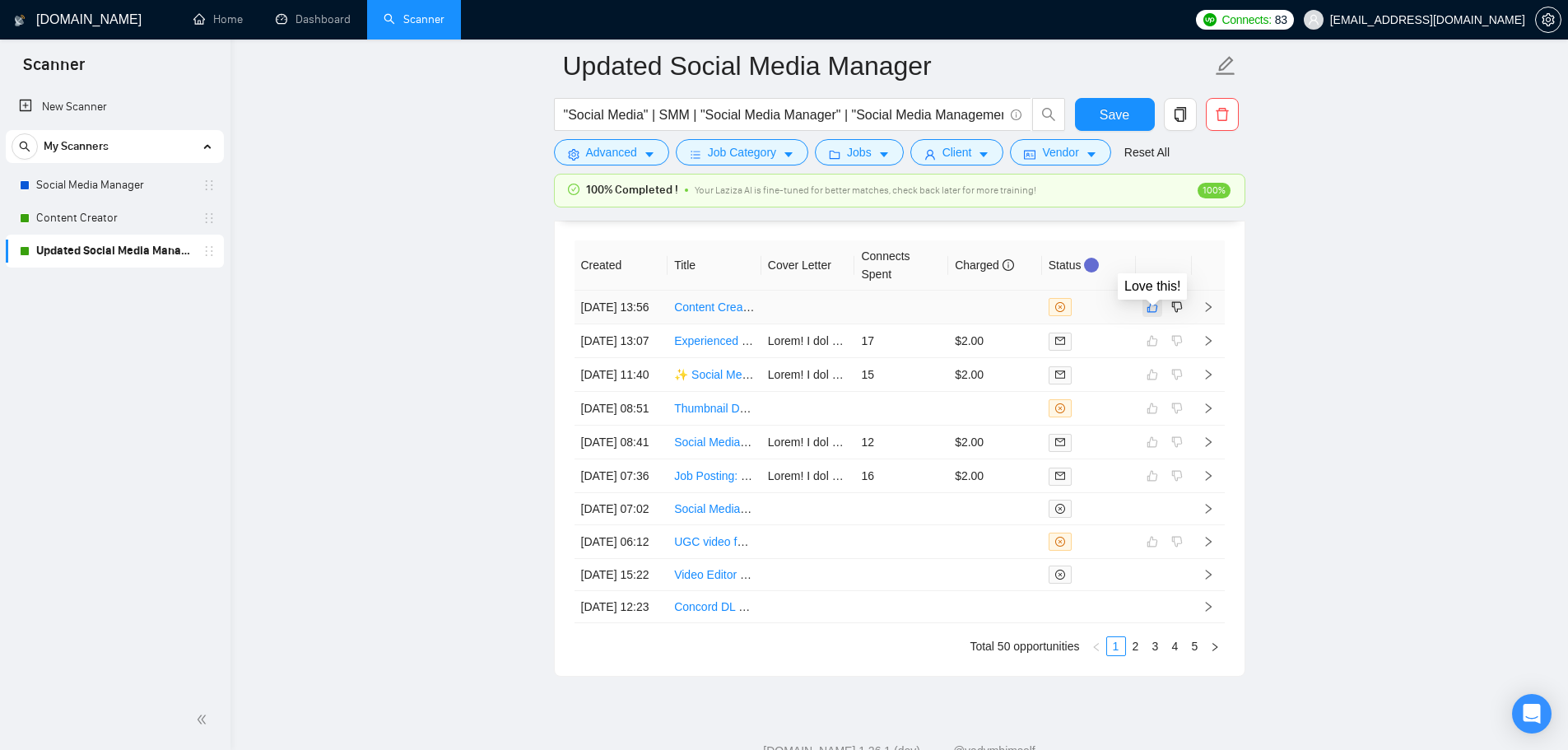
click at [1152, 314] on icon "like" at bounding box center [1152, 307] width 12 height 13
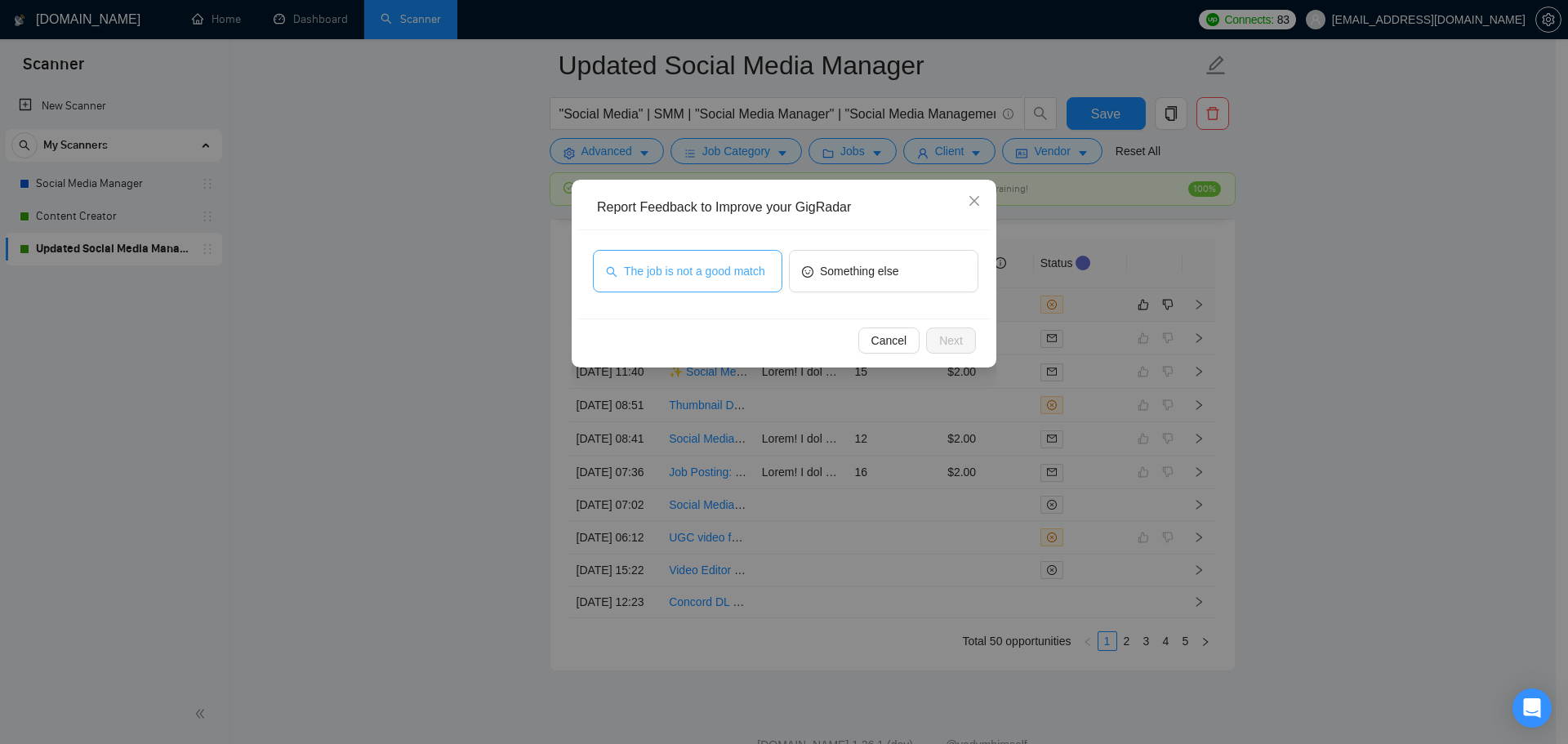
click at [697, 278] on span "The job is not a good match" at bounding box center [694, 271] width 141 height 18
click at [960, 355] on div "Cancel Next" at bounding box center [784, 340] width 413 height 44
click at [954, 344] on span "Next" at bounding box center [950, 341] width 24 height 18
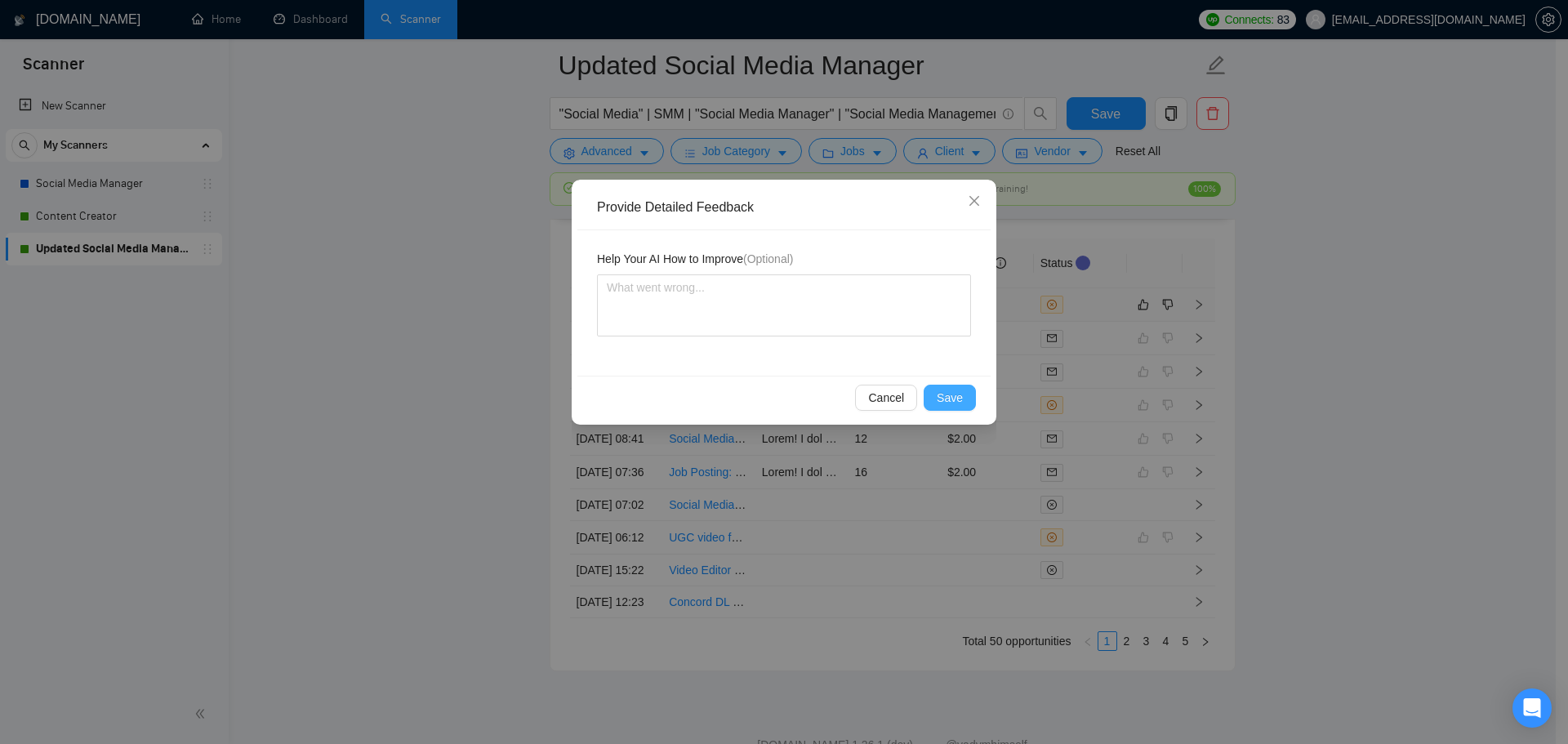
click at [955, 405] on span "Save" at bounding box center [949, 398] width 26 height 18
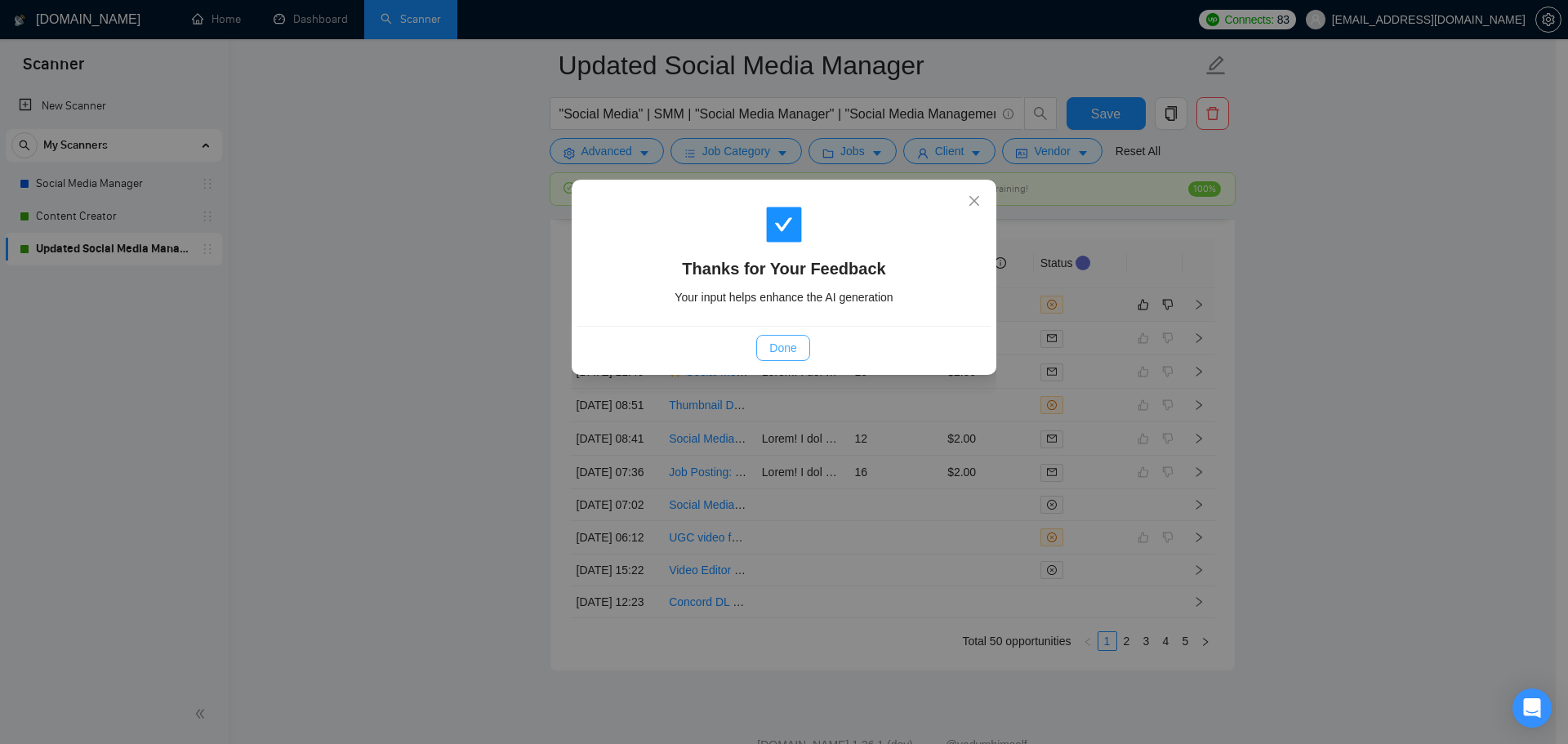
click at [775, 344] on span "Done" at bounding box center [782, 348] width 27 height 18
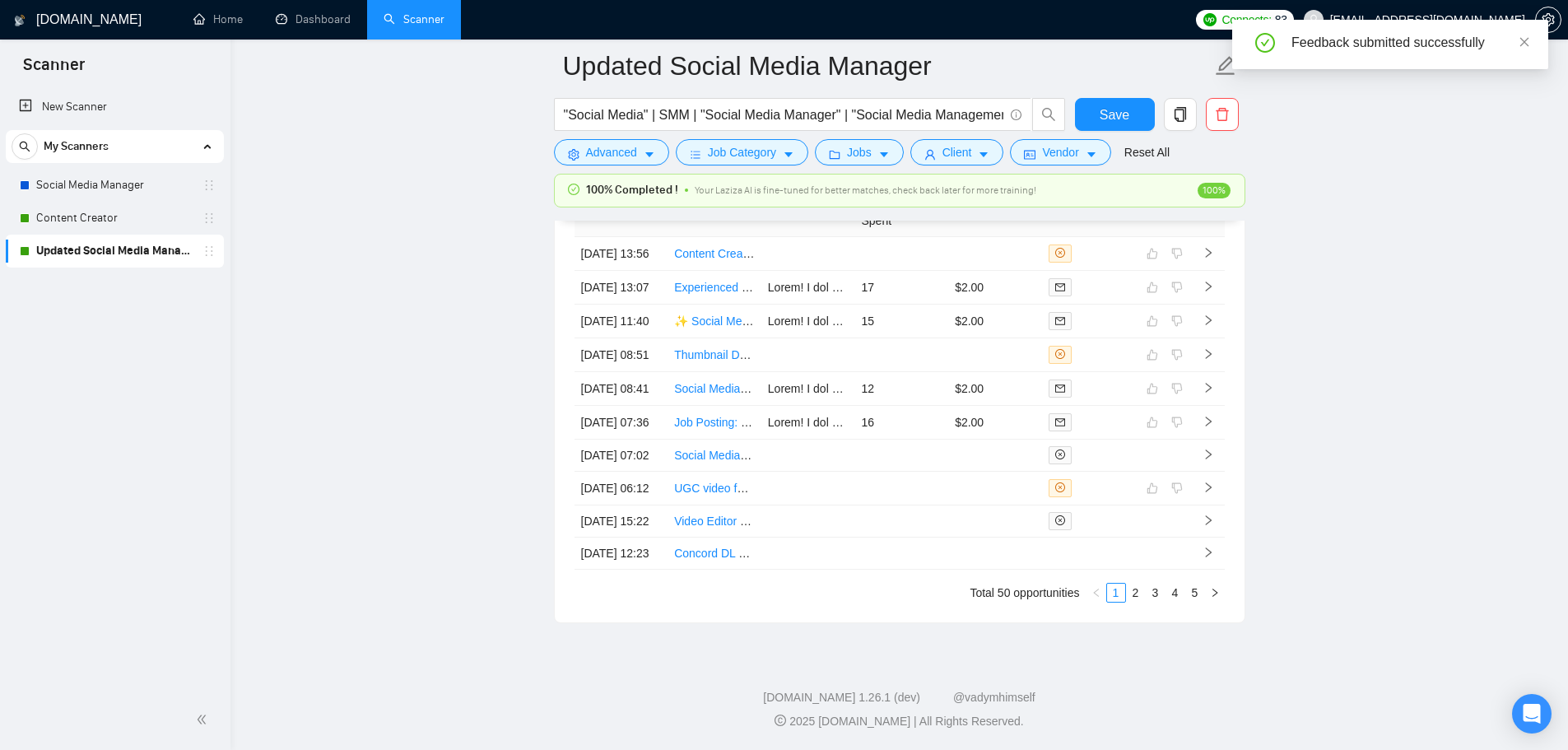
scroll to position [4474, 0]
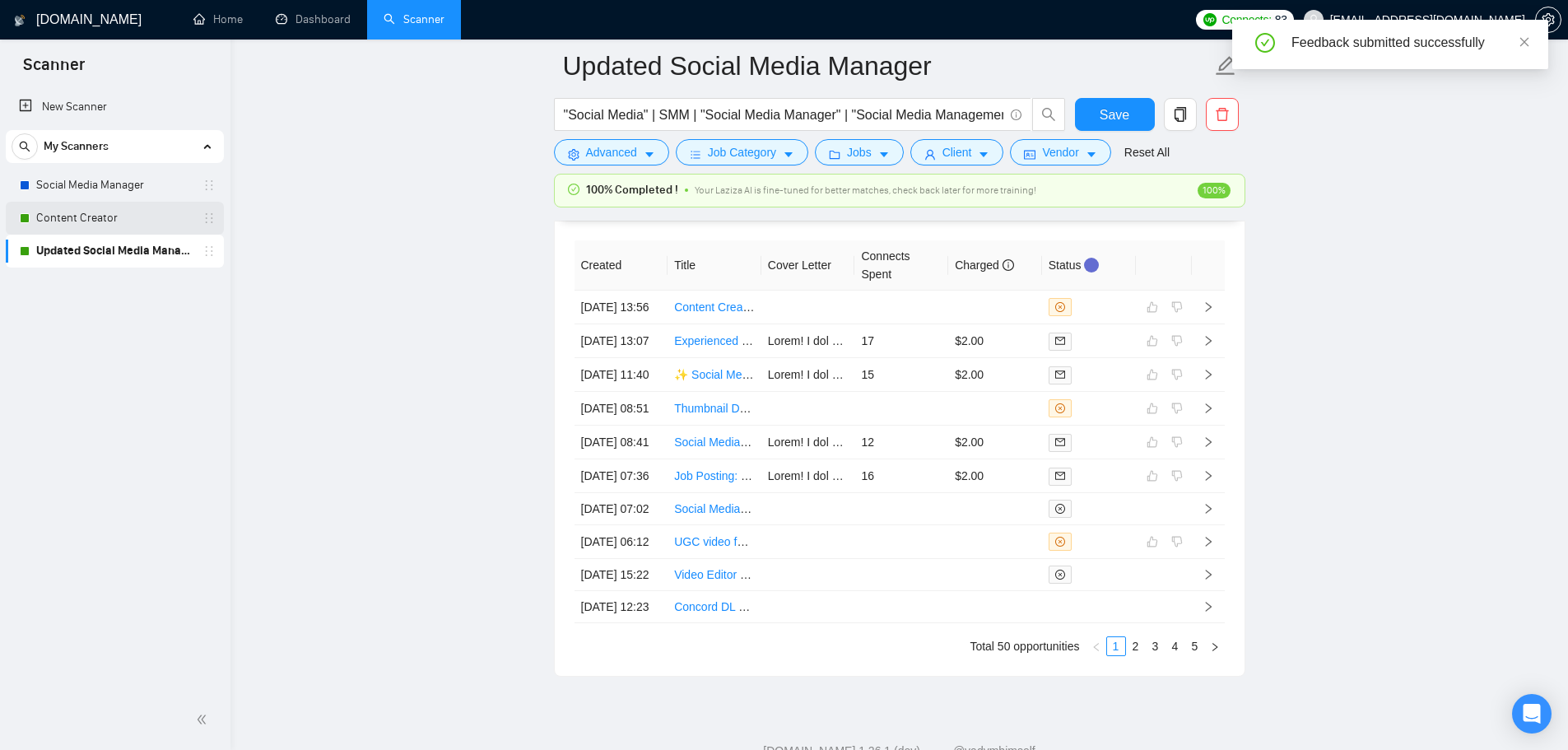
click at [107, 224] on link "Content Creator" at bounding box center [114, 218] width 156 height 33
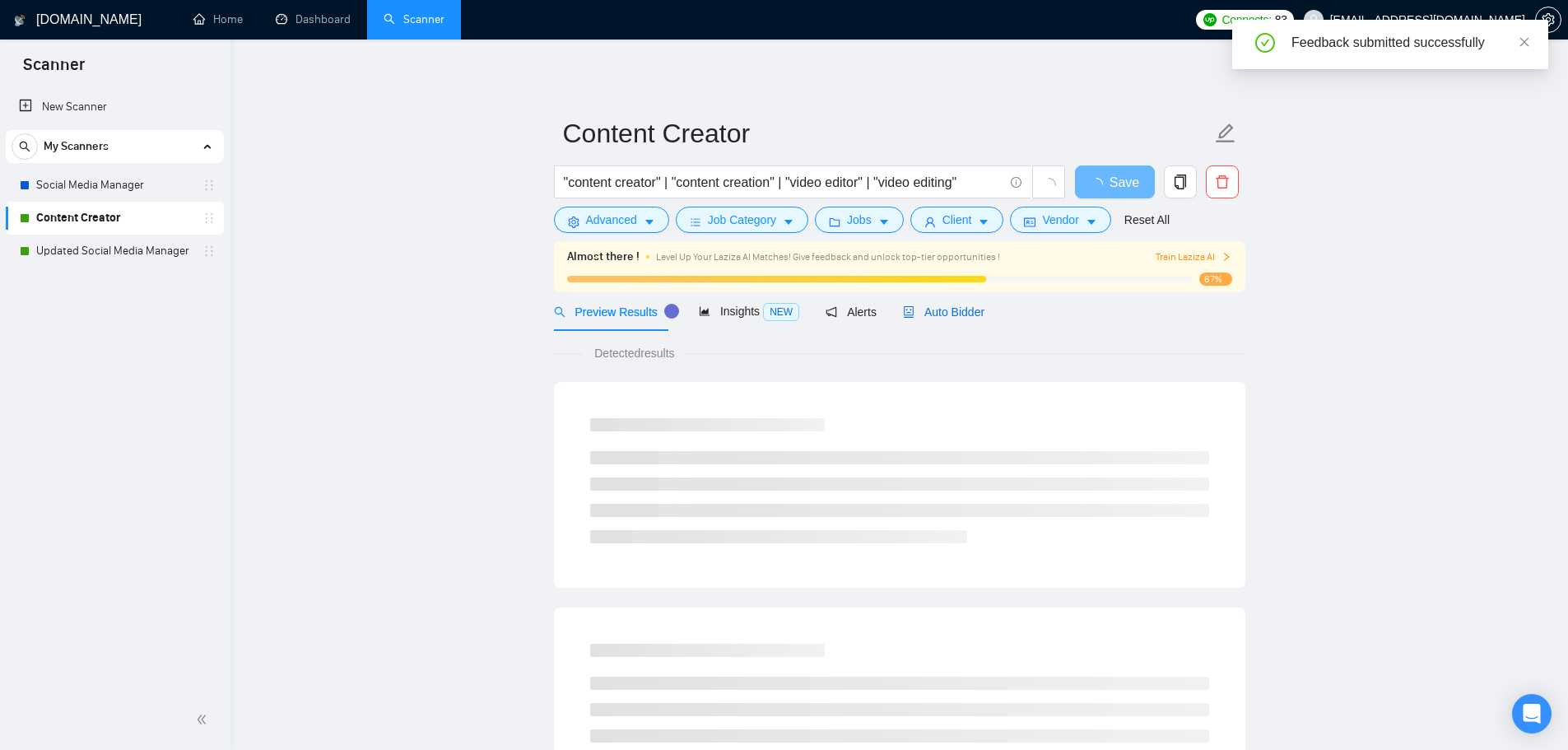
click at [938, 305] on span "Auto Bidder" at bounding box center [943, 311] width 82 height 13
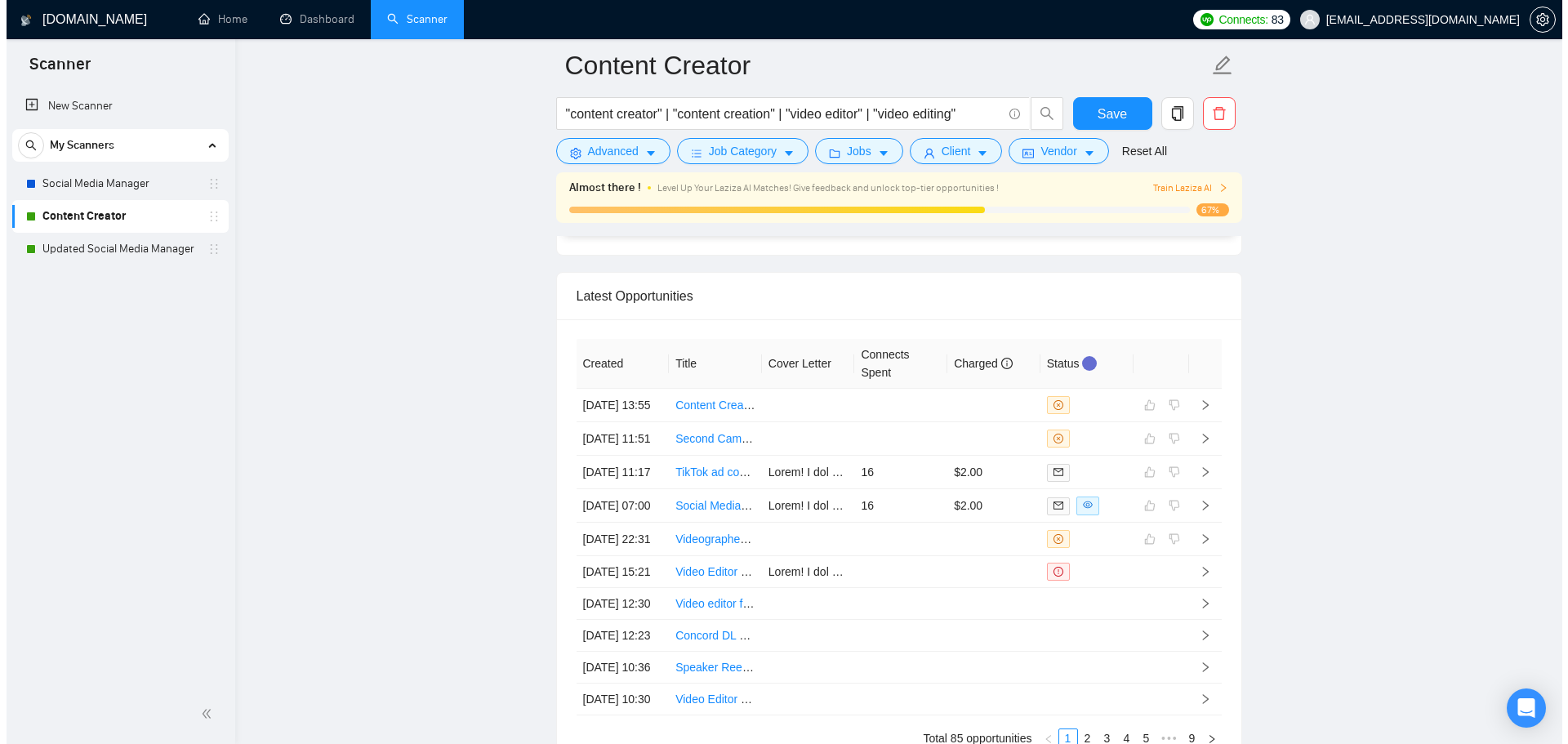
scroll to position [4322, 0]
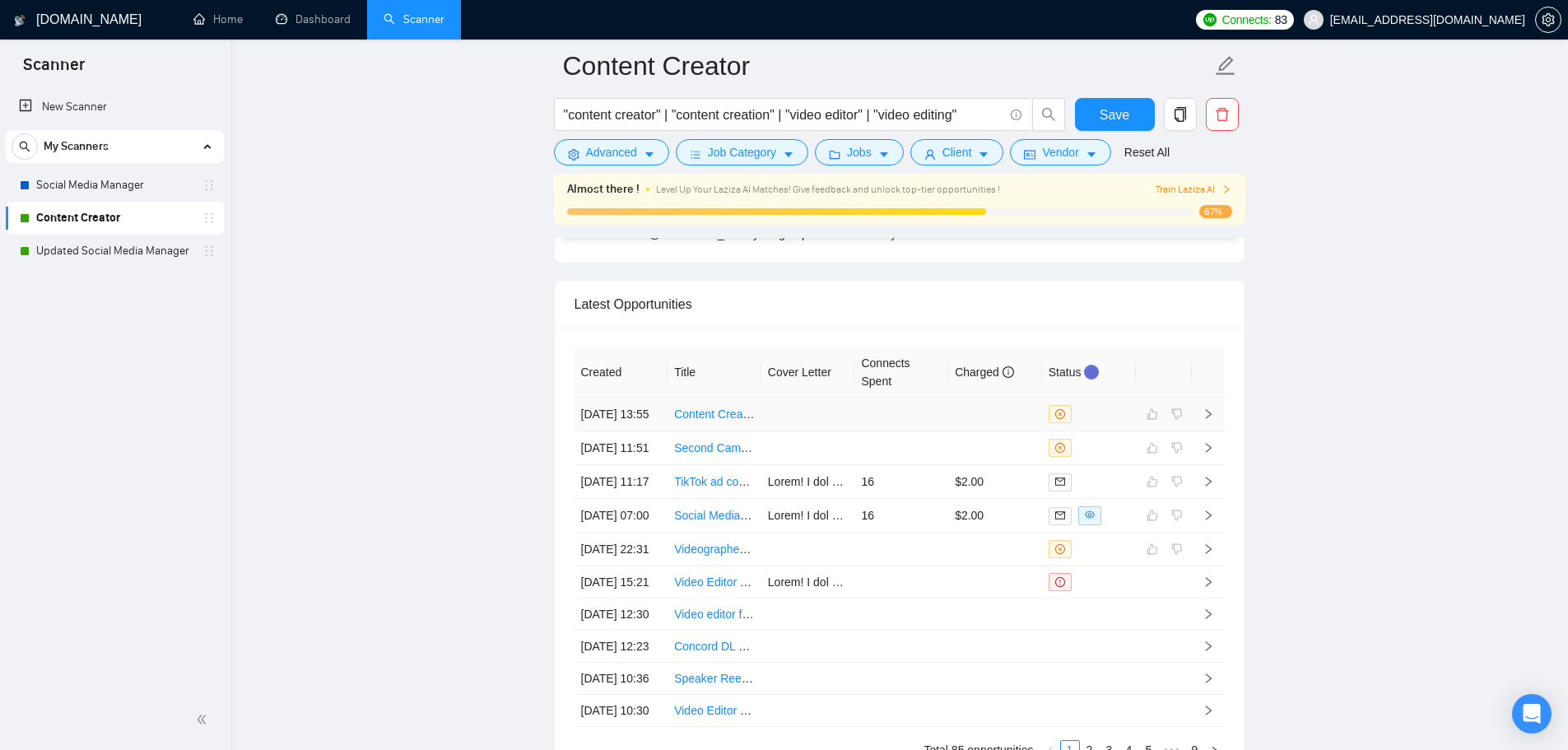
click at [883, 430] on td at bounding box center [901, 414] width 94 height 34
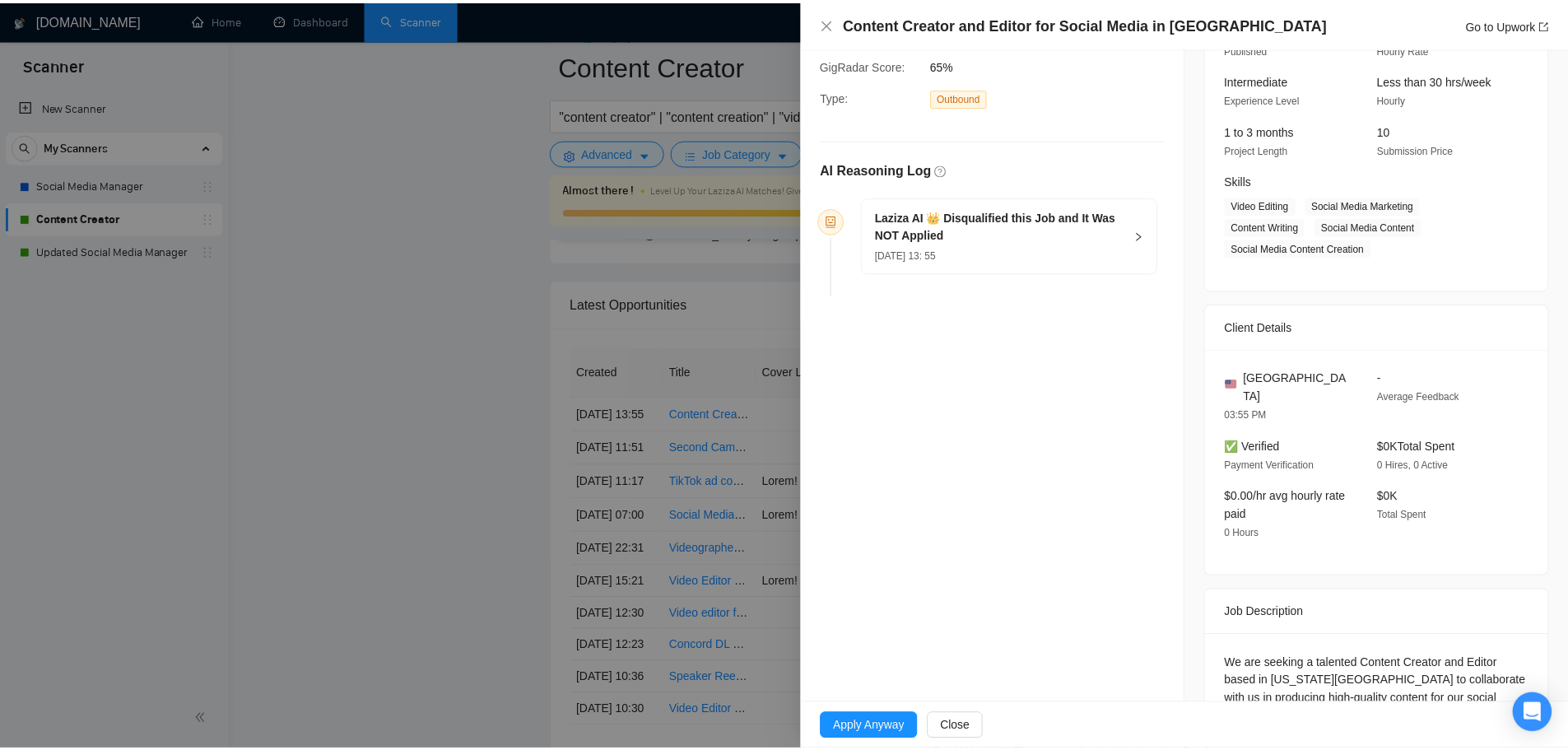
scroll to position [164, 0]
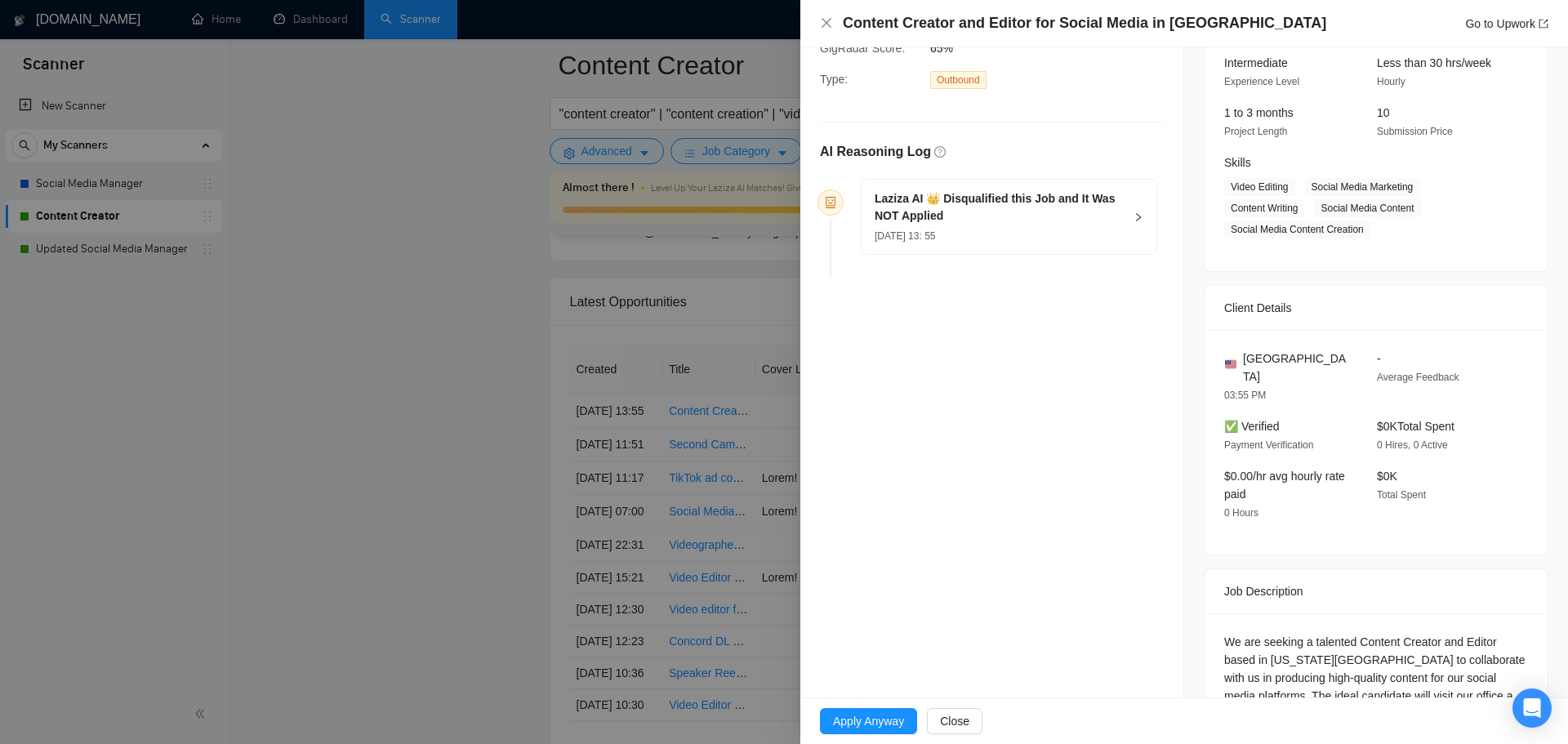
drag, startPoint x: 451, startPoint y: 368, endPoint x: 460, endPoint y: 361, distance: 11.4
click at [460, 364] on div at bounding box center [784, 372] width 1568 height 744
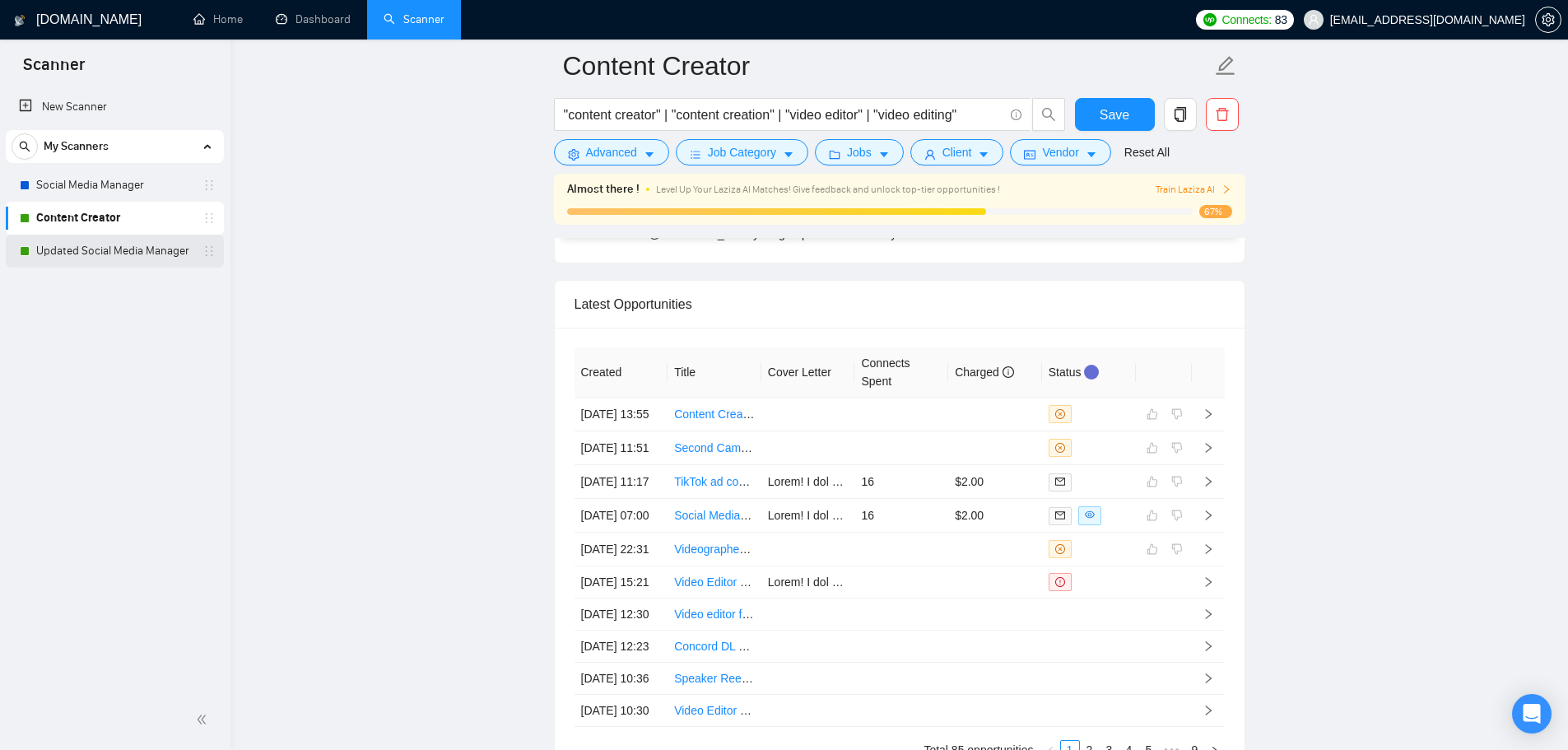
drag, startPoint x: 37, startPoint y: 257, endPoint x: 165, endPoint y: 262, distance: 128.1
click at [37, 257] on link "Updated Social Media Manager" at bounding box center [114, 250] width 156 height 33
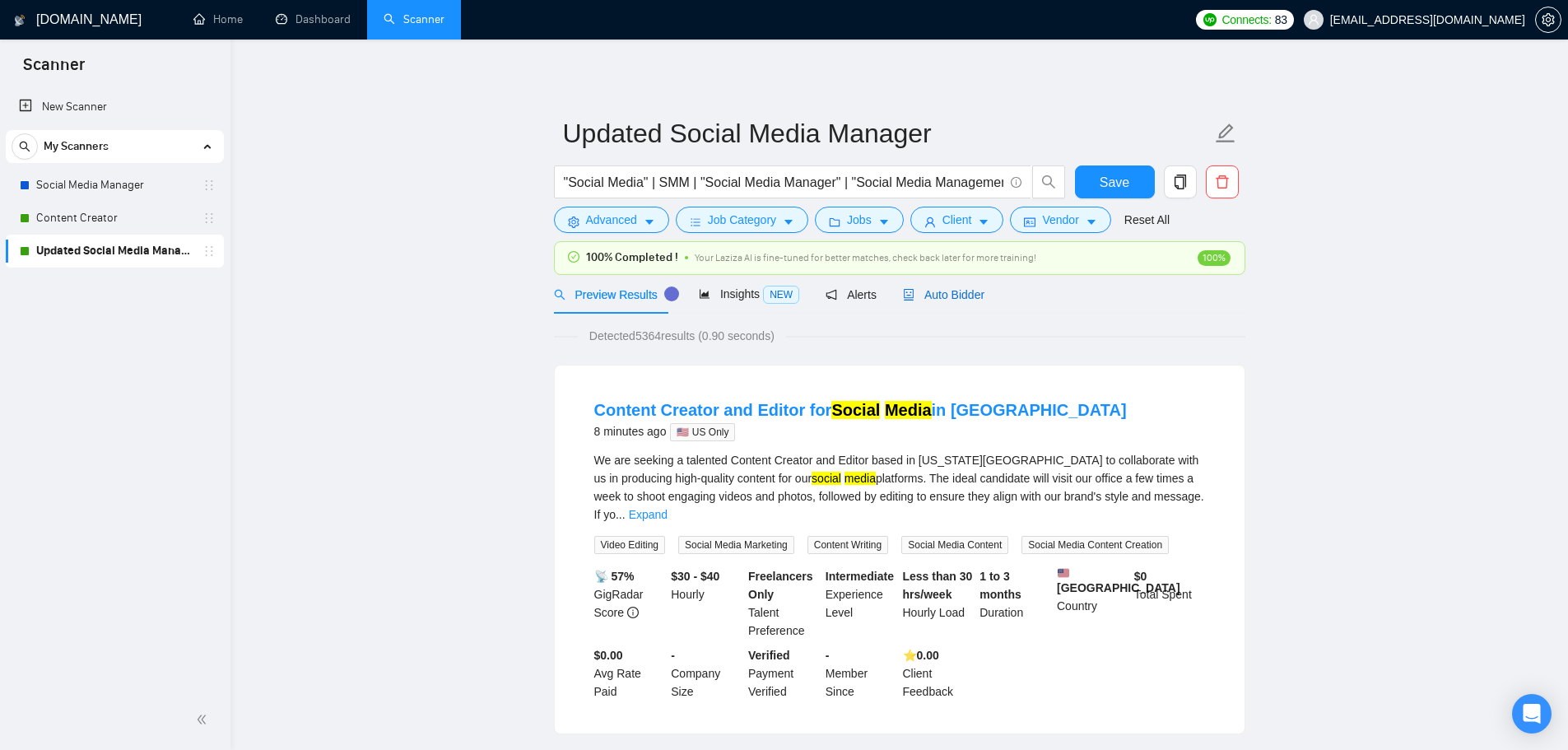
click at [939, 302] on div "Auto Bidder" at bounding box center [943, 294] width 82 height 18
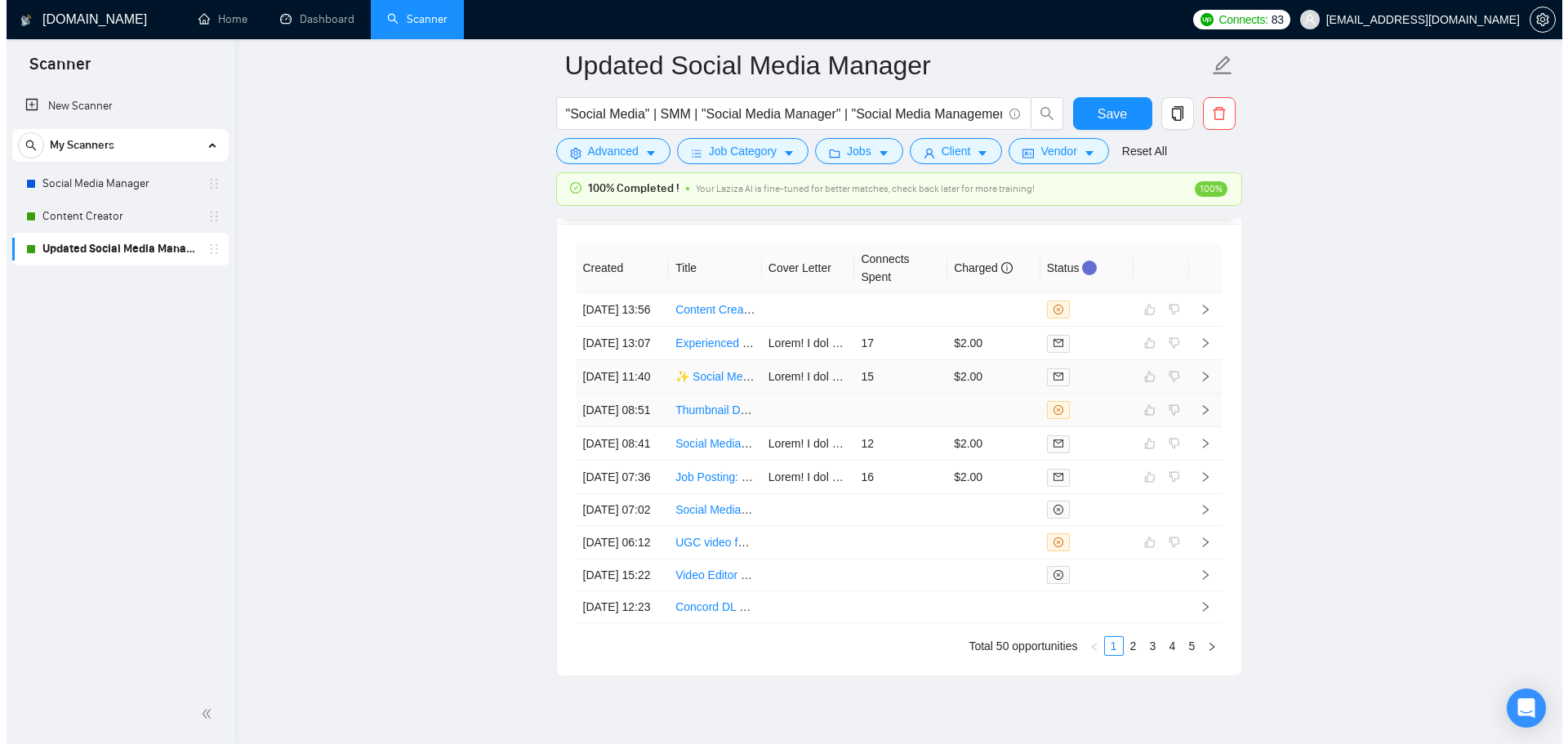
scroll to position [4413, 0]
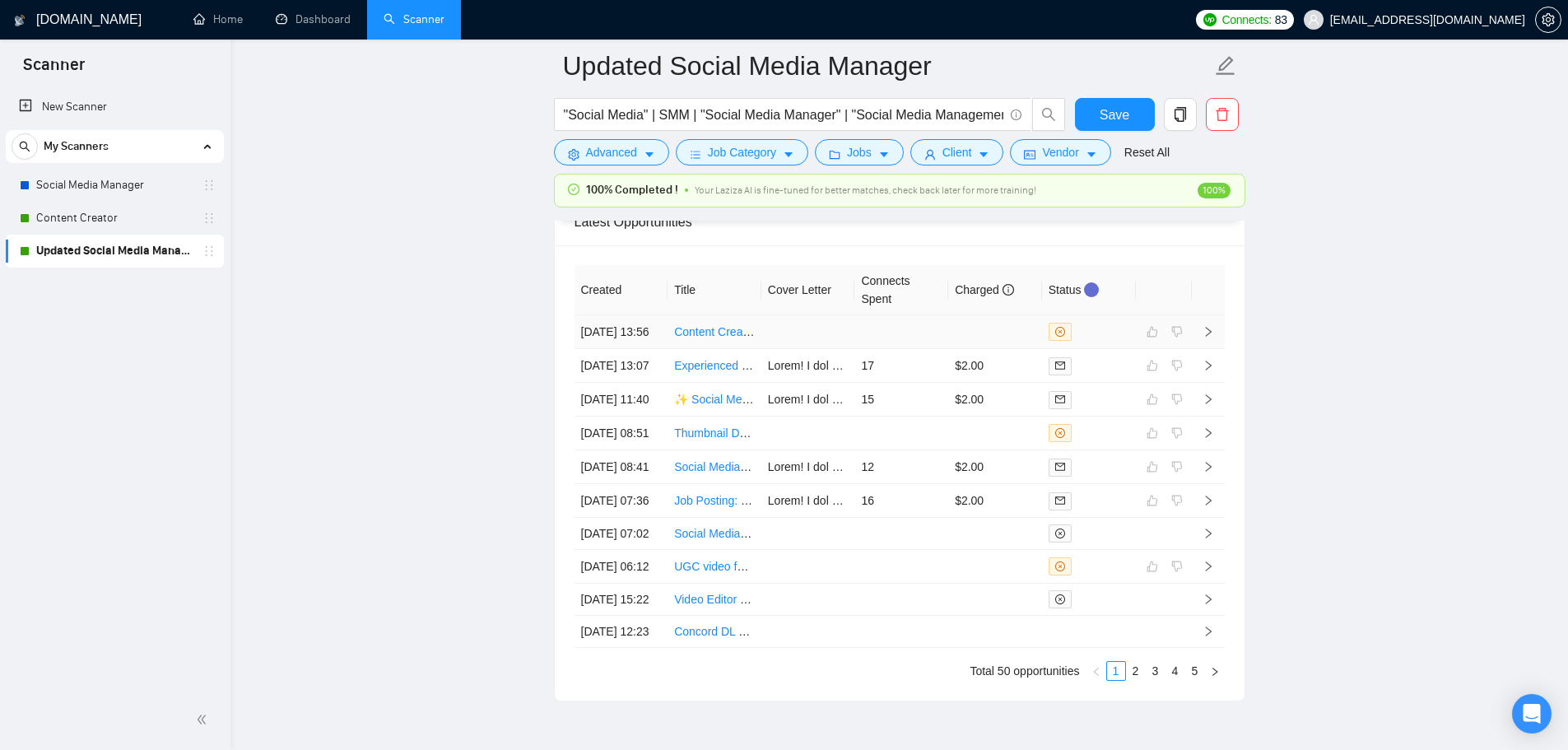
click at [921, 332] on td at bounding box center [901, 332] width 94 height 34
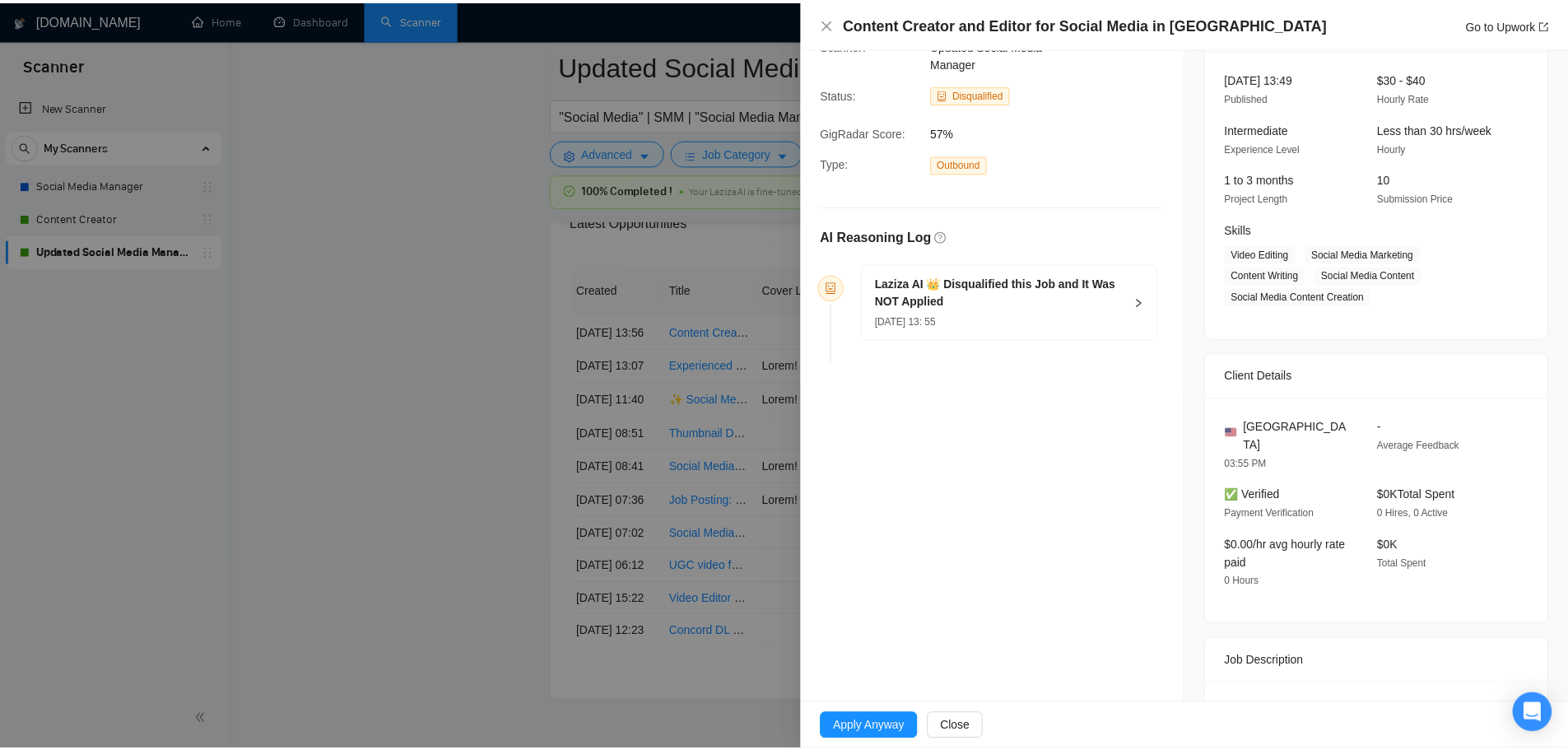
scroll to position [268, 0]
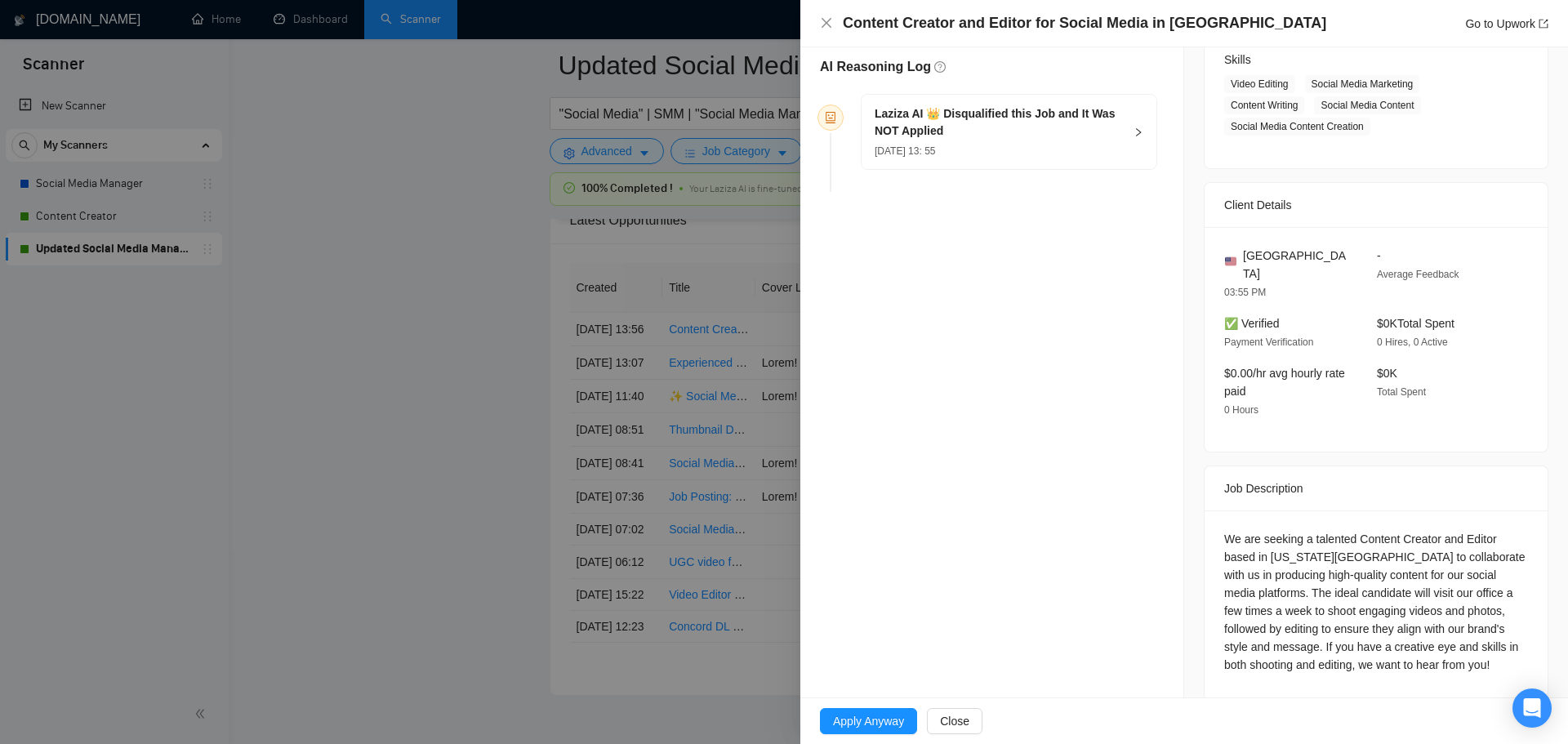
click at [524, 240] on div at bounding box center [784, 372] width 1568 height 744
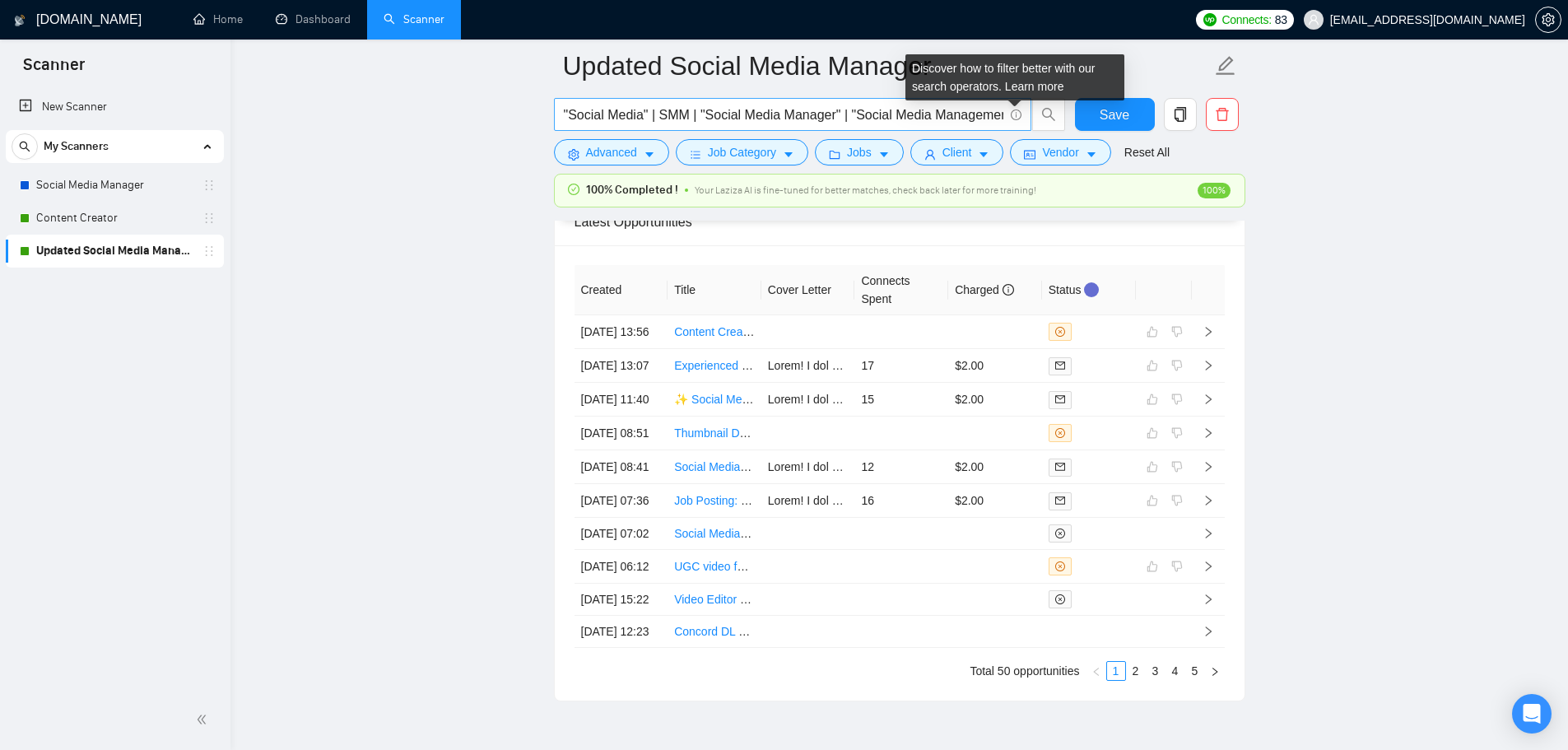
click at [978, 114] on input ""Social Media" | SMM | "Social Media Manager" | "Social Media Management"" at bounding box center [783, 115] width 440 height 21
click at [978, 117] on input ""Social Media" | SMM | "Social Media Manager" | "Social Media Management"" at bounding box center [783, 115] width 440 height 21
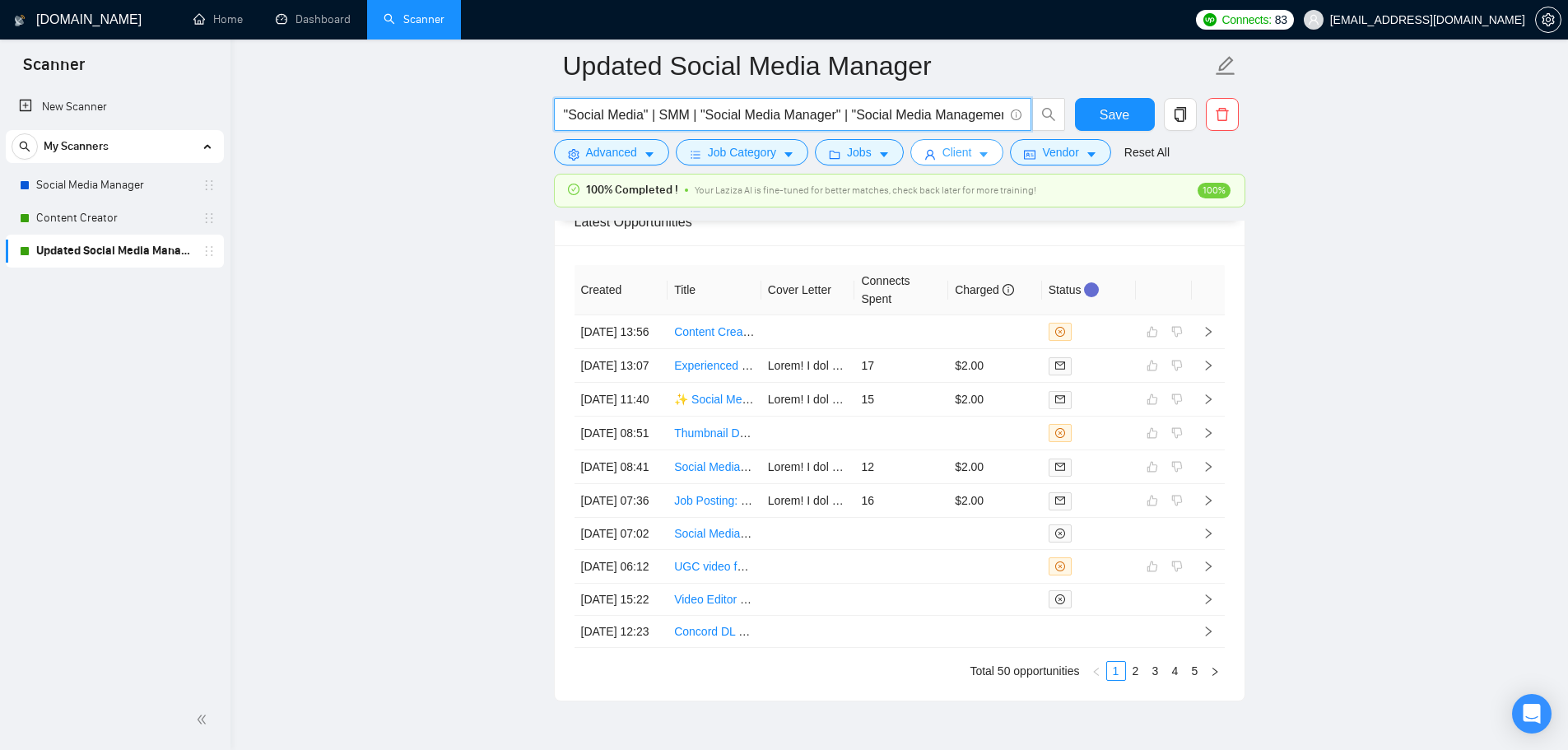
scroll to position [0, 11]
click at [117, 249] on link "Updated Social Media Manager" at bounding box center [114, 250] width 156 height 33
click at [832, 349] on td at bounding box center [808, 332] width 94 height 34
